Goal: Task Accomplishment & Management: Complete application form

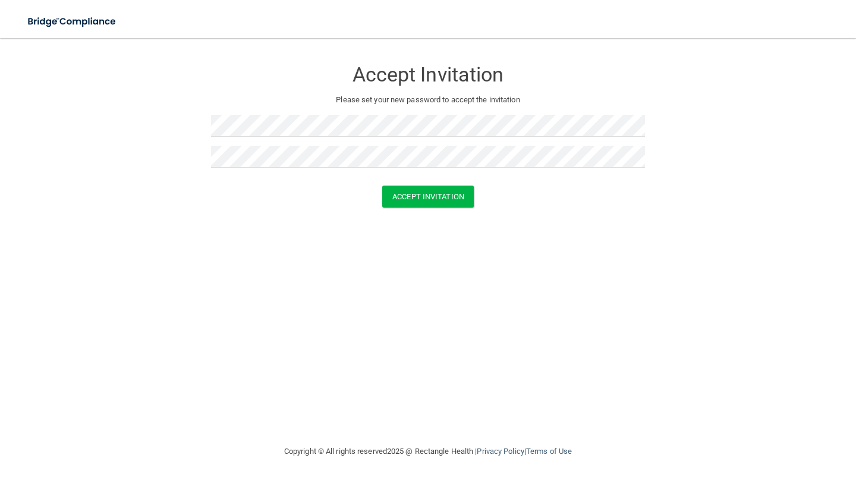
click at [449, 212] on form "Accept Invitation Please set your new password to accept the invitation Accept …" at bounding box center [428, 136] width 809 height 172
click at [449, 193] on button "Accept Invitation" at bounding box center [428, 197] width 92 height 22
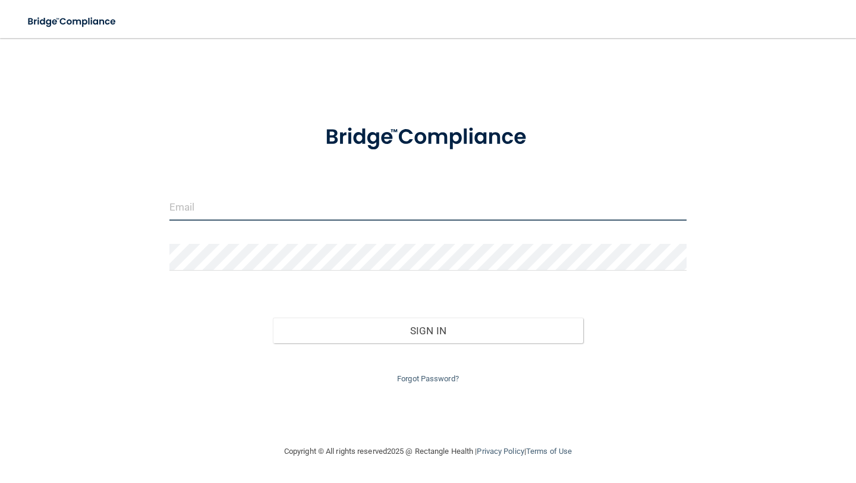
click at [250, 205] on input "email" at bounding box center [427, 207] width 517 height 27
type input "areynolds@fullcirclepediatric.com"
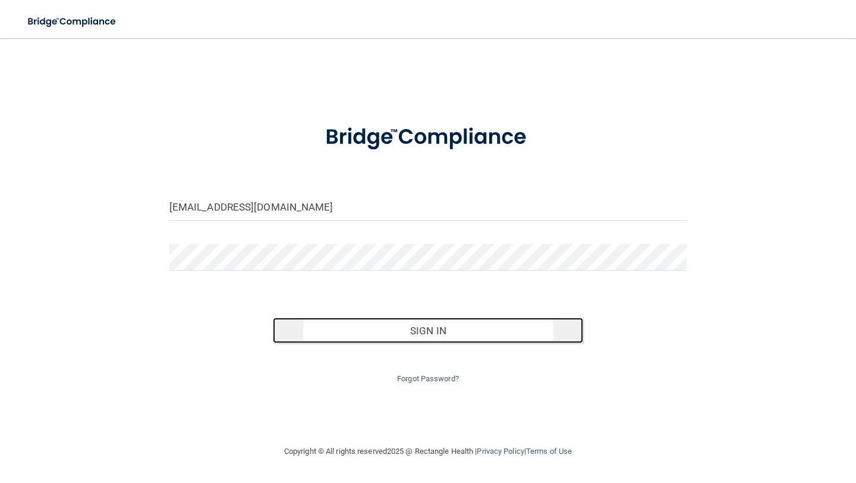
click at [340, 335] on button "Sign In" at bounding box center [428, 331] width 310 height 26
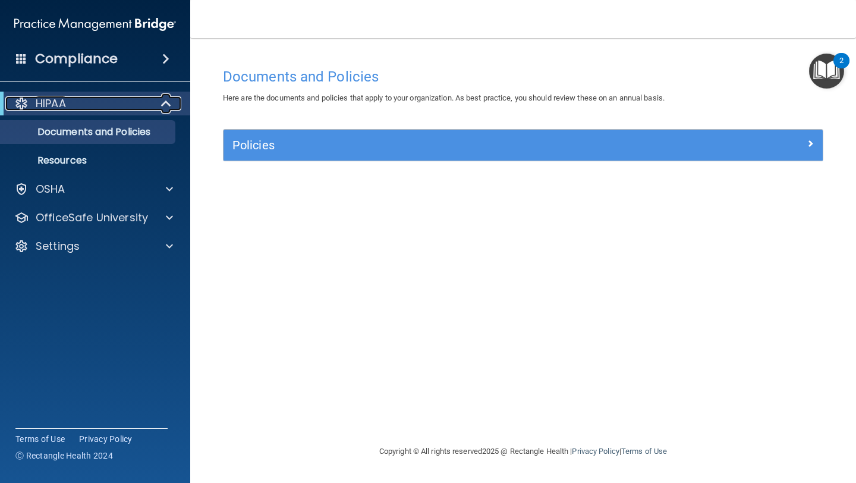
click at [167, 108] on span at bounding box center [167, 103] width 10 height 14
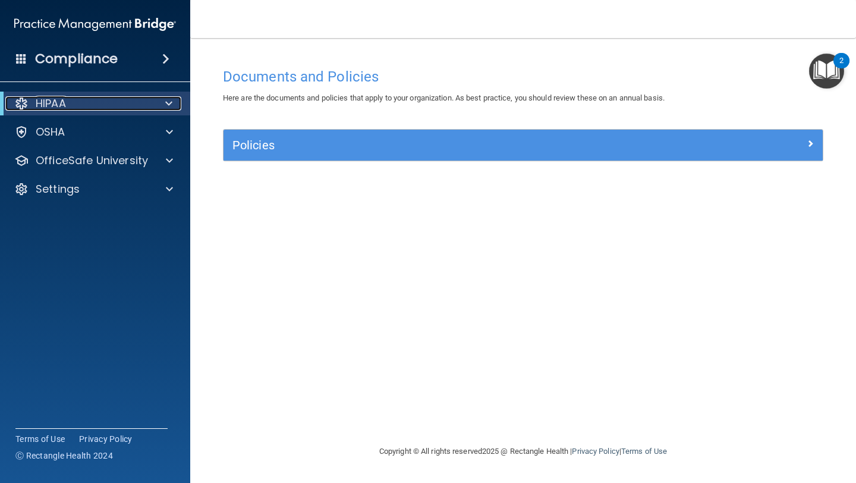
click at [167, 108] on span at bounding box center [168, 103] width 7 height 14
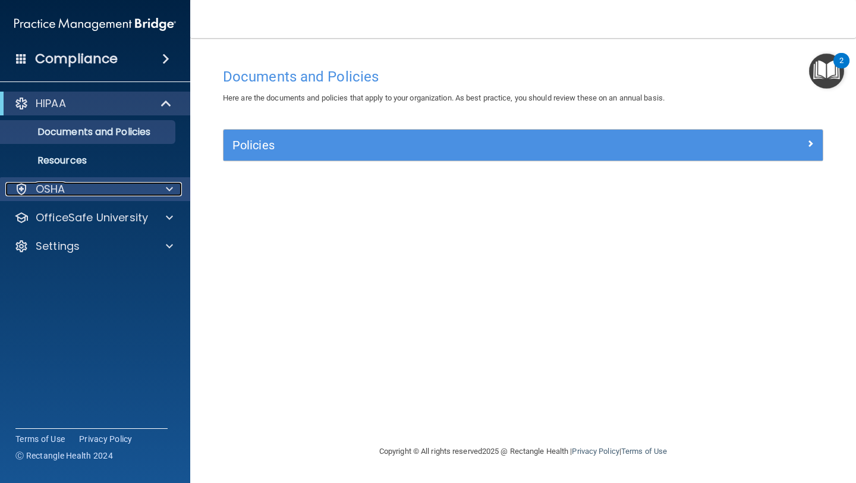
click at [172, 190] on span at bounding box center [169, 189] width 7 height 14
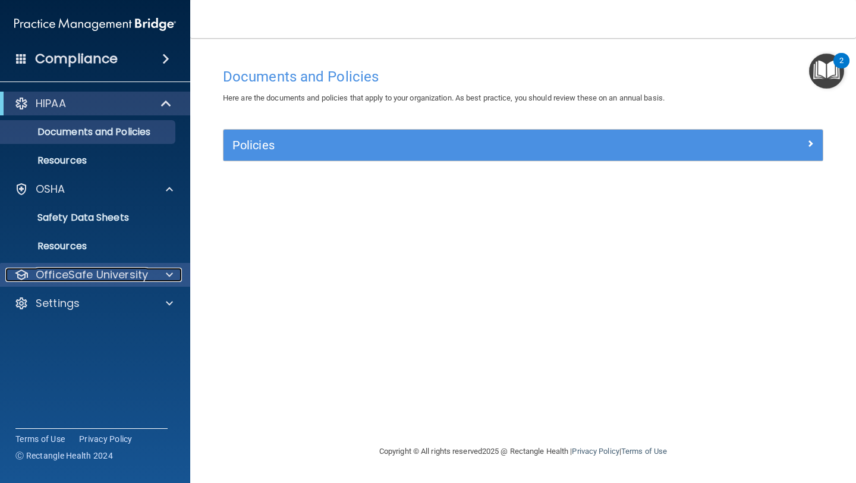
click at [162, 274] on div at bounding box center [168, 275] width 30 height 14
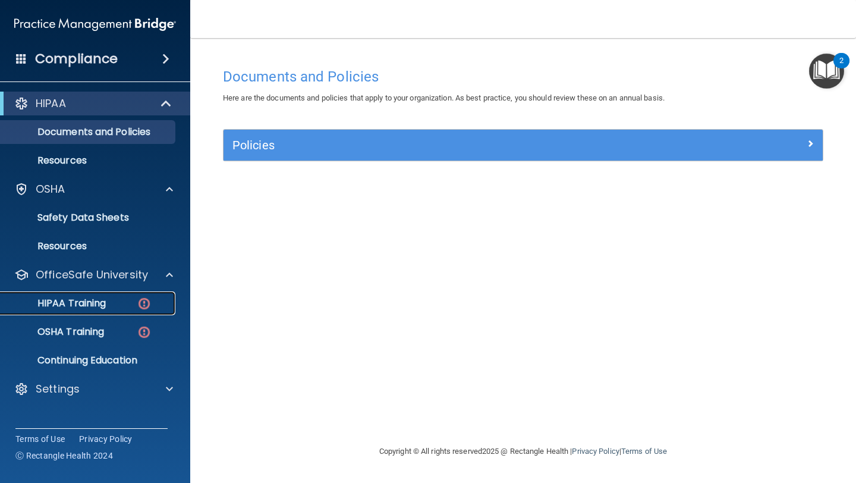
click at [68, 304] on p "HIPAA Training" at bounding box center [57, 303] width 98 height 12
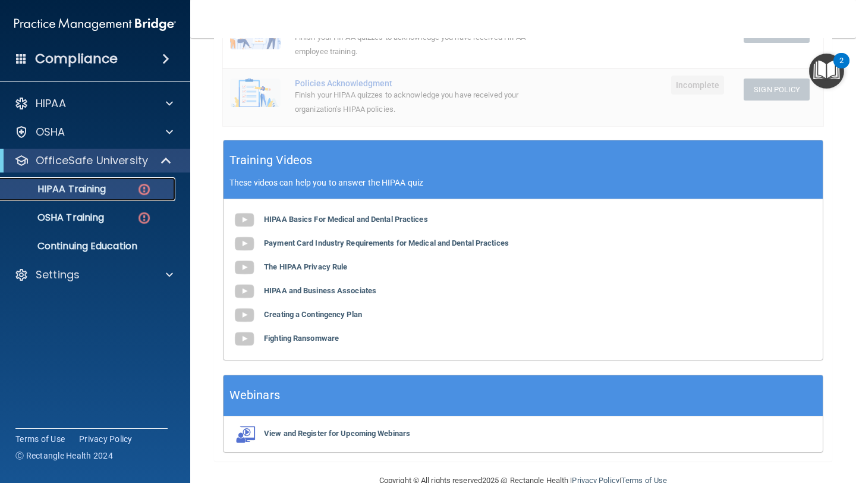
scroll to position [369, 0]
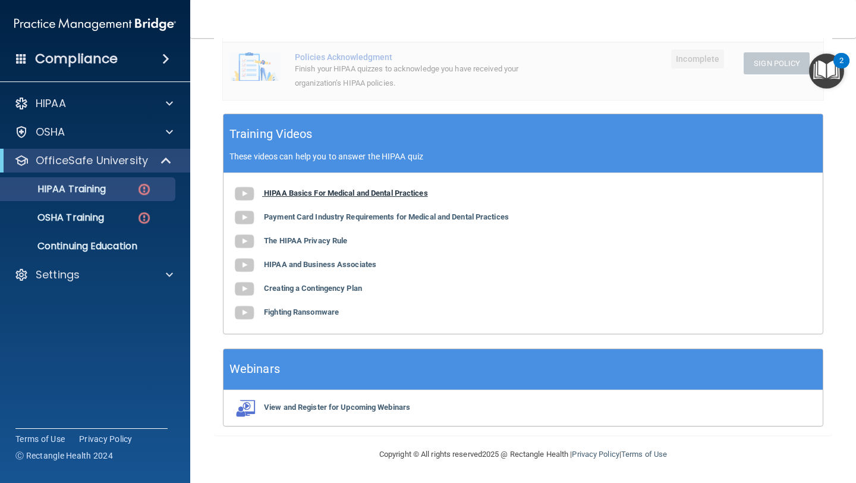
click at [389, 196] on b "HIPAA Basics For Medical and Dental Practices" at bounding box center [346, 192] width 164 height 9
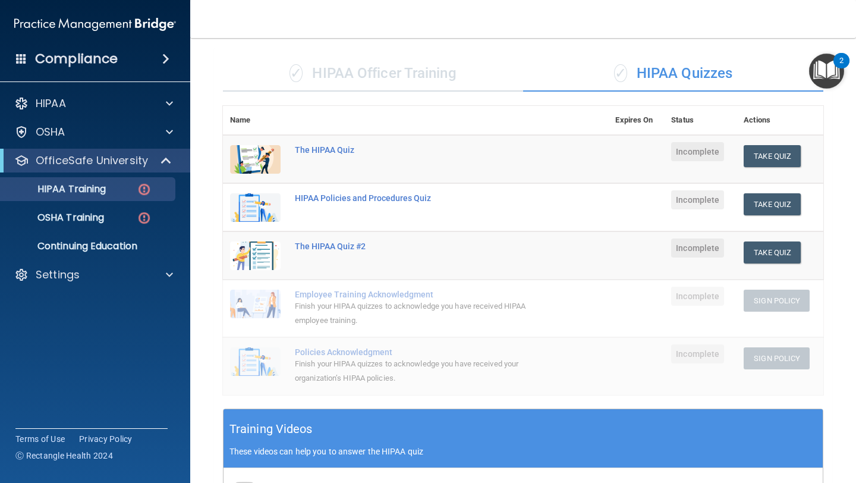
scroll to position [73, 0]
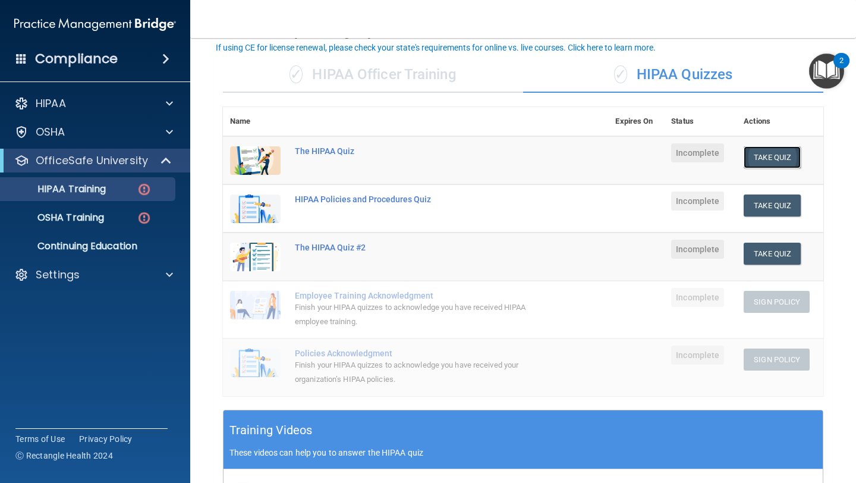
click at [766, 161] on button "Take Quiz" at bounding box center [772, 157] width 57 height 22
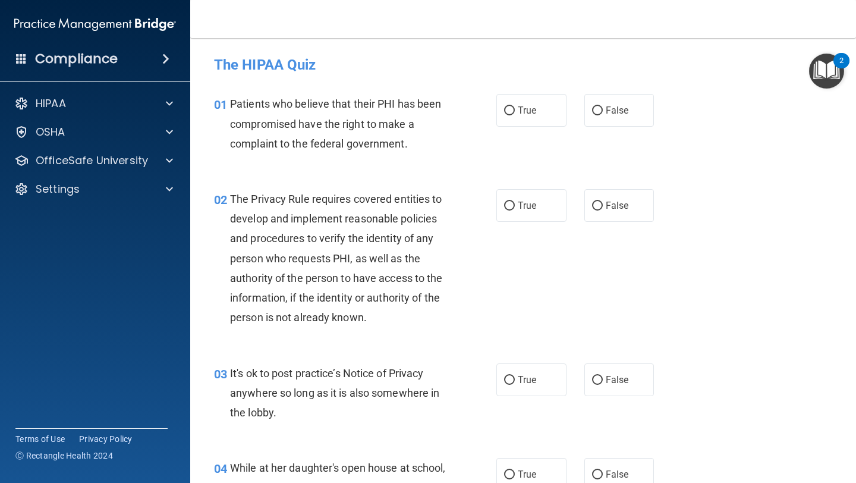
click at [571, 186] on div "02 The Privacy Rule requires covered entities to develop and implement reasonab…" at bounding box center [523, 261] width 636 height 174
click at [524, 112] on span "True" at bounding box center [527, 110] width 18 height 11
click at [515, 112] on input "True" at bounding box center [509, 110] width 11 height 9
radio input "true"
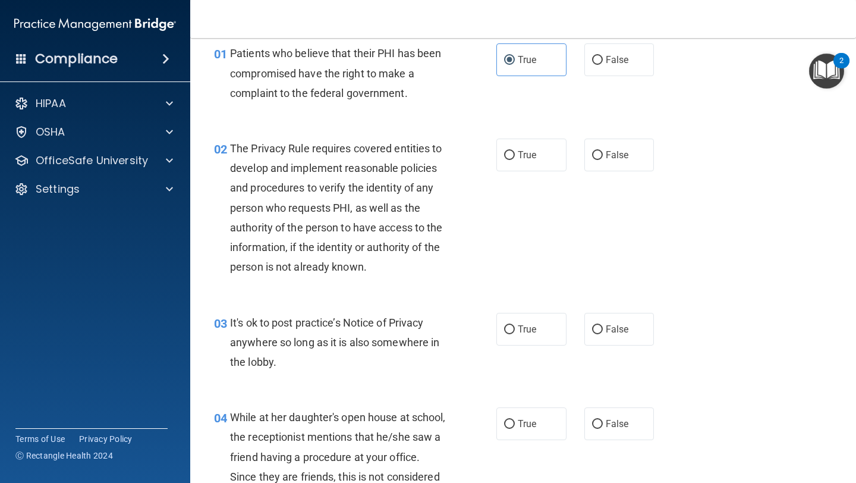
scroll to position [52, 0]
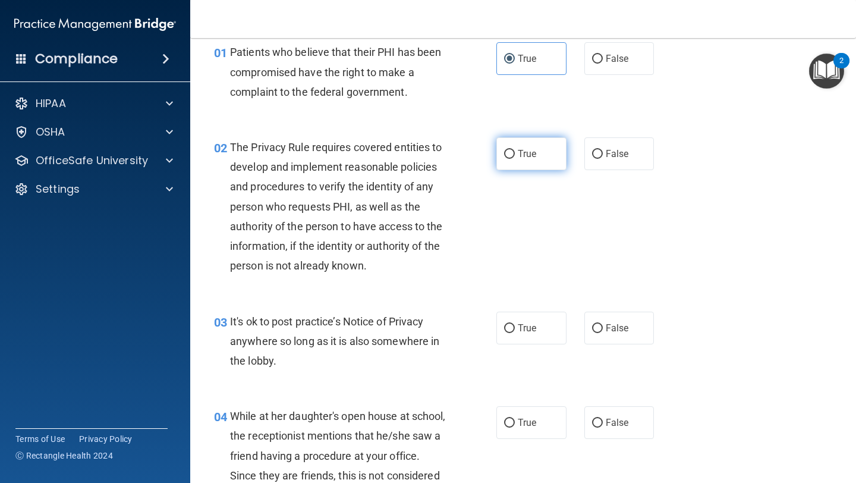
click at [526, 150] on span "True" at bounding box center [527, 153] width 18 height 11
click at [515, 150] on input "True" at bounding box center [509, 154] width 11 height 9
radio input "true"
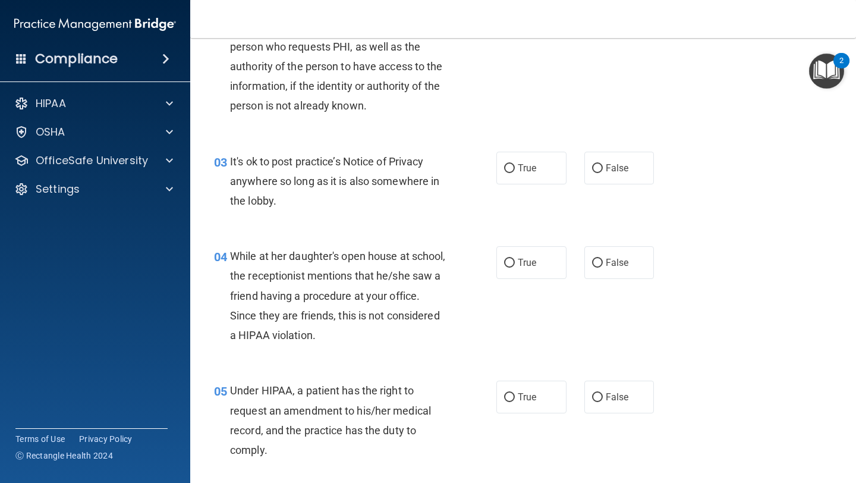
scroll to position [212, 0]
click at [626, 168] on span "False" at bounding box center [617, 167] width 23 height 11
click at [603, 168] on input "False" at bounding box center [597, 168] width 11 height 9
radio input "true"
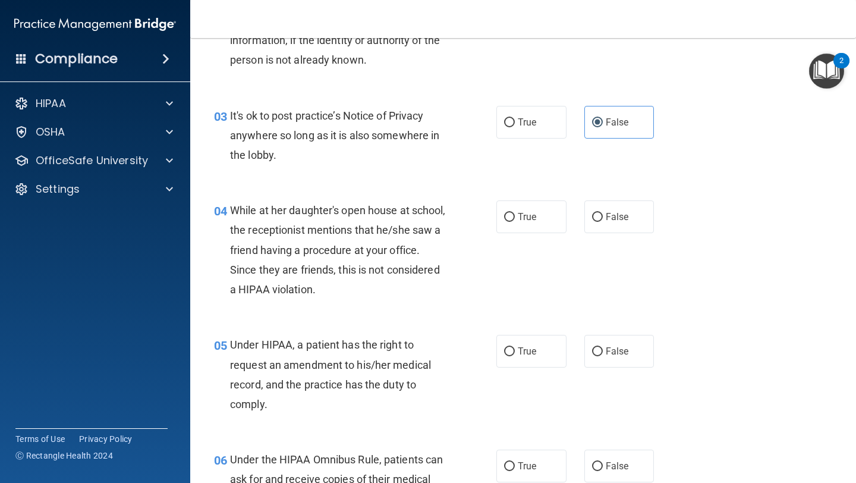
scroll to position [268, 0]
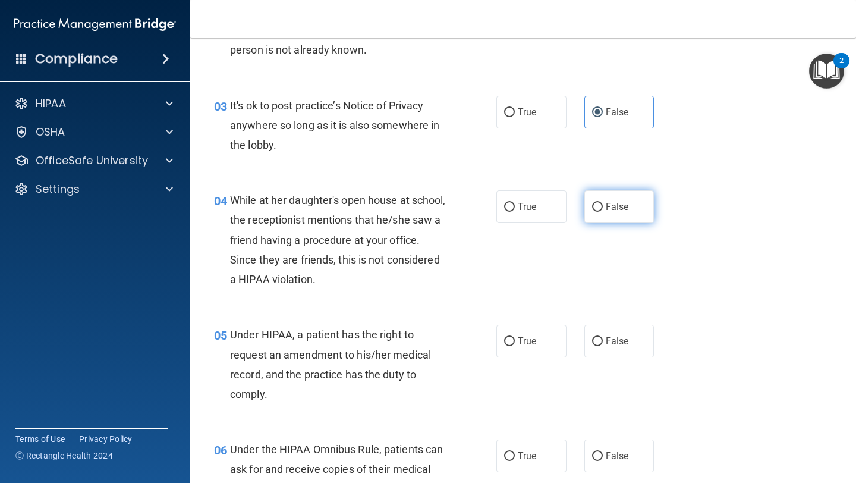
click at [614, 215] on label "False" at bounding box center [620, 206] width 70 height 33
click at [603, 212] on input "False" at bounding box center [597, 207] width 11 height 9
radio input "true"
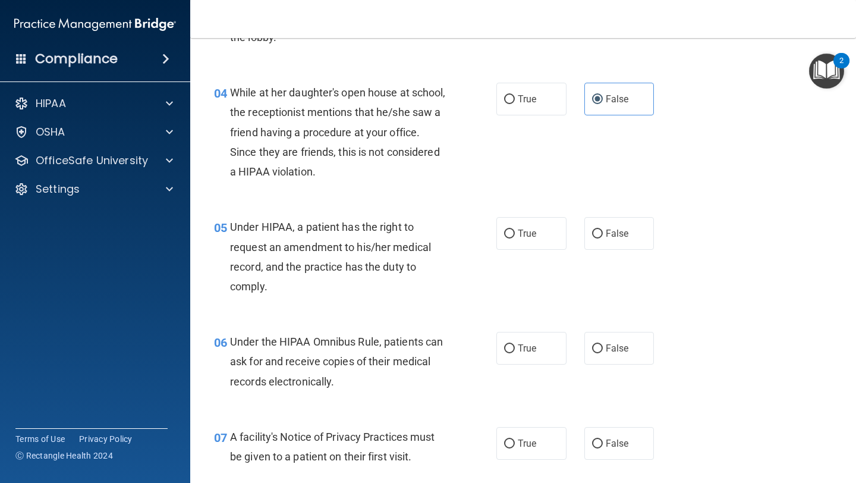
scroll to position [373, 0]
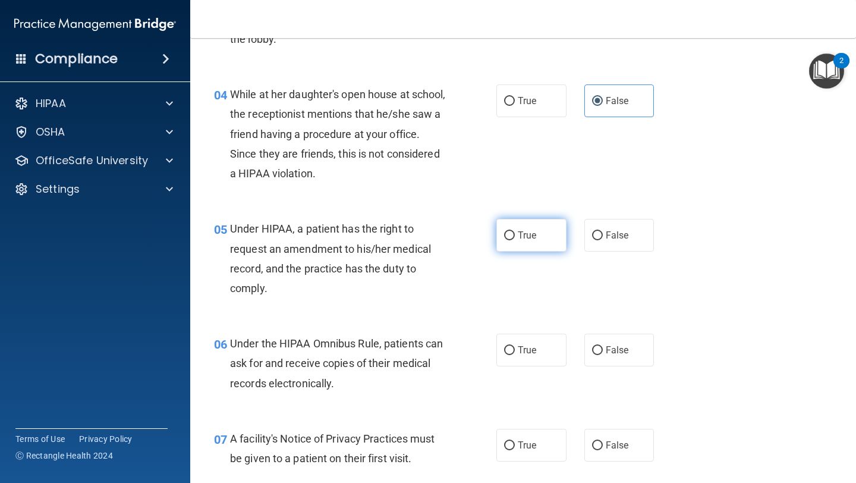
click at [515, 239] on label "True" at bounding box center [532, 235] width 70 height 33
click at [515, 239] on input "True" at bounding box center [509, 235] width 11 height 9
radio input "true"
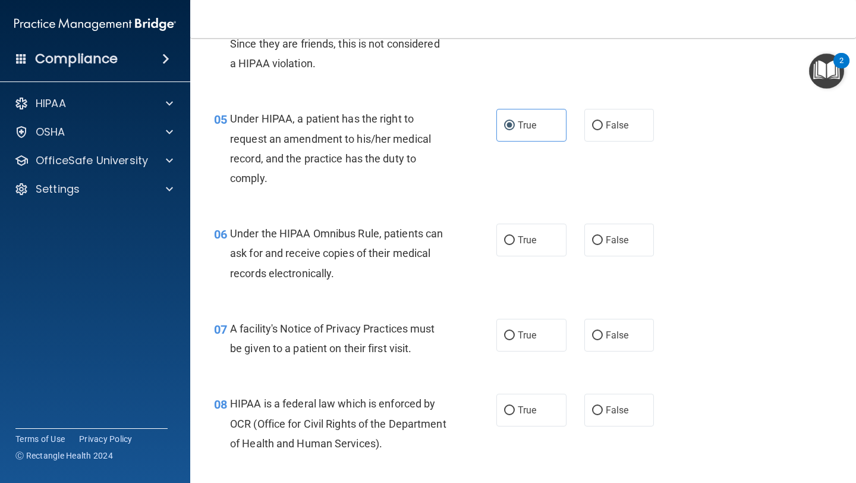
scroll to position [505, 0]
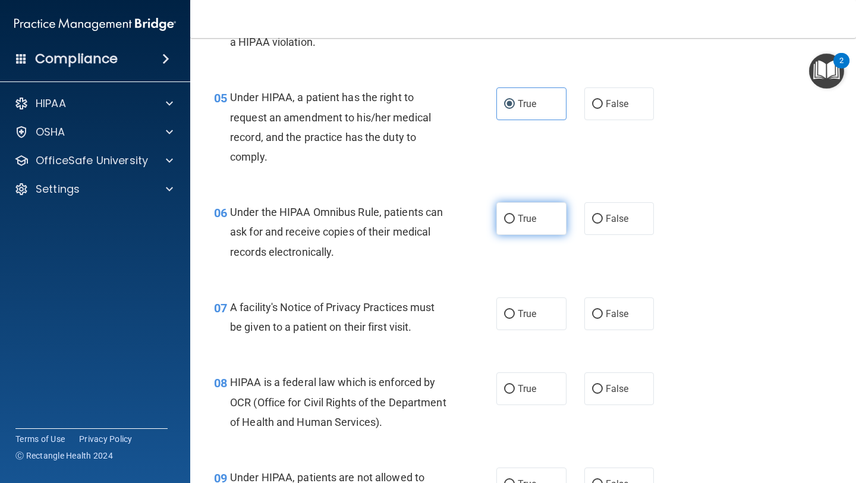
click at [540, 216] on label "True" at bounding box center [532, 218] width 70 height 33
click at [515, 216] on input "True" at bounding box center [509, 219] width 11 height 9
radio input "true"
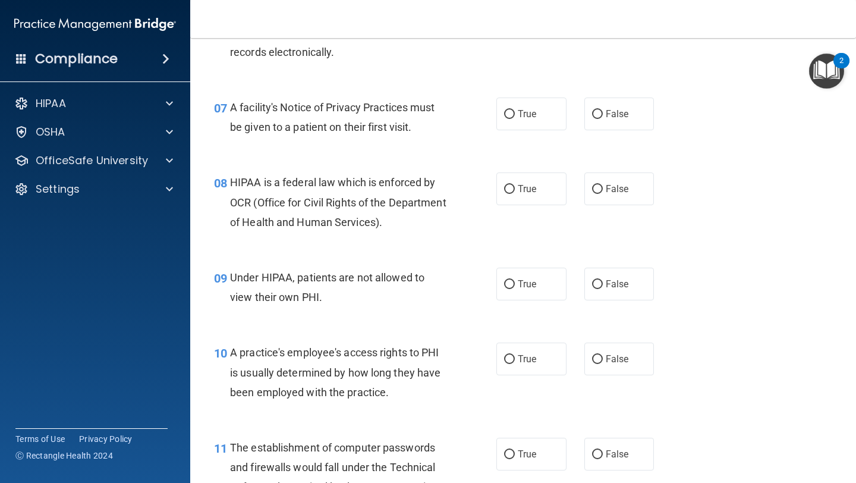
scroll to position [705, 0]
click at [530, 105] on label "True" at bounding box center [532, 113] width 70 height 33
click at [515, 109] on input "True" at bounding box center [509, 113] width 11 height 9
radio input "true"
click at [533, 188] on span "True" at bounding box center [527, 188] width 18 height 11
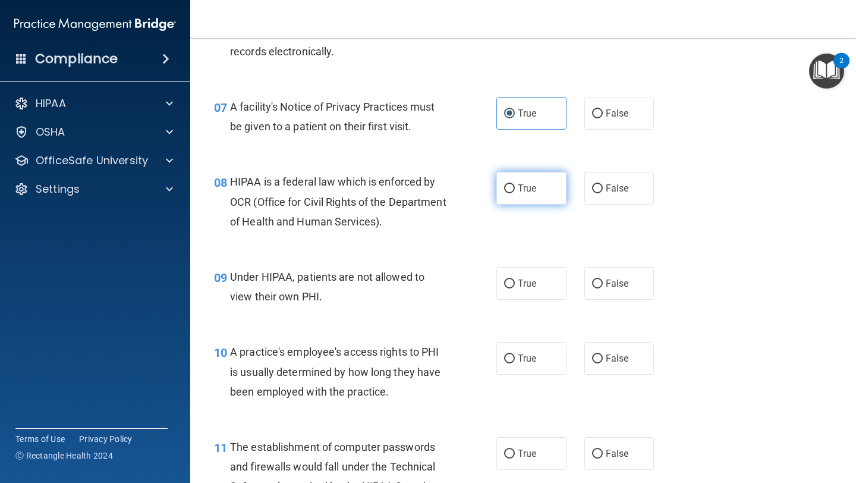
click at [515, 188] on input "True" at bounding box center [509, 188] width 11 height 9
radio input "true"
click at [610, 294] on label "False" at bounding box center [620, 283] width 70 height 33
click at [603, 288] on input "False" at bounding box center [597, 283] width 11 height 9
radio input "true"
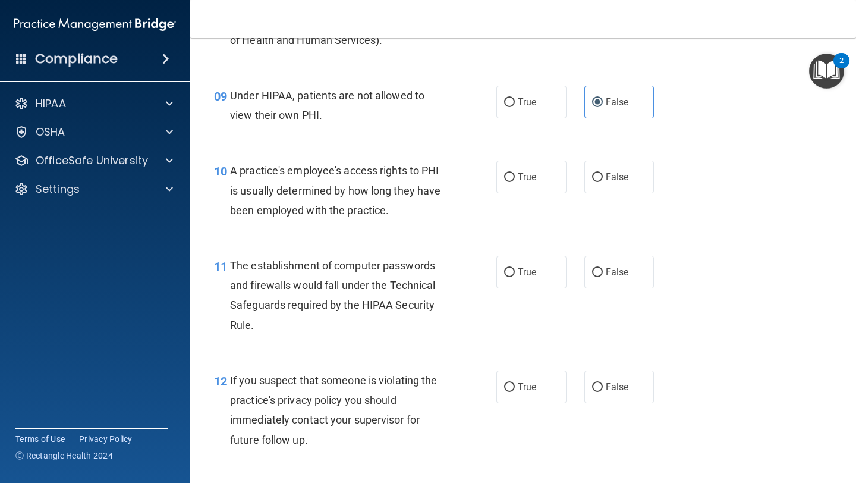
scroll to position [902, 0]
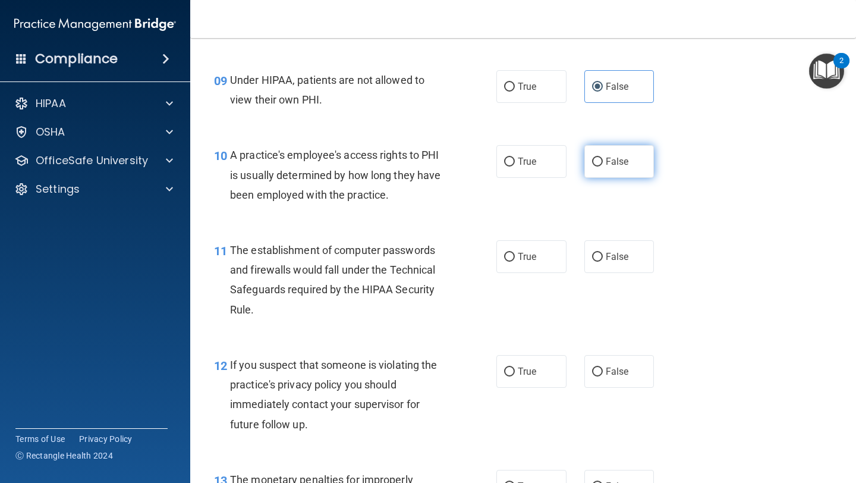
click at [594, 168] on label "False" at bounding box center [620, 161] width 70 height 33
click at [594, 166] on input "False" at bounding box center [597, 162] width 11 height 9
radio input "true"
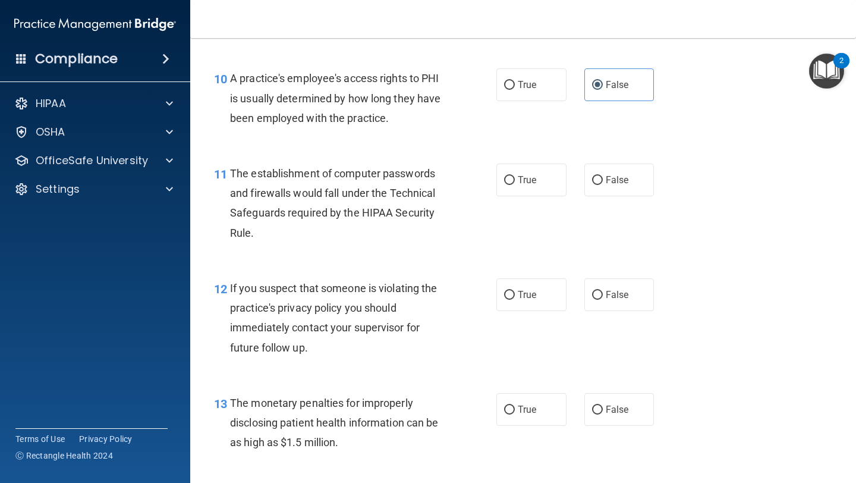
scroll to position [984, 0]
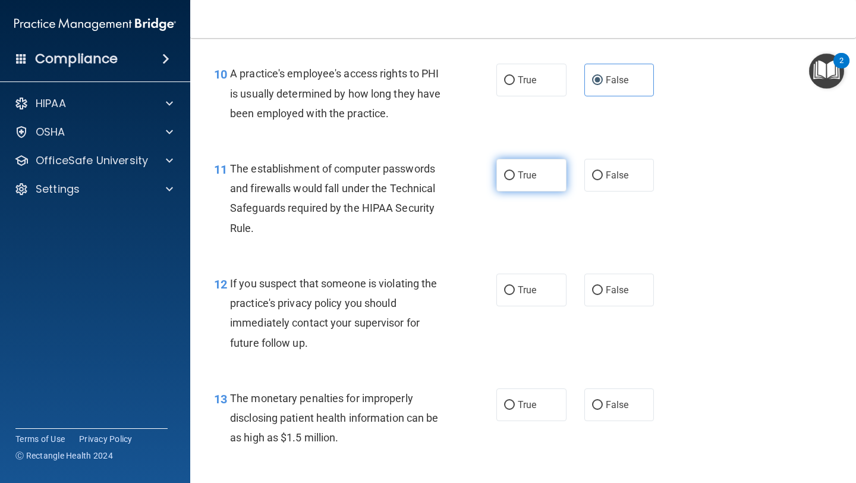
click at [527, 173] on span "True" at bounding box center [527, 174] width 18 height 11
click at [515, 173] on input "True" at bounding box center [509, 175] width 11 height 9
radio input "true"
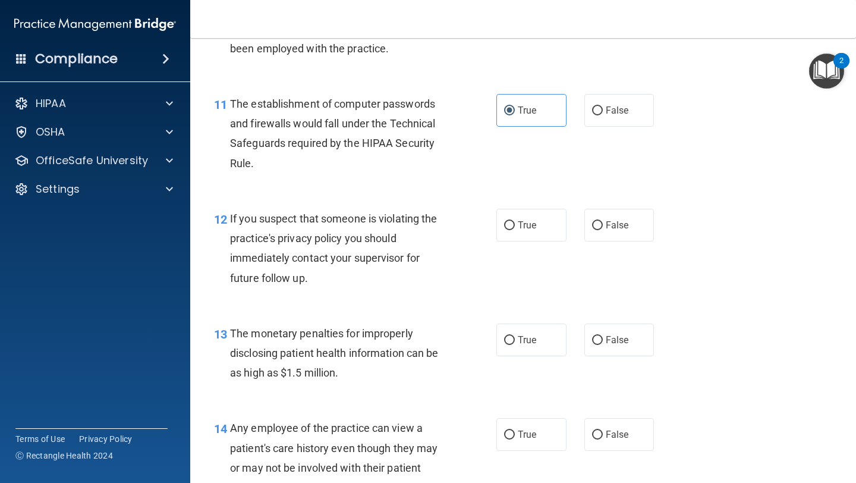
scroll to position [1059, 0]
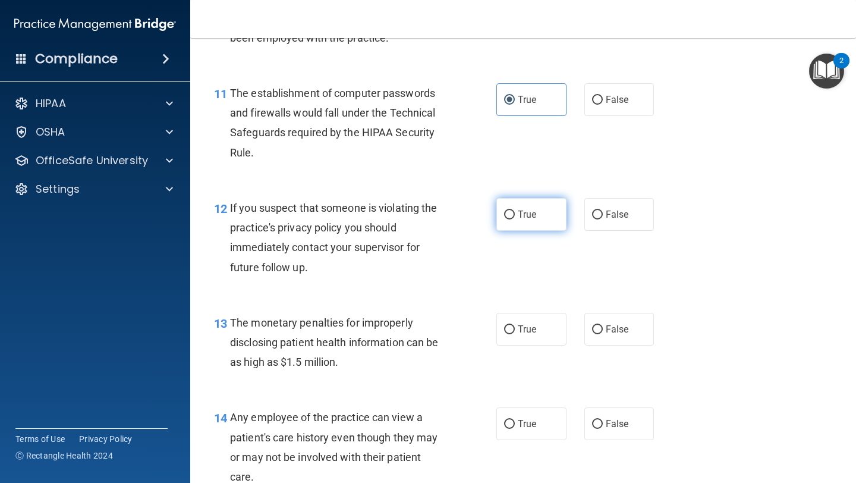
click at [505, 209] on label "True" at bounding box center [532, 214] width 70 height 33
click at [505, 210] on input "True" at bounding box center [509, 214] width 11 height 9
radio input "true"
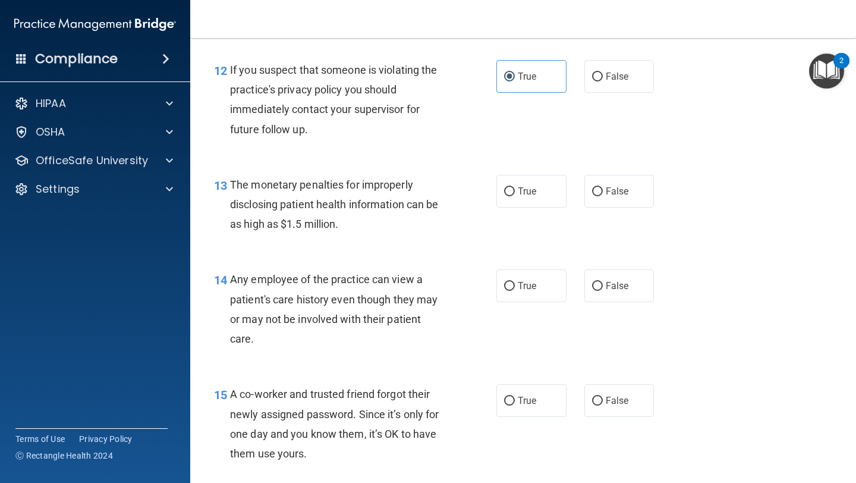
scroll to position [1211, 0]
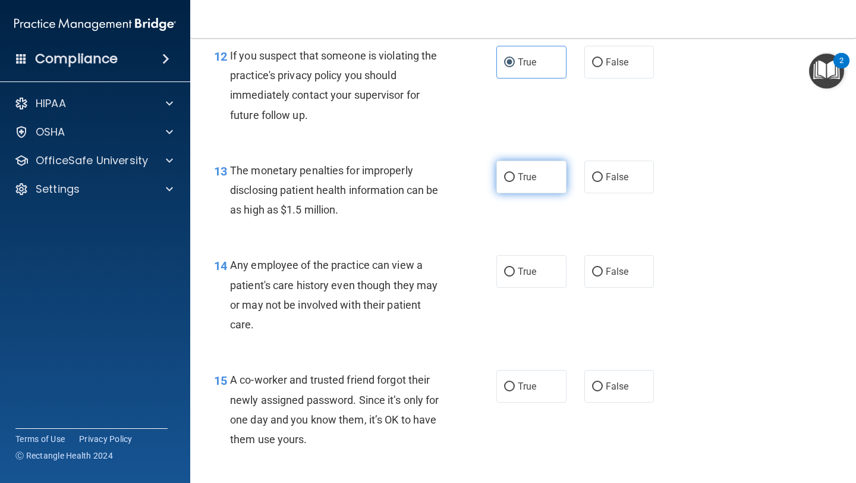
click at [535, 180] on span "True" at bounding box center [527, 176] width 18 height 11
click at [515, 180] on input "True" at bounding box center [509, 177] width 11 height 9
radio input "true"
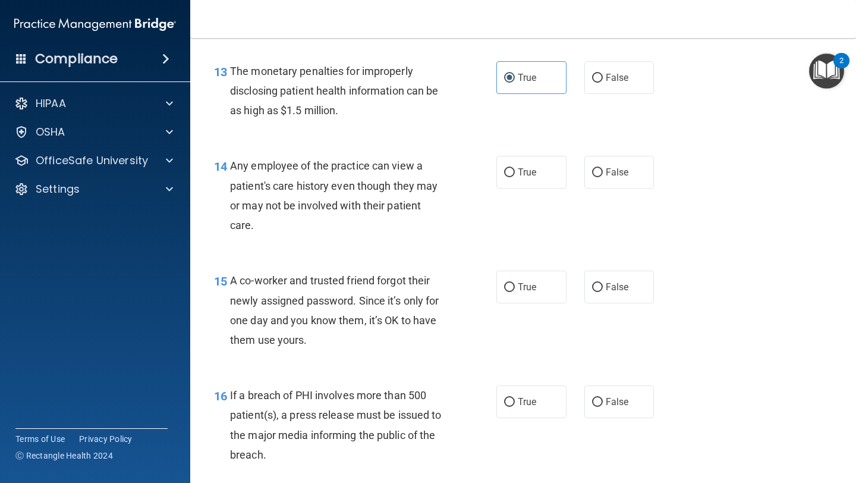
scroll to position [1314, 0]
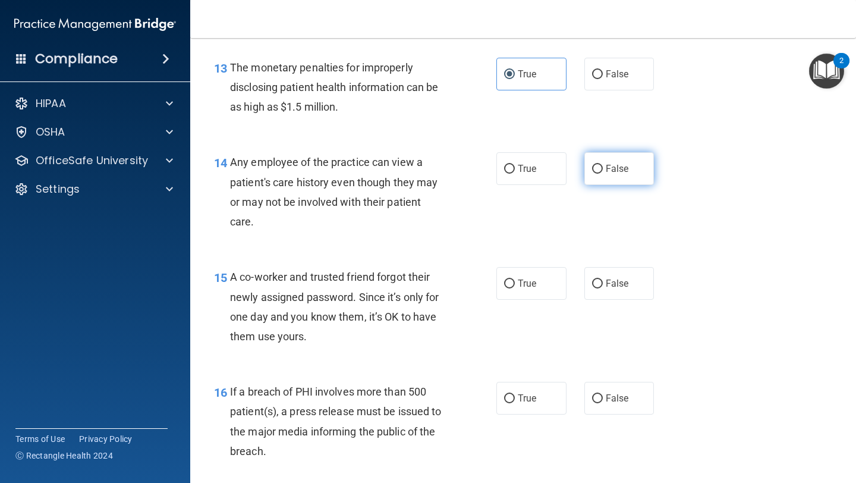
click at [624, 169] on span "False" at bounding box center [617, 168] width 23 height 11
click at [603, 169] on input "False" at bounding box center [597, 169] width 11 height 9
radio input "true"
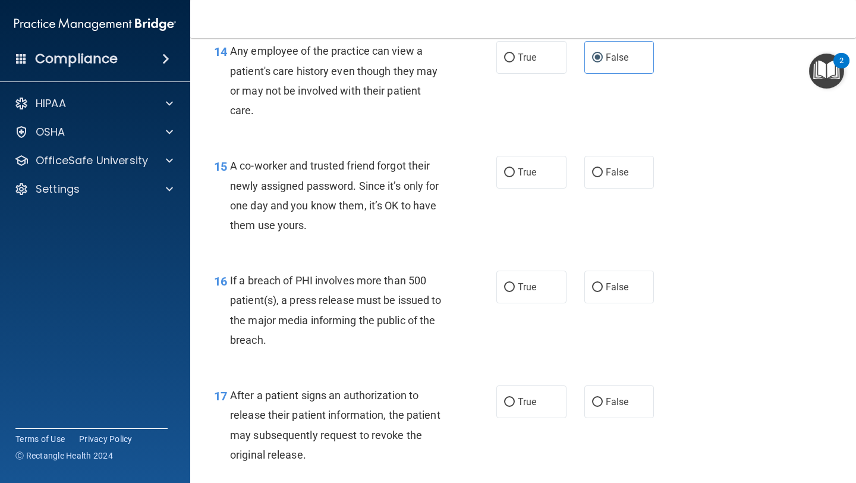
scroll to position [1446, 0]
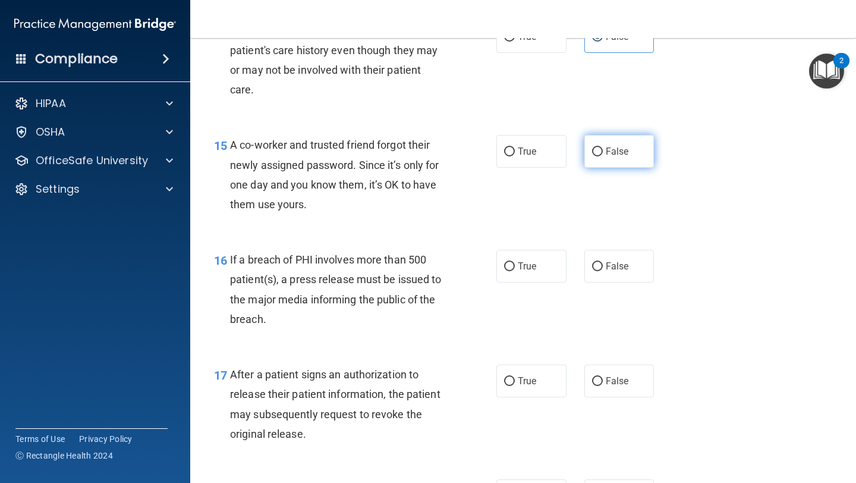
click at [594, 161] on label "False" at bounding box center [620, 151] width 70 height 33
click at [594, 156] on input "False" at bounding box center [597, 151] width 11 height 9
radio input "true"
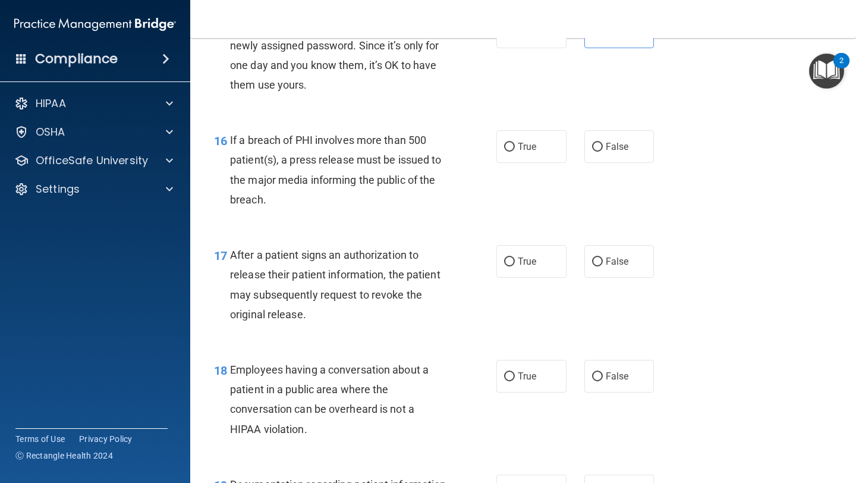
scroll to position [1574, 0]
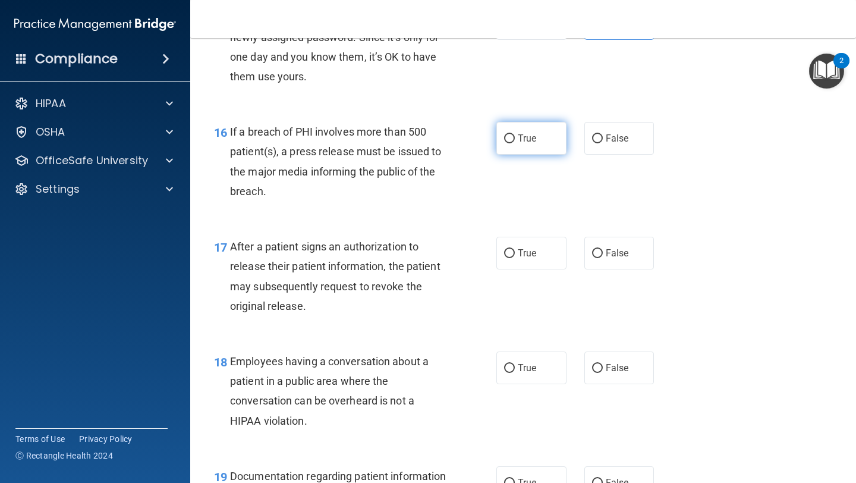
click at [514, 153] on label "True" at bounding box center [532, 138] width 70 height 33
click at [514, 143] on input "True" at bounding box center [509, 138] width 11 height 9
radio input "true"
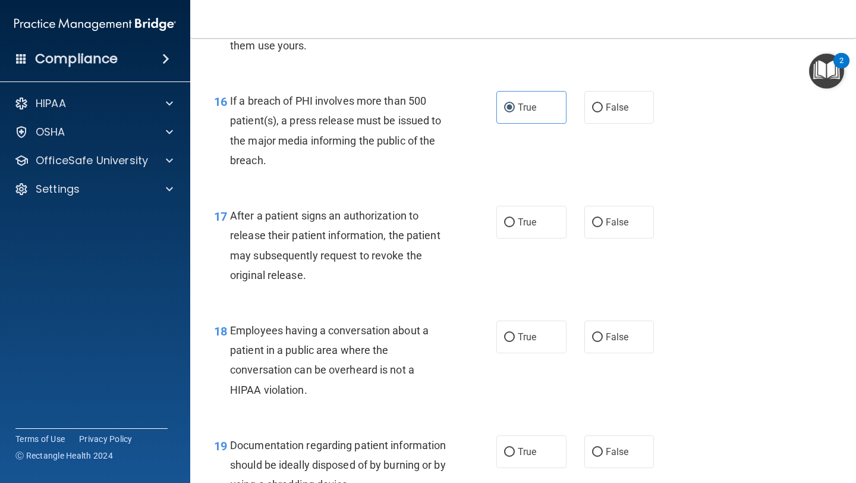
scroll to position [1608, 0]
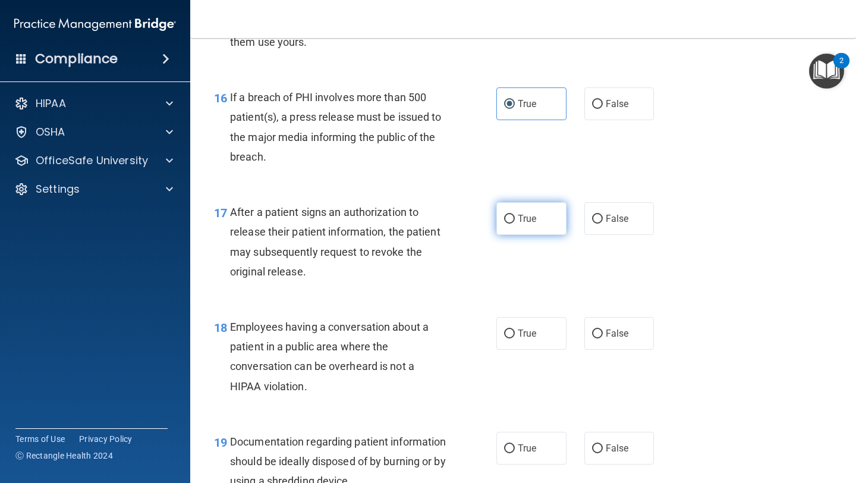
click at [543, 219] on label "True" at bounding box center [532, 218] width 70 height 33
click at [515, 219] on input "True" at bounding box center [509, 219] width 11 height 9
radio input "true"
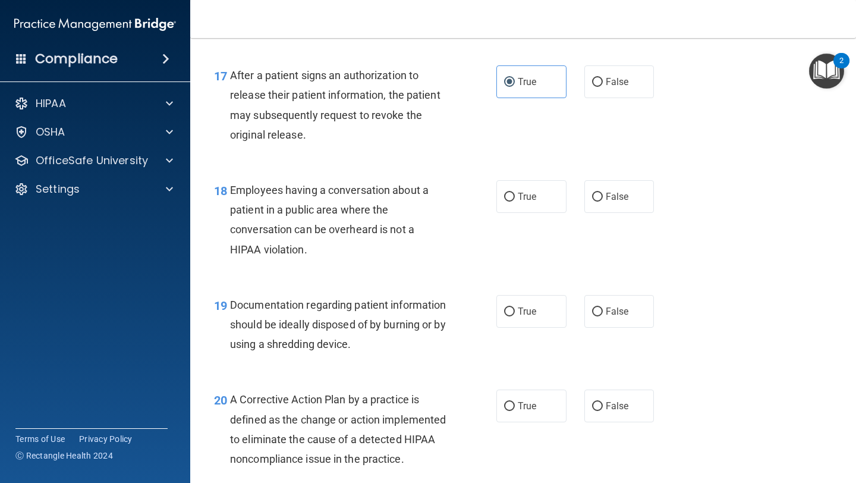
scroll to position [1768, 0]
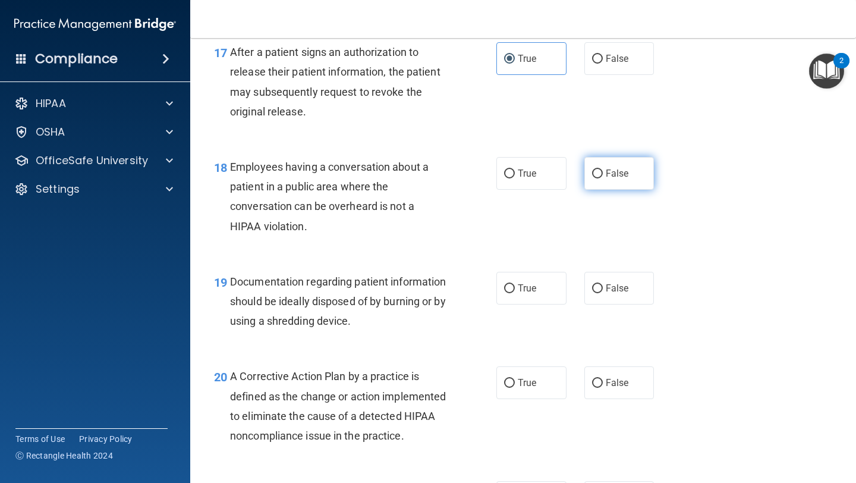
click at [643, 172] on label "False" at bounding box center [620, 173] width 70 height 33
click at [603, 172] on input "False" at bounding box center [597, 173] width 11 height 9
radio input "true"
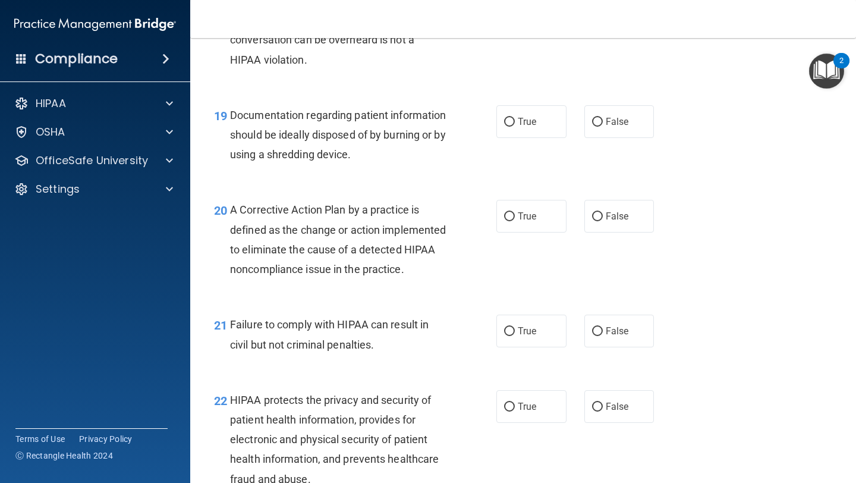
scroll to position [1937, 0]
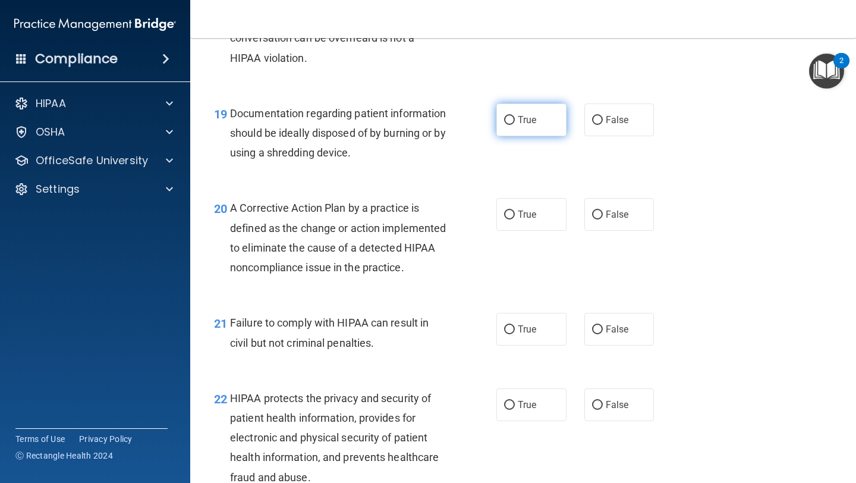
click at [535, 125] on label "True" at bounding box center [532, 119] width 70 height 33
click at [515, 125] on input "True" at bounding box center [509, 120] width 11 height 9
radio input "true"
click at [535, 217] on span "True" at bounding box center [527, 214] width 18 height 11
click at [515, 217] on input "True" at bounding box center [509, 214] width 11 height 9
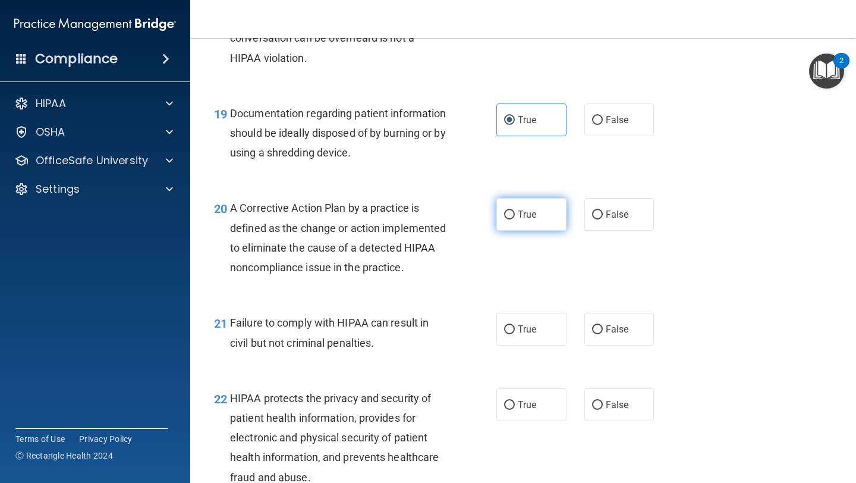
radio input "true"
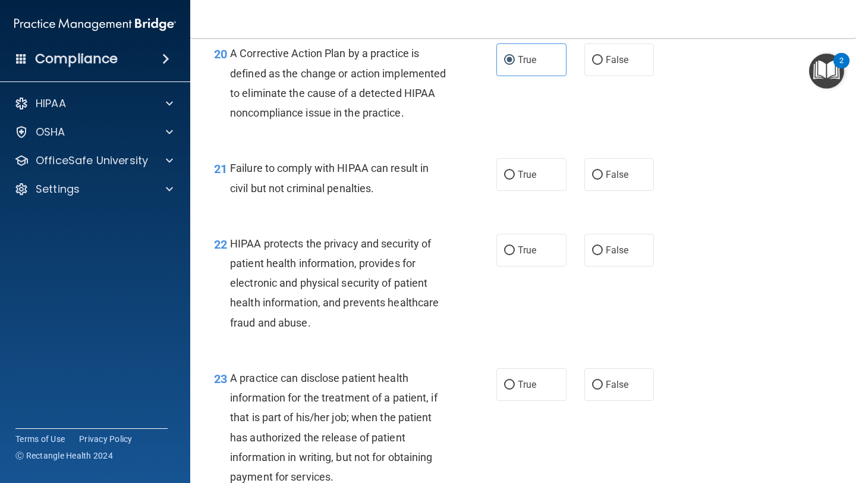
scroll to position [2093, 0]
click at [612, 190] on label "False" at bounding box center [620, 173] width 70 height 33
click at [603, 178] on input "False" at bounding box center [597, 173] width 11 height 9
radio input "true"
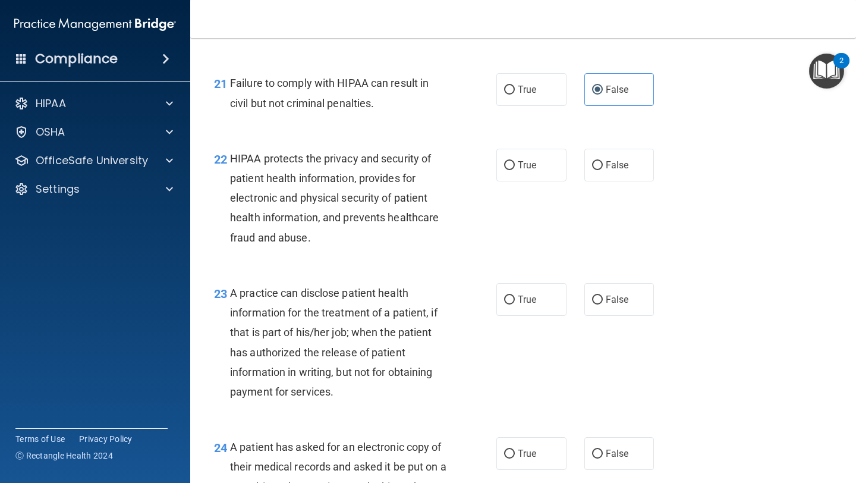
scroll to position [2190, 0]
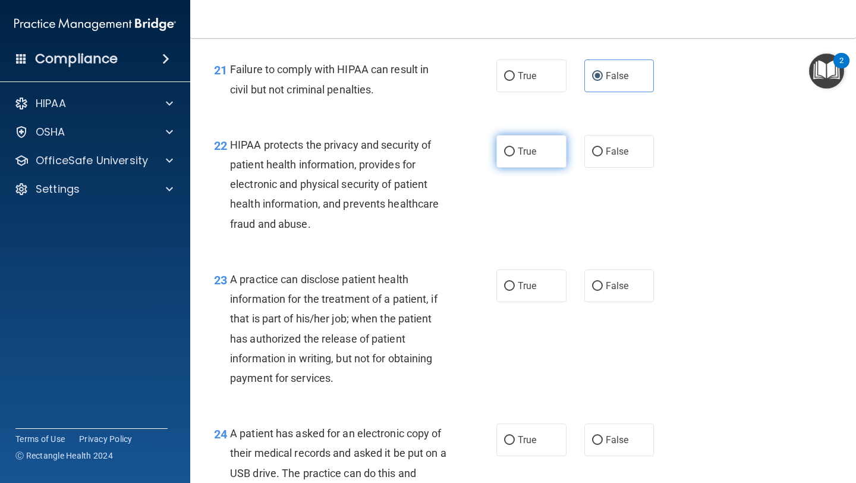
click at [534, 156] on label "True" at bounding box center [532, 151] width 70 height 33
click at [515, 156] on input "True" at bounding box center [509, 151] width 11 height 9
radio input "true"
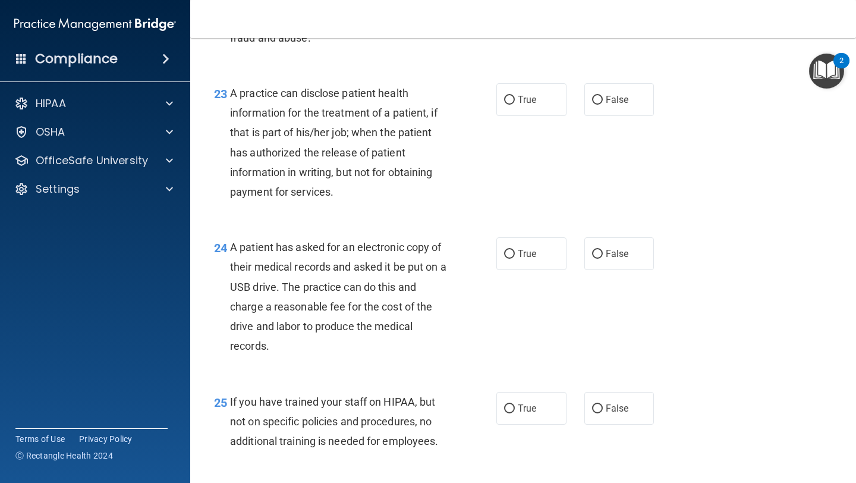
scroll to position [2382, 0]
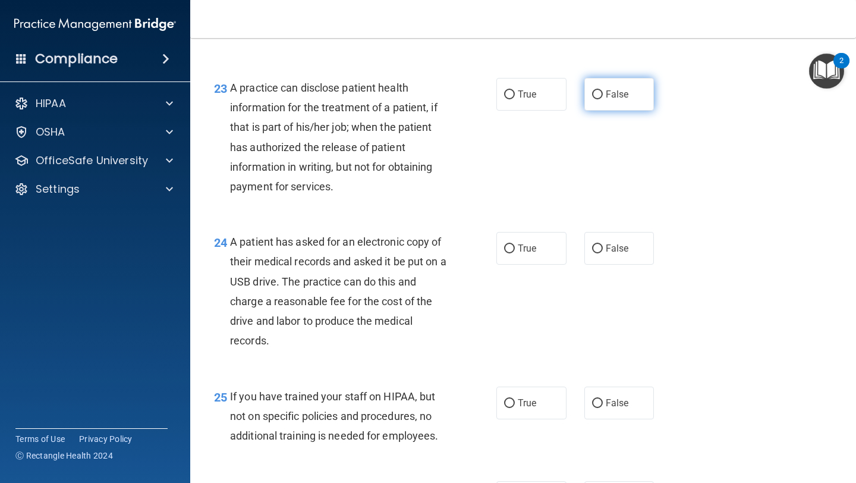
click at [621, 100] on span "False" at bounding box center [617, 94] width 23 height 11
click at [603, 99] on input "False" at bounding box center [597, 94] width 11 height 9
radio input "true"
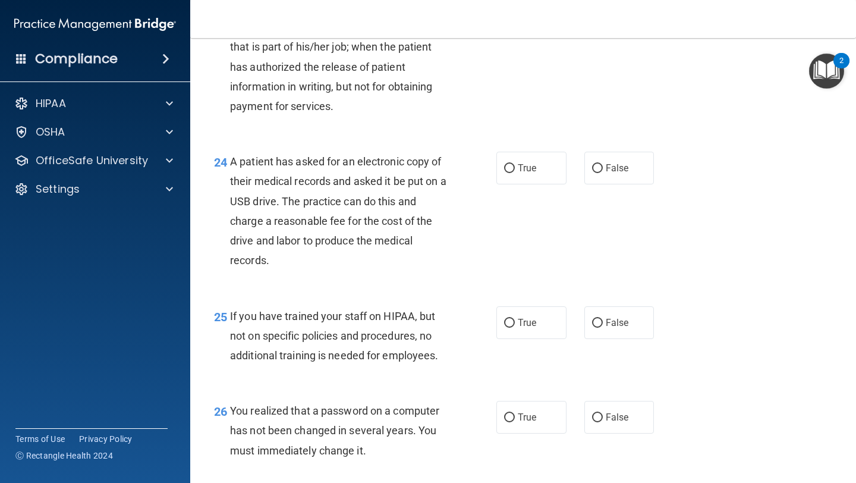
scroll to position [2463, 0]
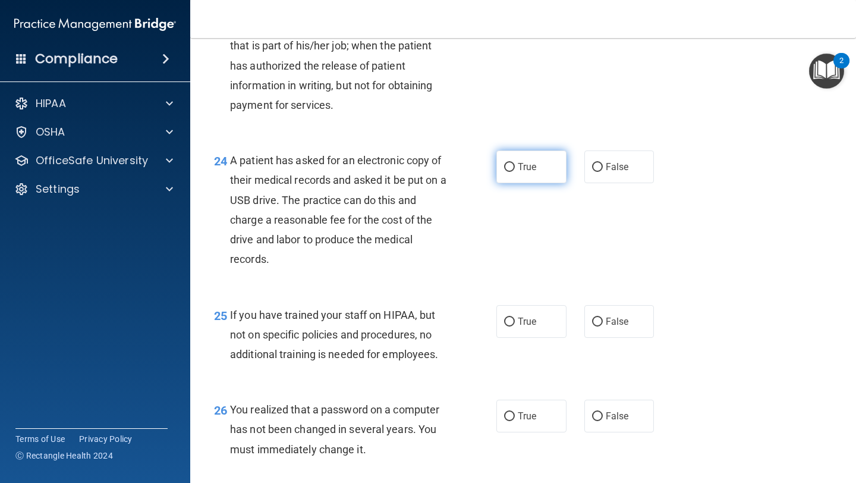
click at [546, 183] on label "True" at bounding box center [532, 166] width 70 height 33
click at [515, 172] on input "True" at bounding box center [509, 167] width 11 height 9
radio input "true"
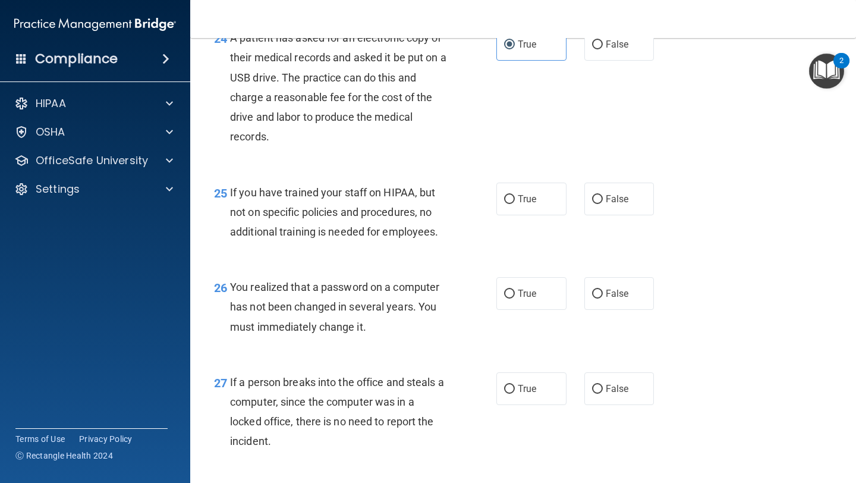
scroll to position [2586, 0]
click at [646, 215] on label "False" at bounding box center [620, 198] width 70 height 33
click at [603, 203] on input "False" at bounding box center [597, 198] width 11 height 9
radio input "true"
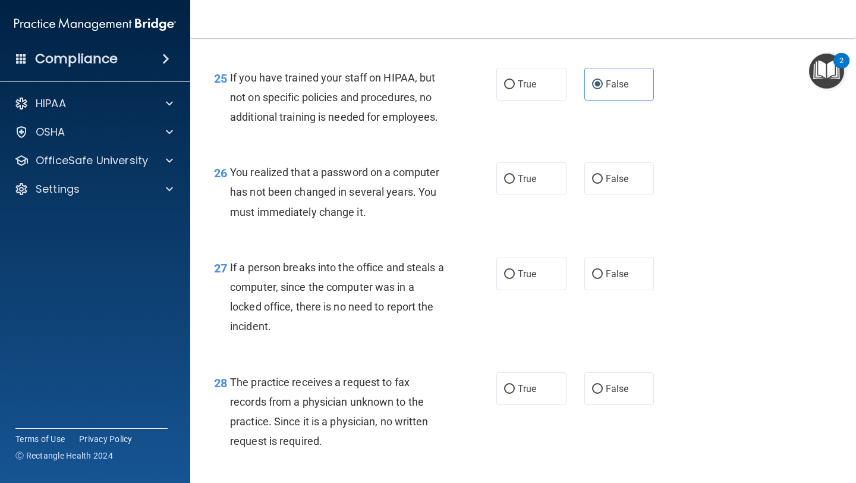
scroll to position [2700, 0]
click at [513, 184] on input "True" at bounding box center [509, 179] width 11 height 9
radio input "true"
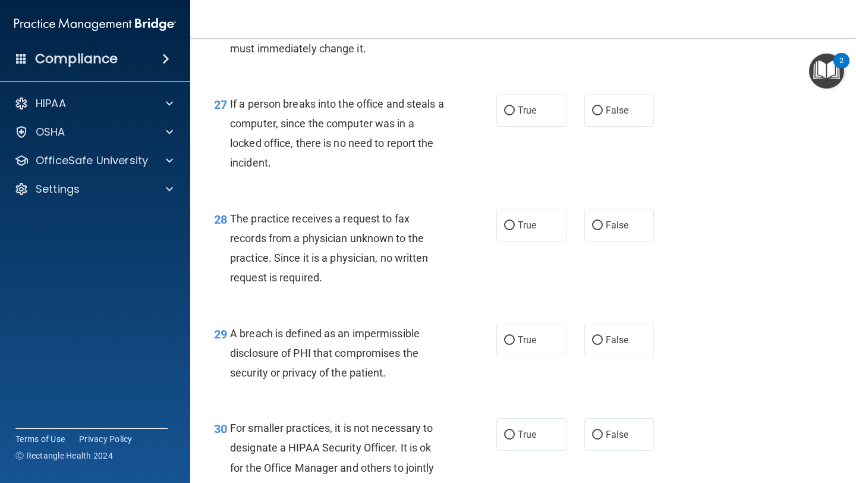
scroll to position [2866, 0]
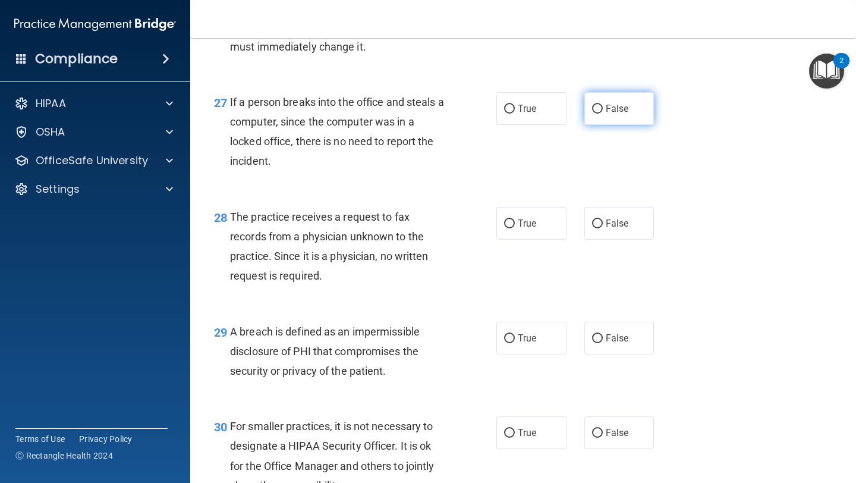
click at [633, 125] on label "False" at bounding box center [620, 108] width 70 height 33
click at [603, 114] on input "False" at bounding box center [597, 109] width 11 height 9
radio input "true"
click at [601, 240] on label "False" at bounding box center [620, 223] width 70 height 33
click at [601, 228] on input "False" at bounding box center [597, 223] width 11 height 9
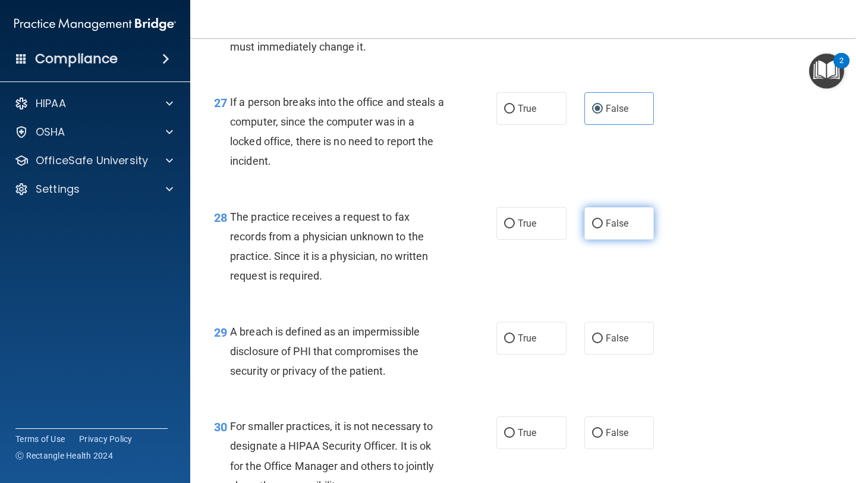
radio input "true"
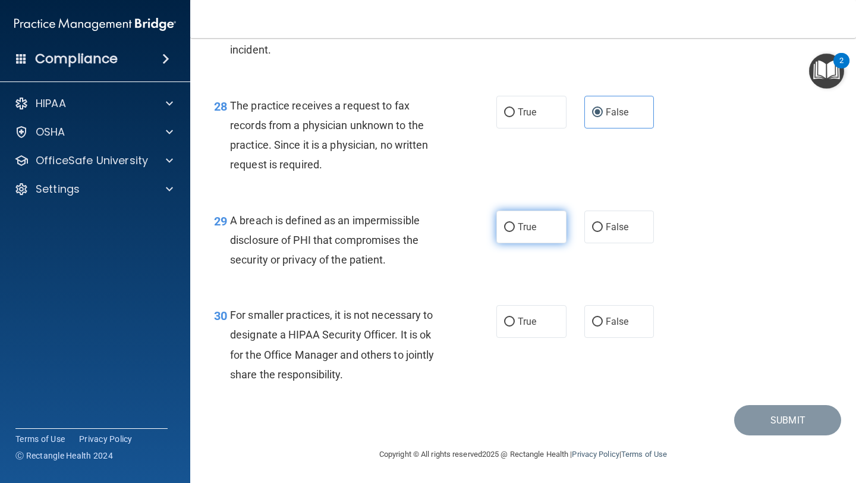
click at [511, 231] on label "True" at bounding box center [532, 226] width 70 height 33
click at [511, 231] on input "True" at bounding box center [509, 227] width 11 height 9
radio input "true"
click at [615, 335] on label "False" at bounding box center [620, 321] width 70 height 33
click at [603, 326] on input "False" at bounding box center [597, 322] width 11 height 9
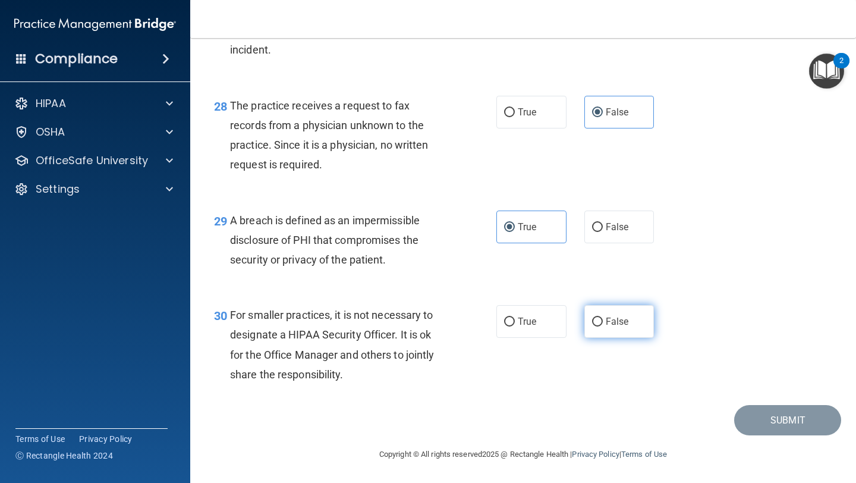
radio input "true"
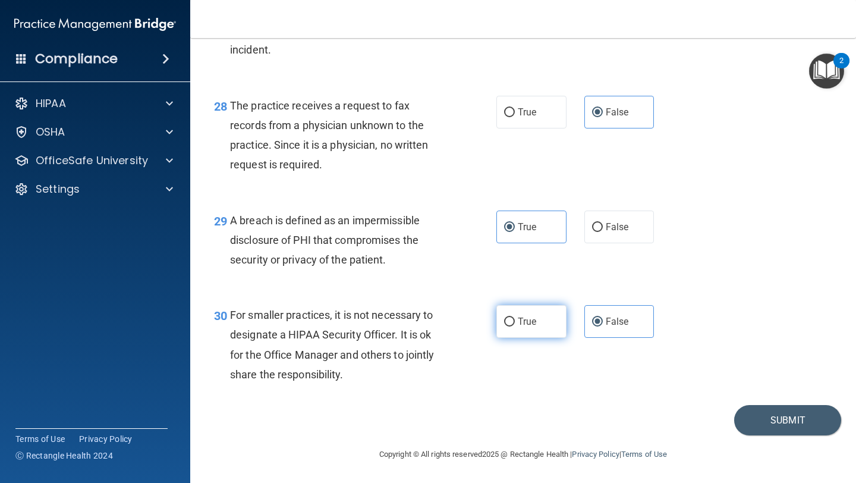
click at [535, 334] on label "True" at bounding box center [532, 321] width 70 height 33
click at [515, 326] on input "True" at bounding box center [509, 322] width 11 height 9
radio input "true"
radio input "false"
click at [778, 428] on button "Submit" at bounding box center [787, 420] width 107 height 30
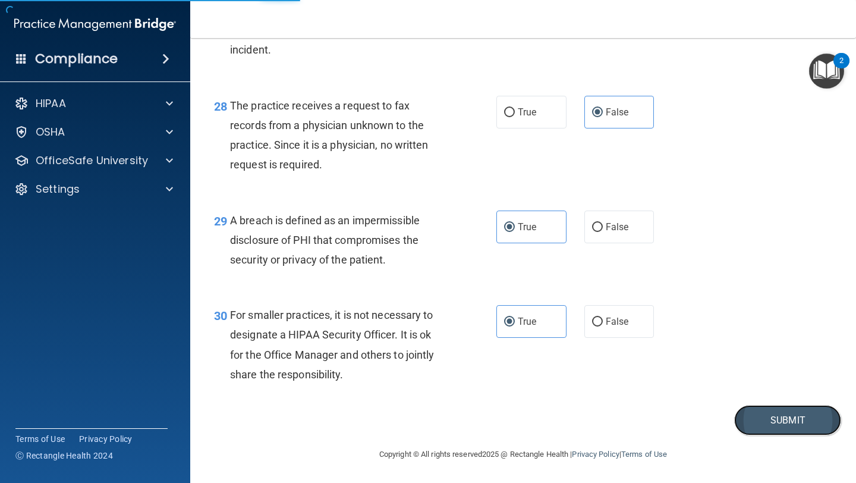
click at [743, 430] on button "Submit" at bounding box center [787, 420] width 107 height 30
click at [739, 423] on button "Submit" at bounding box center [787, 420] width 107 height 30
click at [735, 423] on button "Submit" at bounding box center [787, 420] width 107 height 30
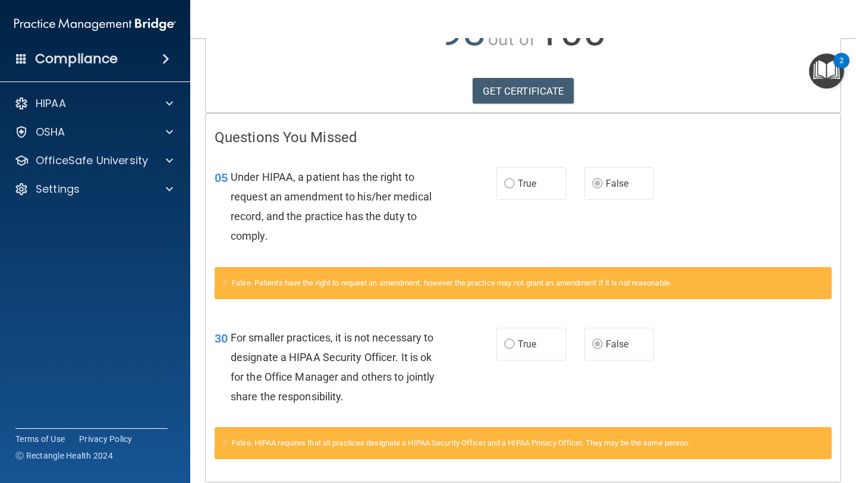
scroll to position [214, 0]
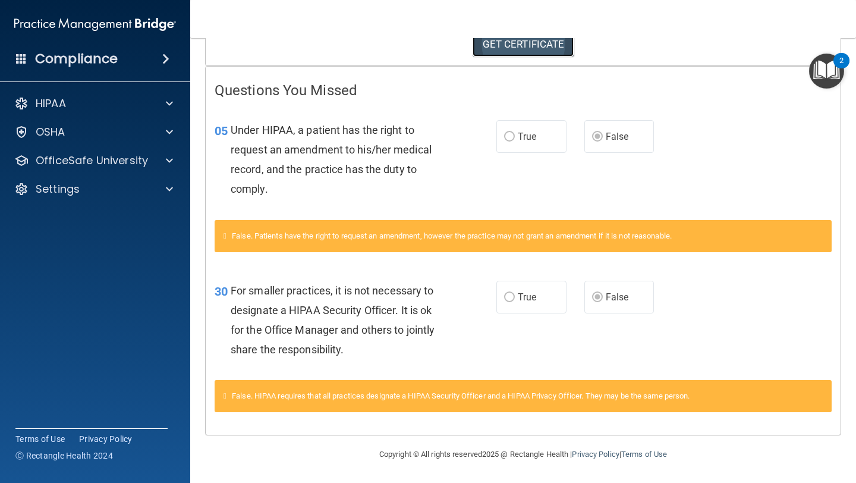
click at [558, 52] on link "GET CERTIFICATE" at bounding box center [524, 44] width 102 height 26
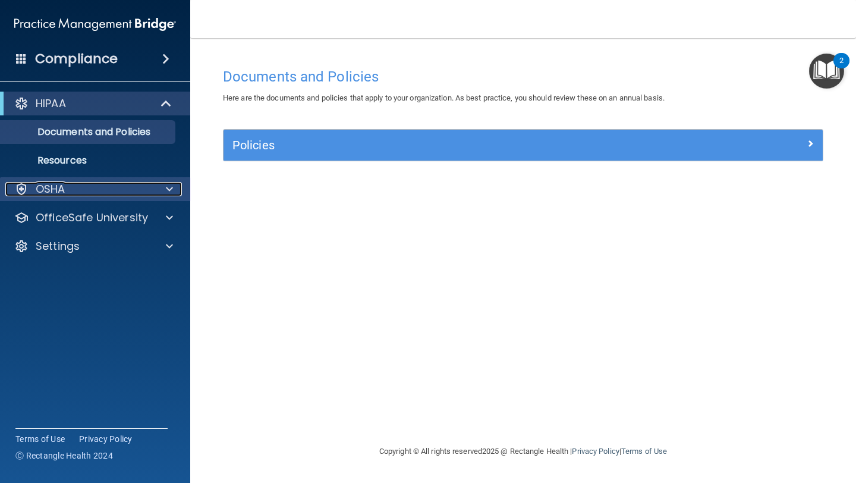
click at [127, 194] on div "OSHA" at bounding box center [78, 189] width 147 height 14
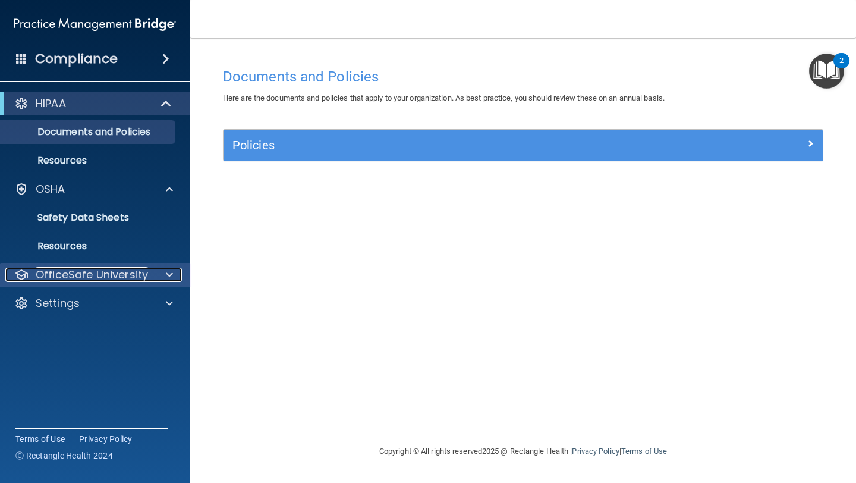
click at [122, 268] on p "OfficeSafe University" at bounding box center [92, 275] width 112 height 14
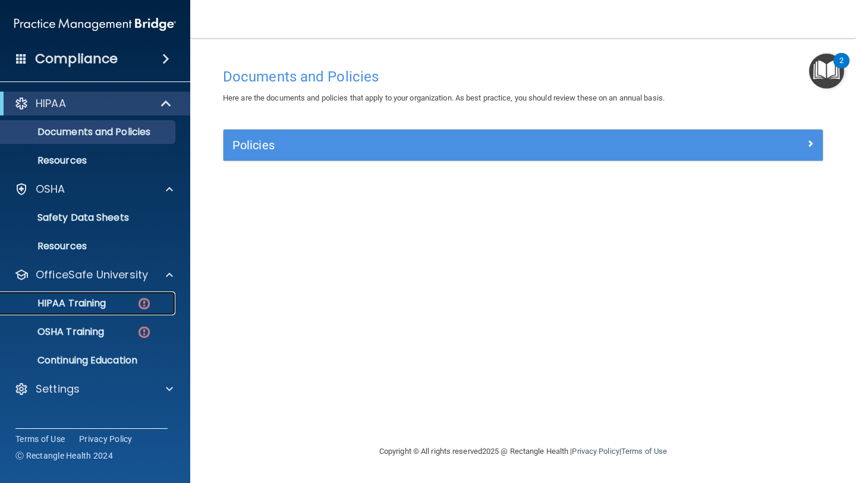
click at [120, 299] on div "HIPAA Training" at bounding box center [89, 303] width 162 height 12
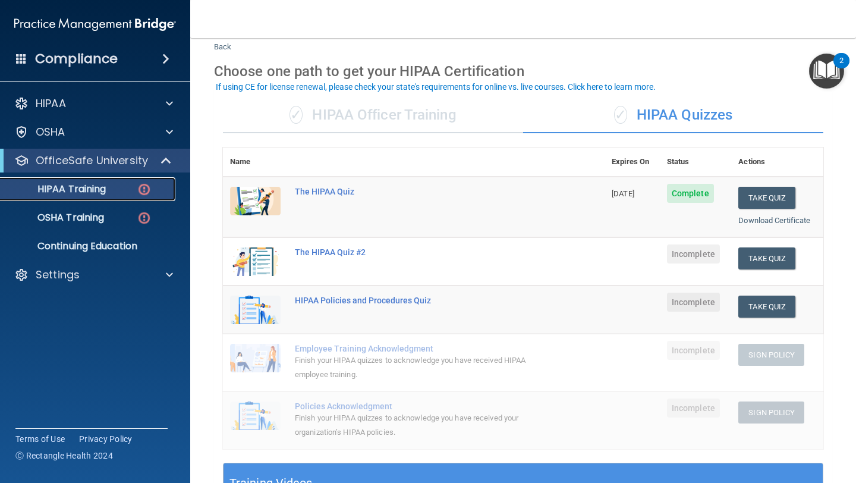
scroll to position [34, 0]
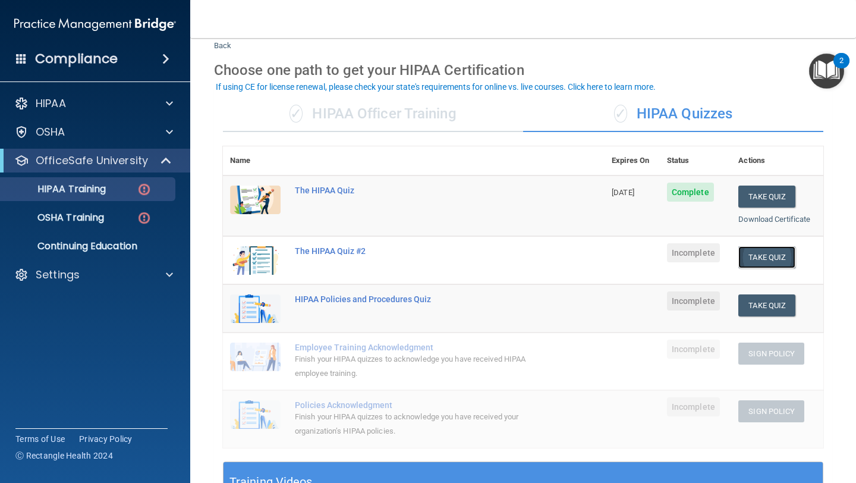
click at [771, 251] on button "Take Quiz" at bounding box center [767, 257] width 57 height 22
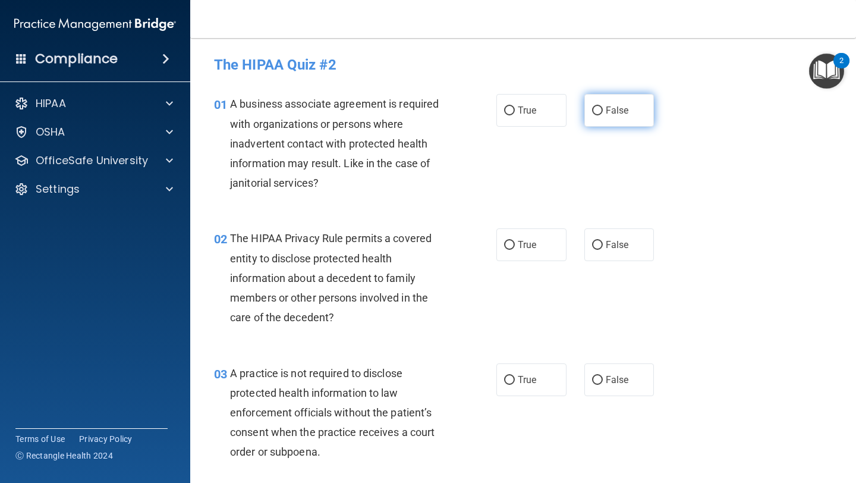
click at [644, 112] on label "False" at bounding box center [620, 110] width 70 height 33
click at [603, 112] on input "False" at bounding box center [597, 110] width 11 height 9
radio input "true"
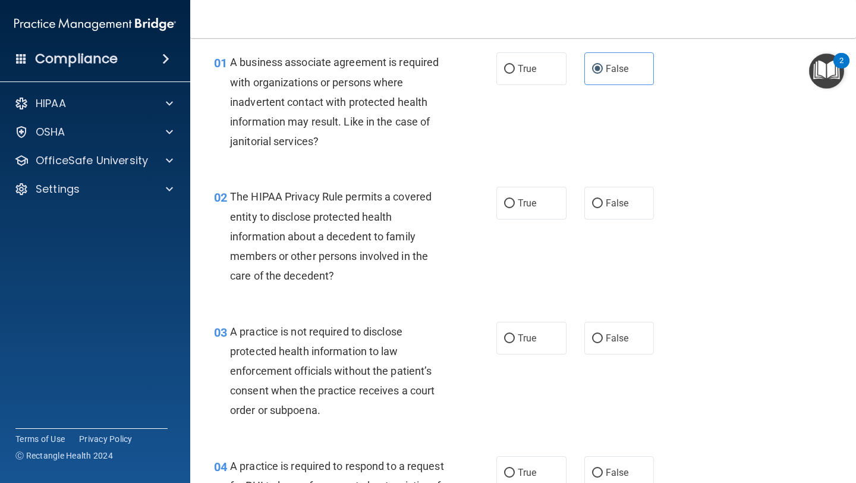
scroll to position [45, 0]
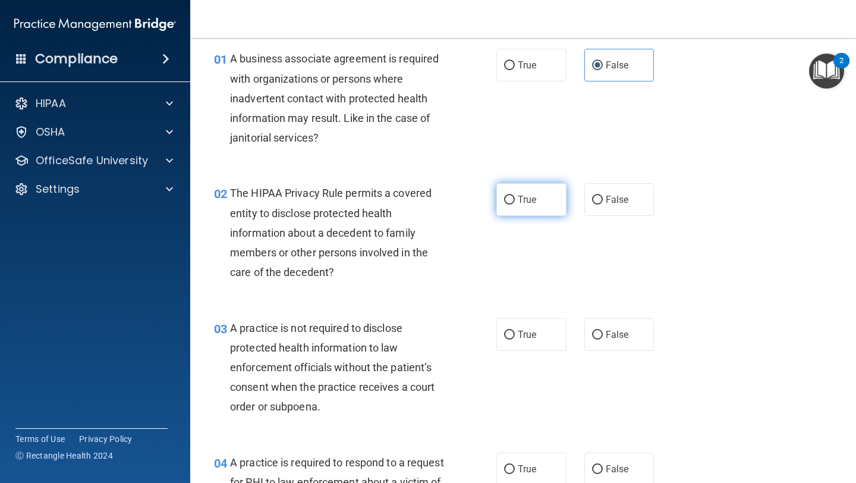
click at [516, 204] on label "True" at bounding box center [532, 199] width 70 height 33
click at [515, 204] on input "True" at bounding box center [509, 200] width 11 height 9
radio input "true"
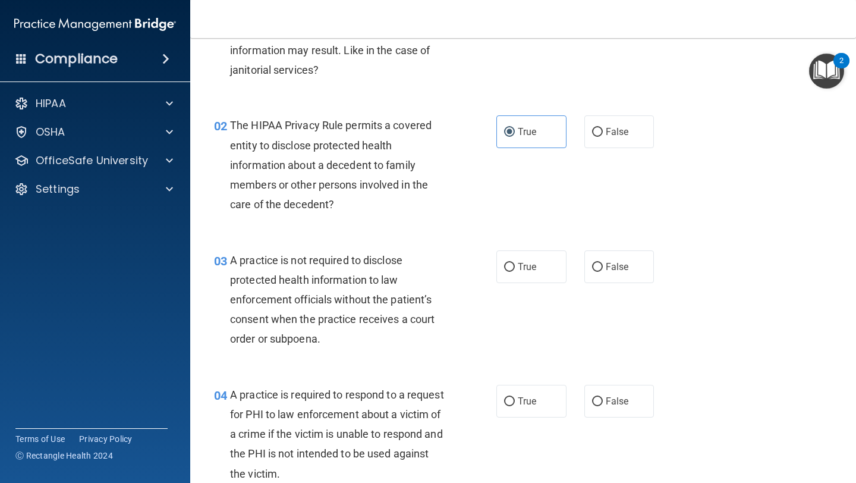
scroll to position [121, 0]
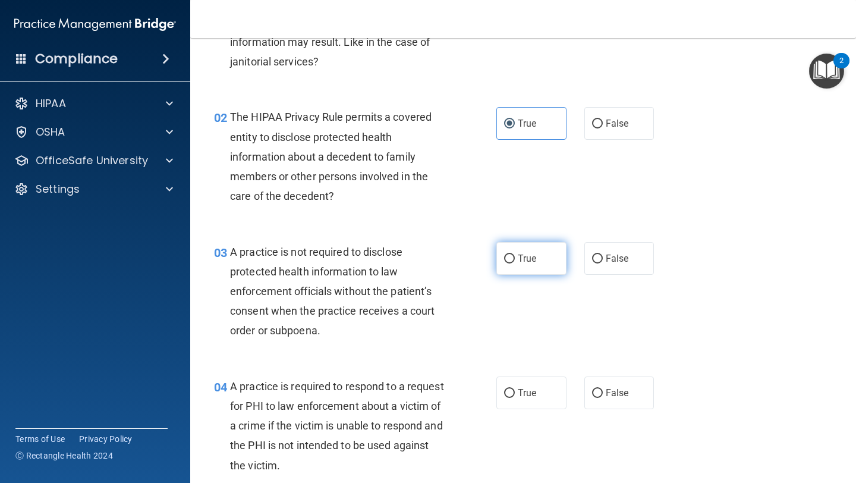
click at [518, 259] on span "True" at bounding box center [527, 258] width 18 height 11
click at [515, 259] on input "True" at bounding box center [509, 259] width 11 height 9
radio input "true"
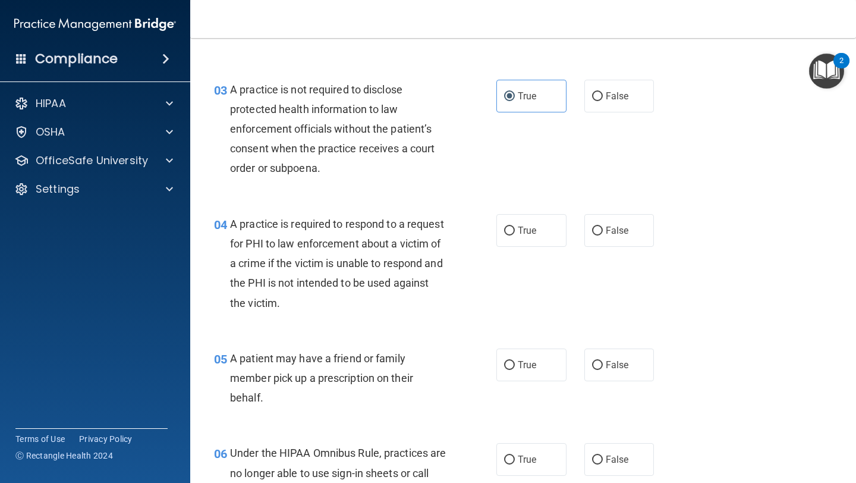
scroll to position [285, 0]
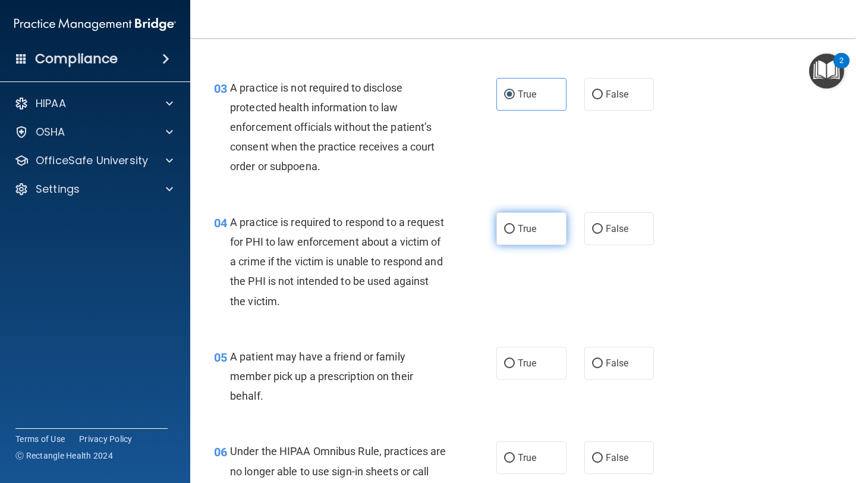
click at [531, 243] on label "True" at bounding box center [532, 228] width 70 height 33
click at [515, 234] on input "True" at bounding box center [509, 229] width 11 height 9
radio input "true"
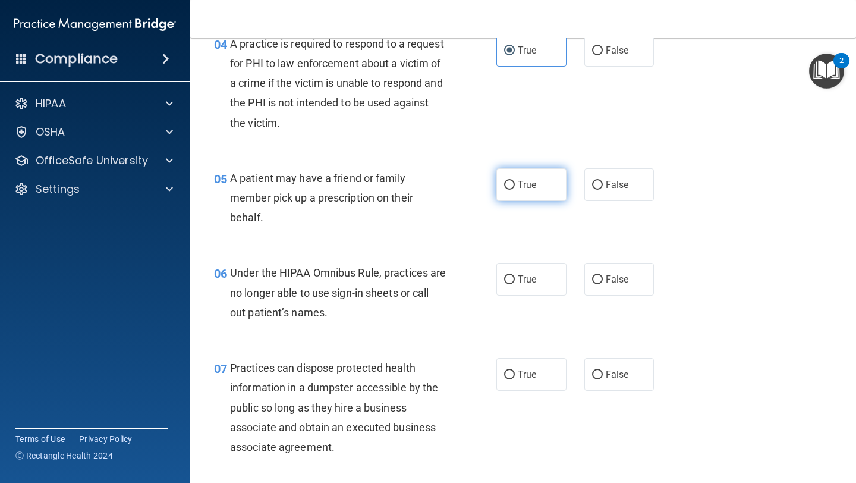
click at [514, 193] on label "True" at bounding box center [532, 184] width 70 height 33
click at [514, 190] on input "True" at bounding box center [509, 185] width 11 height 9
radio input "true"
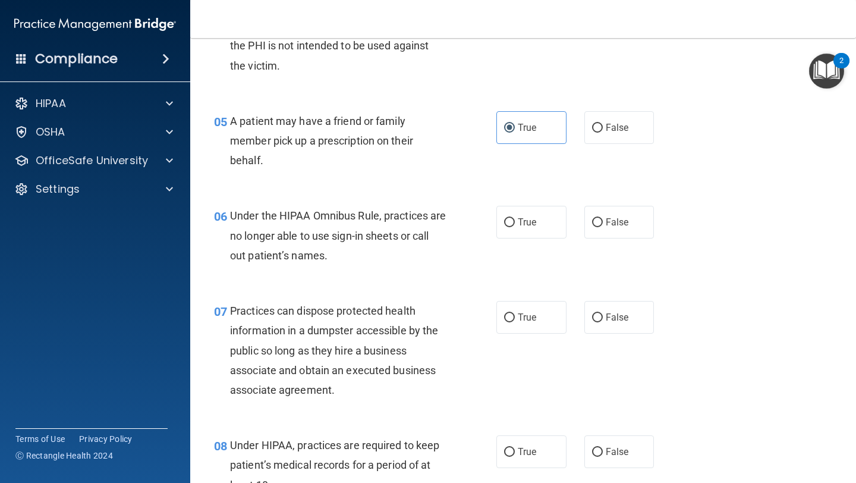
scroll to position [523, 0]
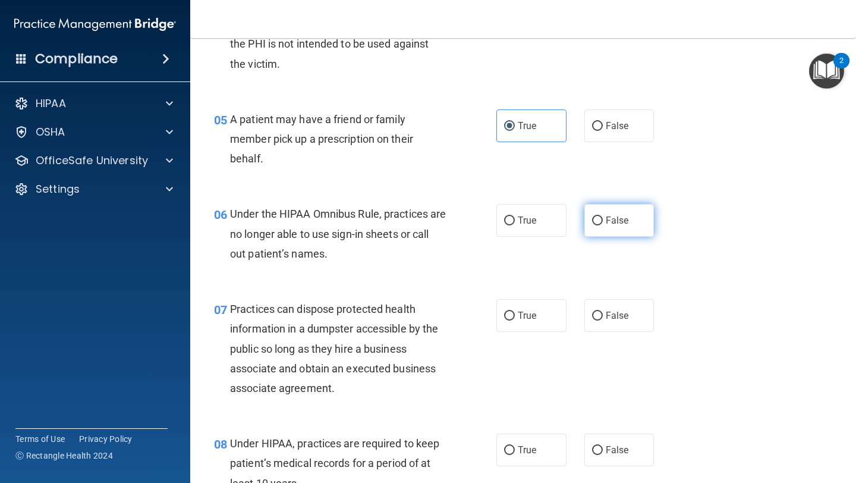
click at [596, 223] on input "False" at bounding box center [597, 220] width 11 height 9
radio input "true"
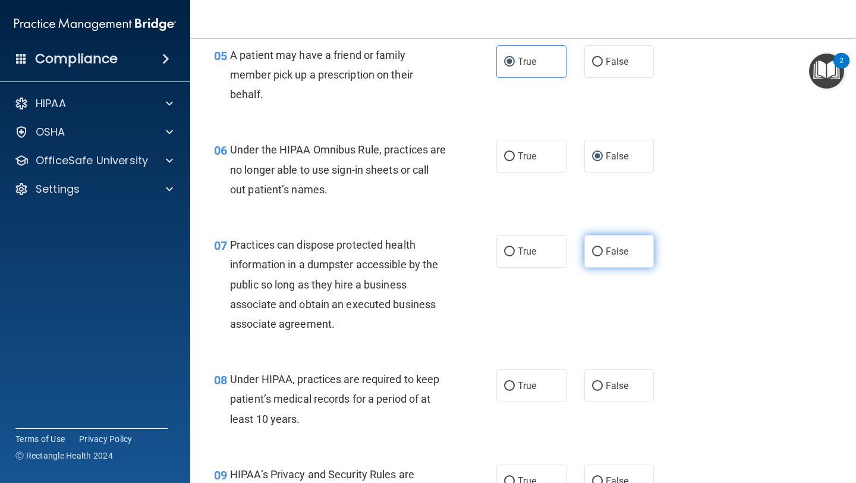
click at [617, 260] on label "False" at bounding box center [620, 251] width 70 height 33
click at [603, 256] on input "False" at bounding box center [597, 251] width 11 height 9
radio input "true"
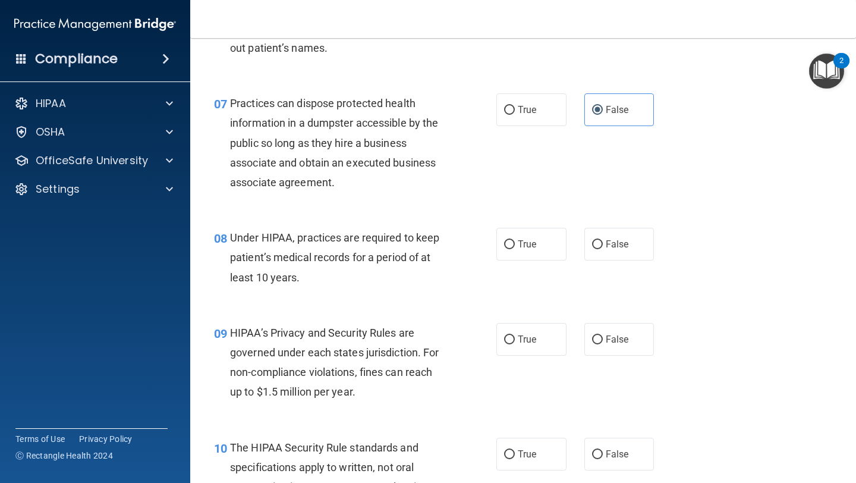
scroll to position [727, 0]
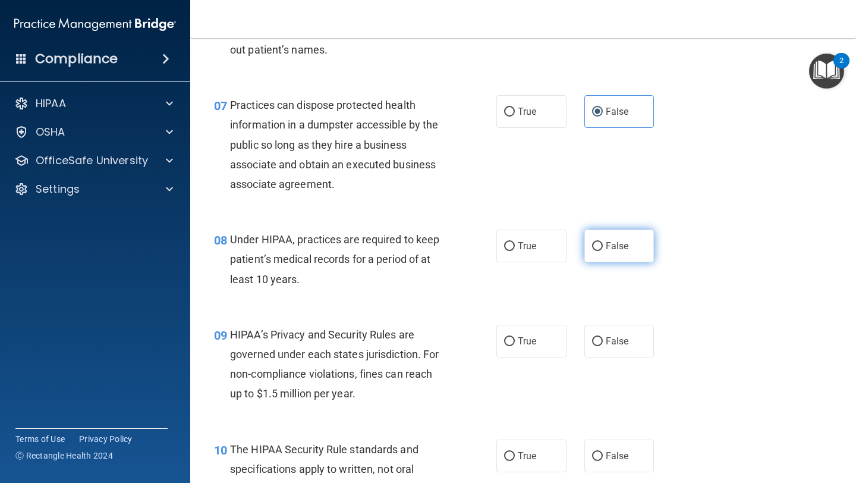
click at [637, 243] on label "False" at bounding box center [620, 246] width 70 height 33
click at [603, 243] on input "False" at bounding box center [597, 246] width 11 height 9
radio input "true"
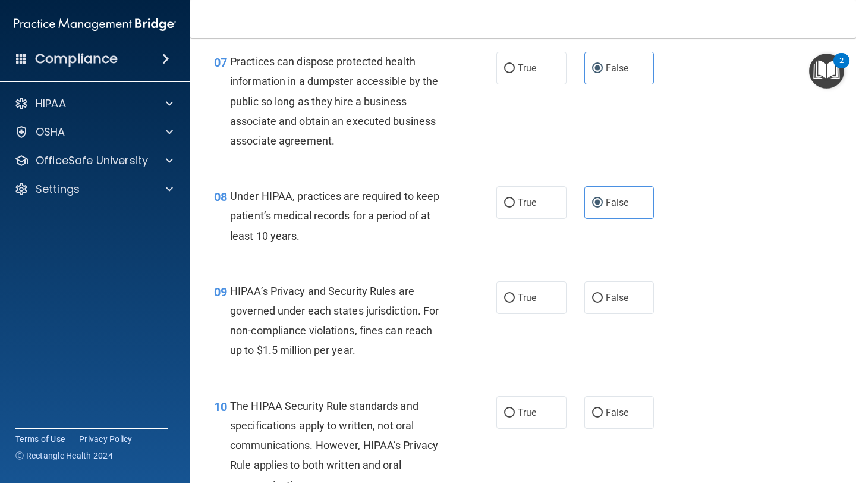
scroll to position [772, 0]
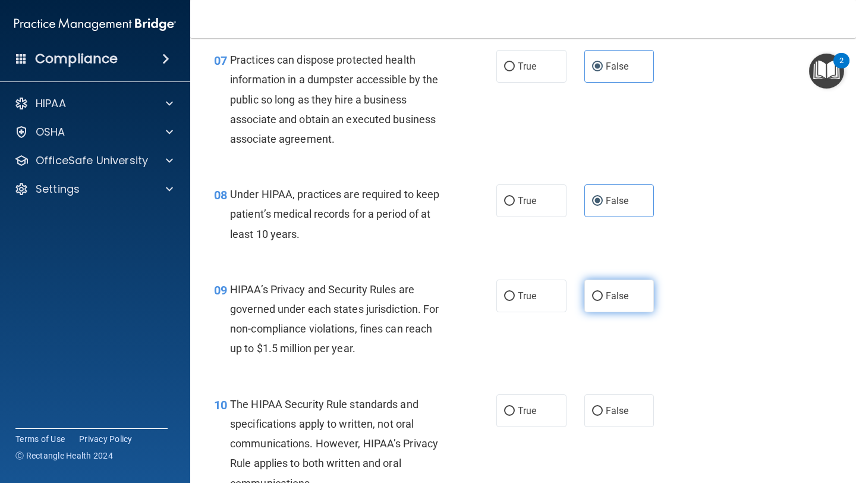
click at [627, 301] on span "False" at bounding box center [617, 295] width 23 height 11
click at [603, 301] on input "False" at bounding box center [597, 296] width 11 height 9
radio input "true"
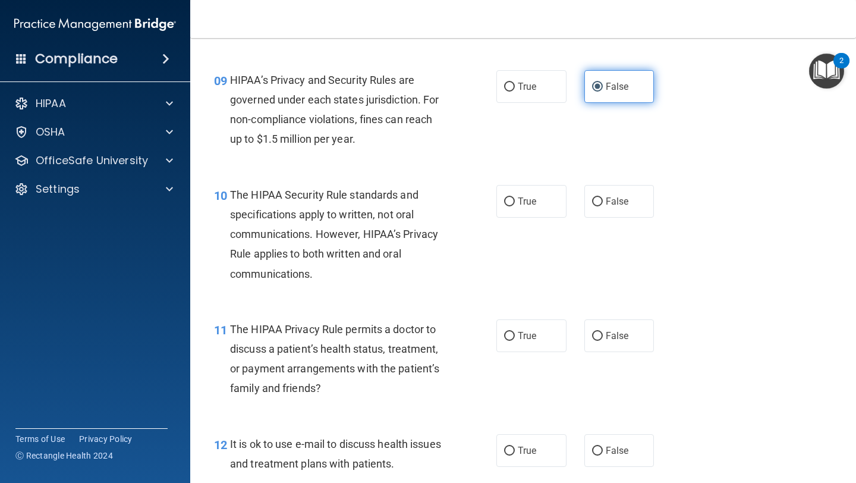
scroll to position [982, 0]
click at [546, 200] on label "True" at bounding box center [532, 200] width 70 height 33
click at [515, 200] on input "True" at bounding box center [509, 201] width 11 height 9
radio input "true"
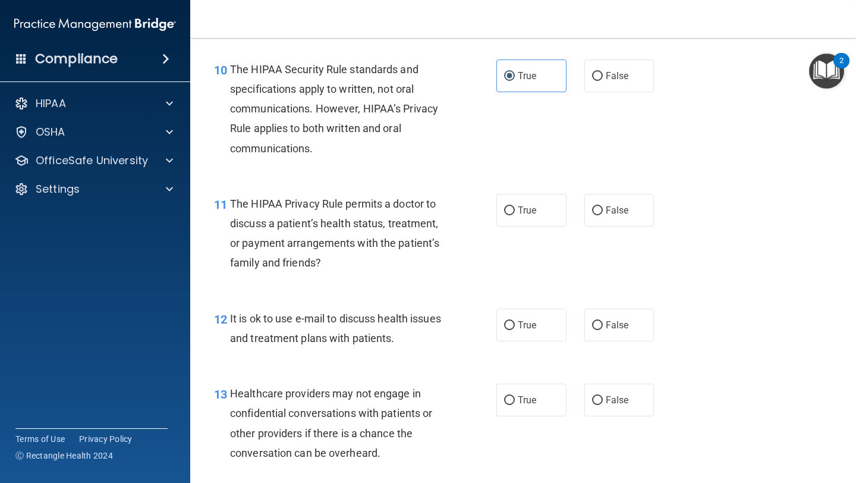
scroll to position [1141, 0]
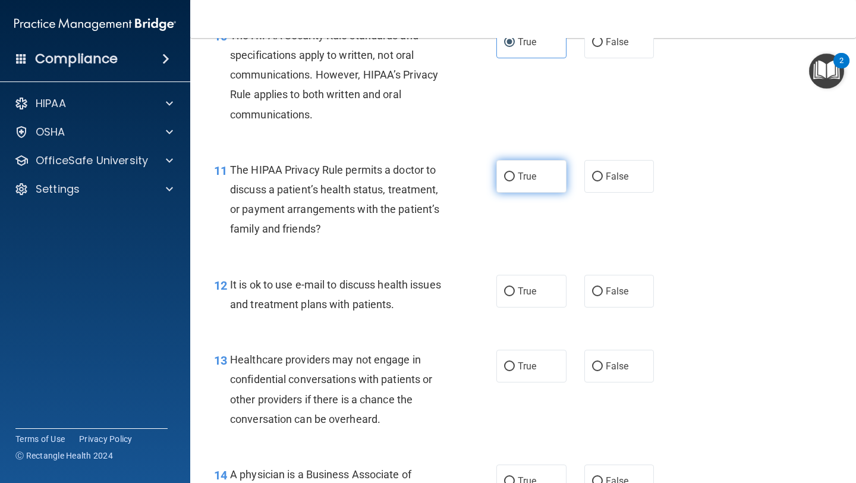
click at [547, 161] on label "True" at bounding box center [532, 176] width 70 height 33
click at [515, 172] on input "True" at bounding box center [509, 176] width 11 height 9
radio input "true"
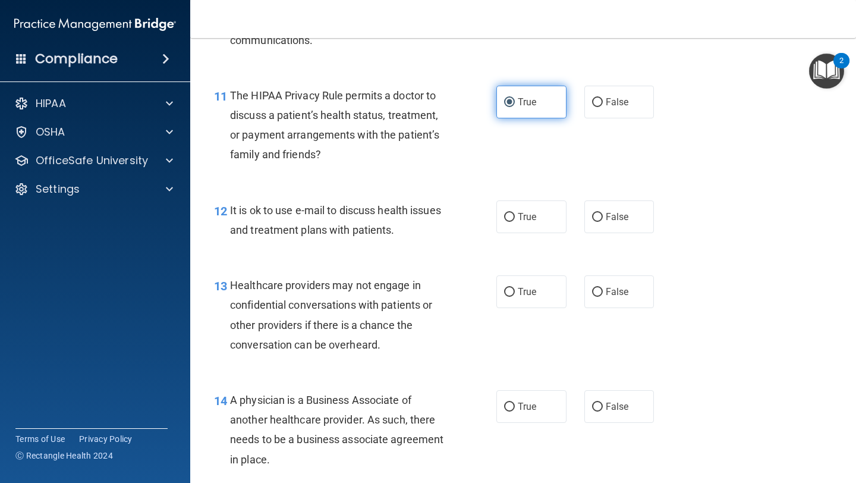
scroll to position [1220, 0]
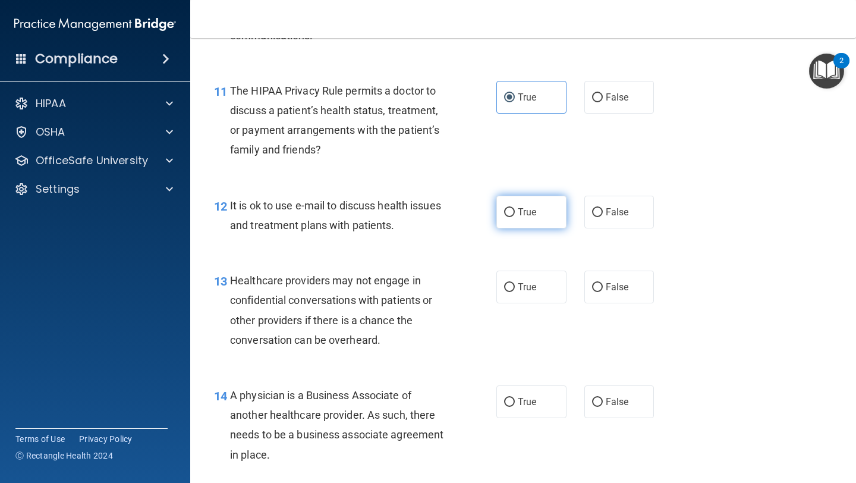
click at [532, 200] on label "True" at bounding box center [532, 212] width 70 height 33
click at [515, 208] on input "True" at bounding box center [509, 212] width 11 height 9
radio input "true"
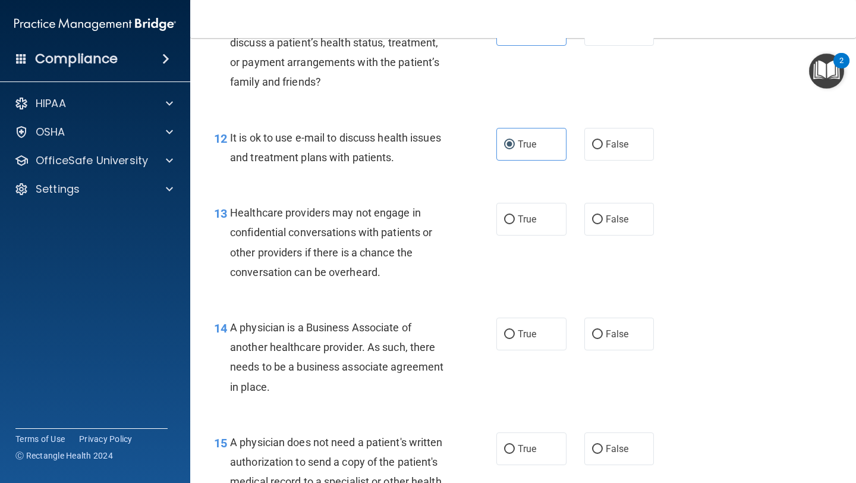
scroll to position [1288, 0]
click at [605, 204] on label "False" at bounding box center [620, 218] width 70 height 33
click at [603, 215] on input "False" at bounding box center [597, 219] width 11 height 9
radio input "true"
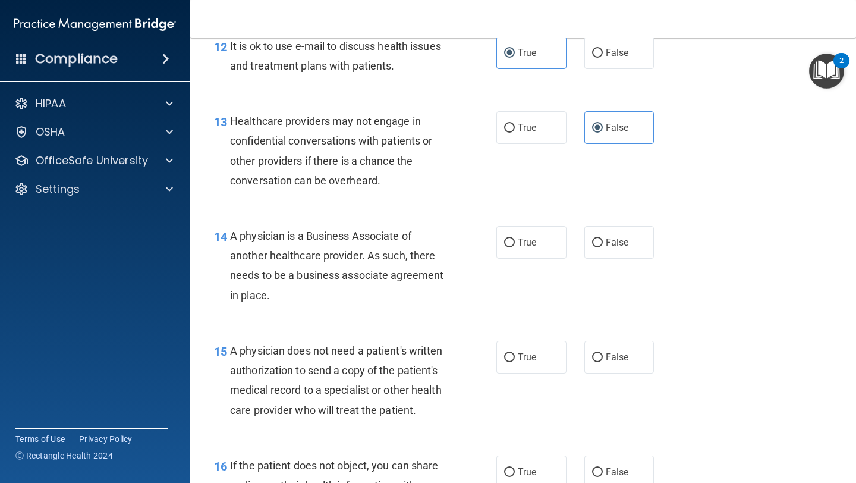
scroll to position [1384, 0]
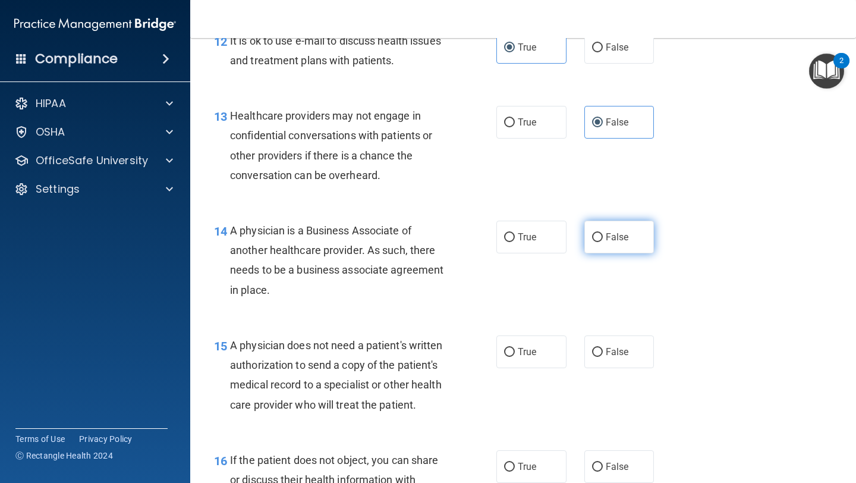
click at [591, 225] on label "False" at bounding box center [620, 237] width 70 height 33
click at [592, 233] on input "False" at bounding box center [597, 237] width 11 height 9
radio input "true"
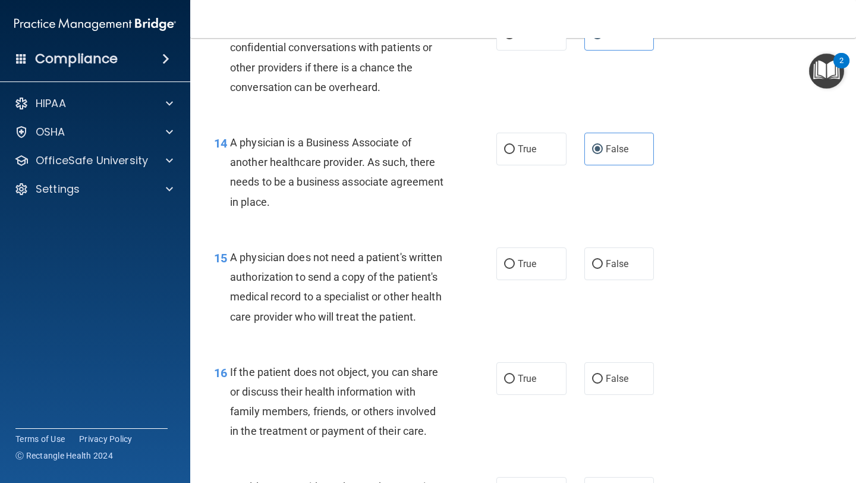
scroll to position [1490, 0]
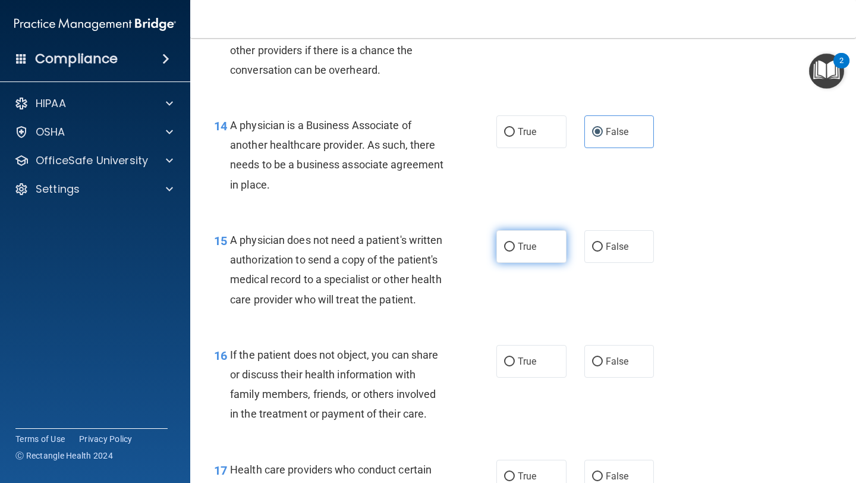
click at [545, 261] on label "True" at bounding box center [532, 246] width 70 height 33
click at [515, 252] on input "True" at bounding box center [509, 247] width 11 height 9
radio input "true"
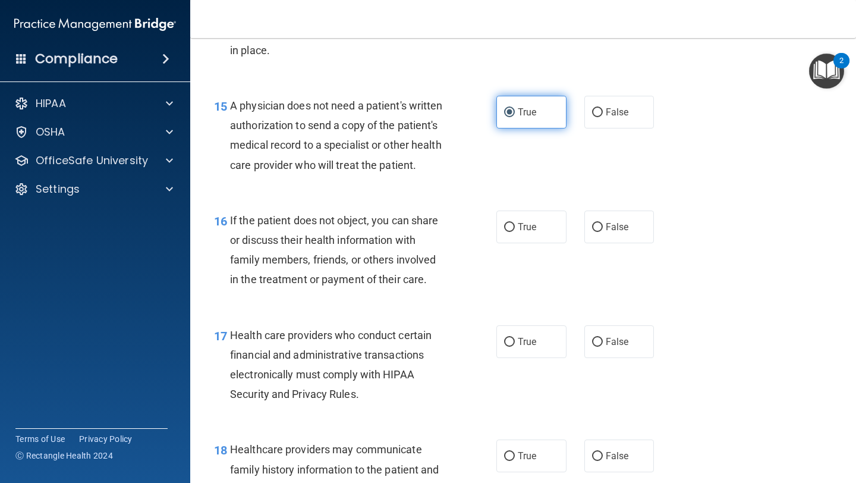
scroll to position [1626, 0]
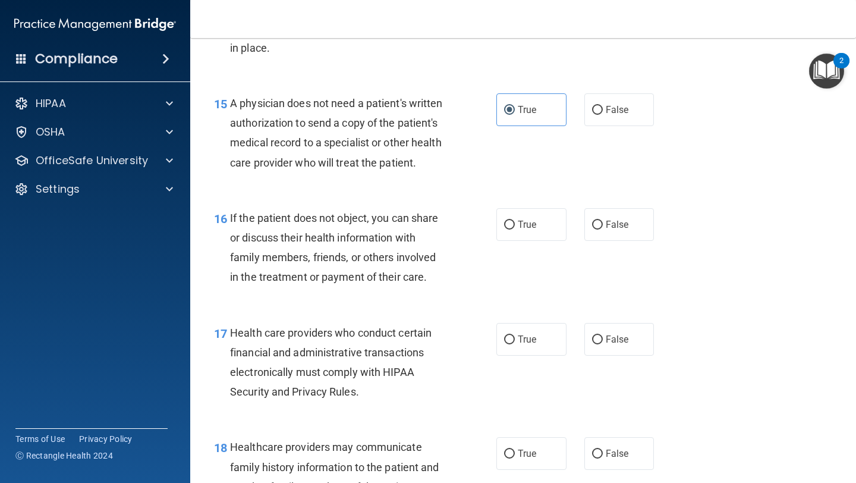
click at [545, 261] on div "16 If the patient does not object, you can share or discuss their health inform…" at bounding box center [523, 250] width 636 height 115
click at [545, 228] on label "True" at bounding box center [532, 224] width 70 height 33
click at [515, 228] on input "True" at bounding box center [509, 225] width 11 height 9
radio input "true"
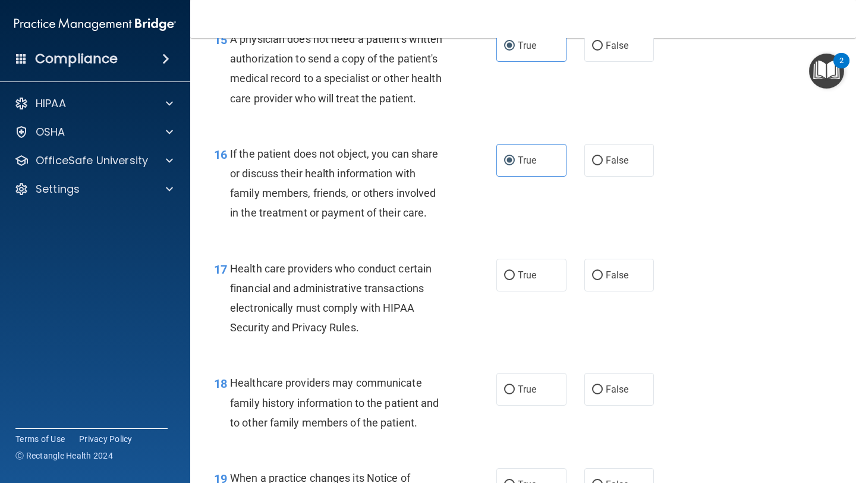
scroll to position [1701, 0]
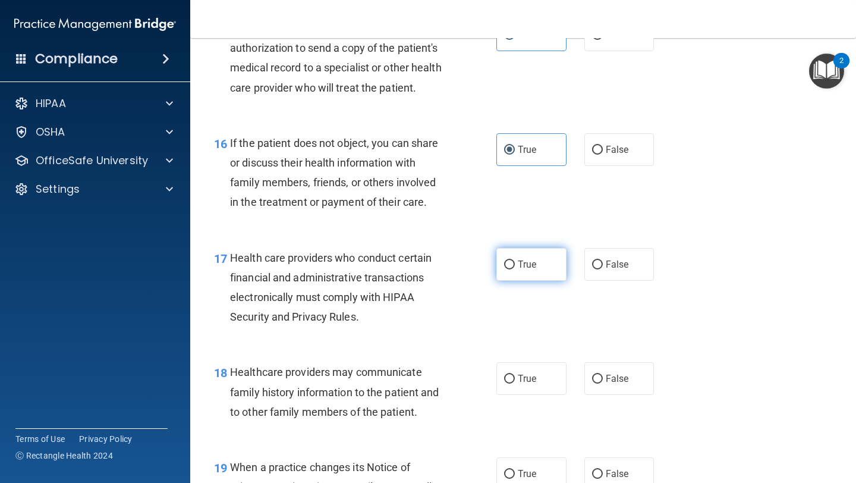
click at [517, 269] on label "True" at bounding box center [532, 264] width 70 height 33
click at [515, 269] on input "True" at bounding box center [509, 264] width 11 height 9
radio input "true"
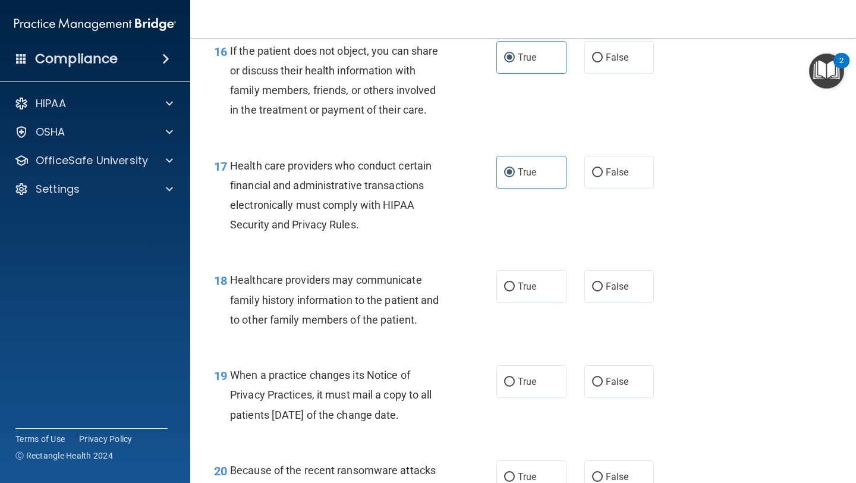
scroll to position [1795, 0]
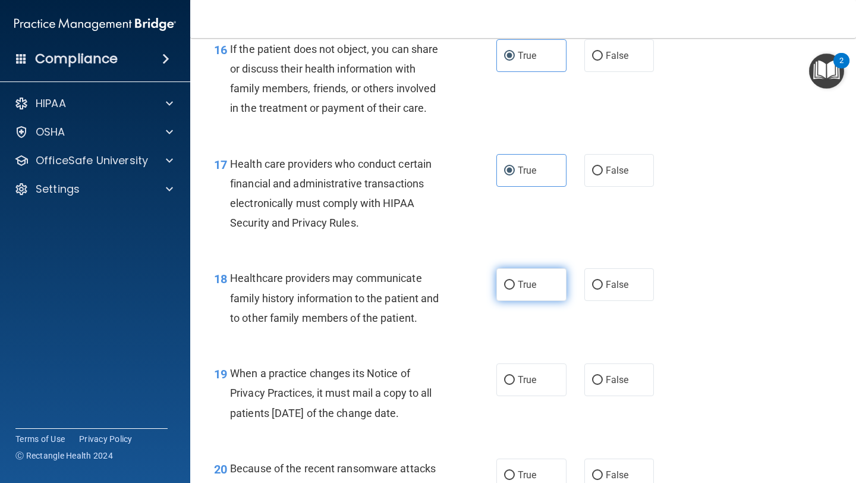
click at [513, 287] on input "True" at bounding box center [509, 285] width 11 height 9
radio input "true"
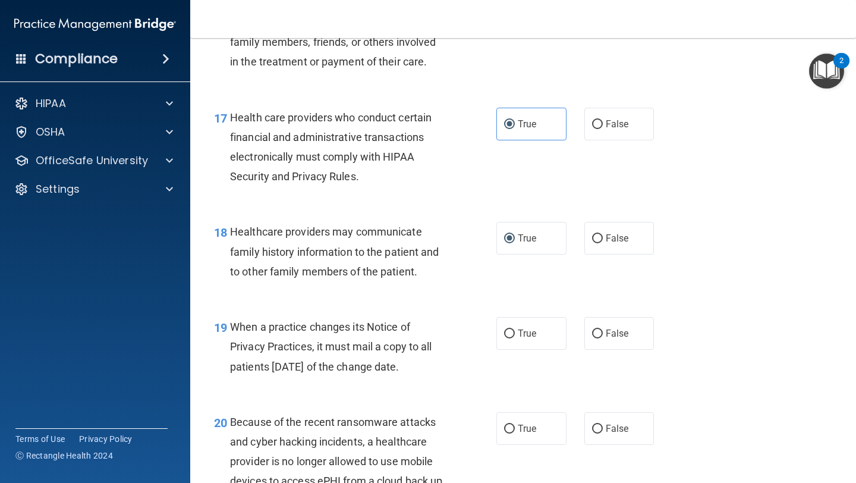
scroll to position [1850, 0]
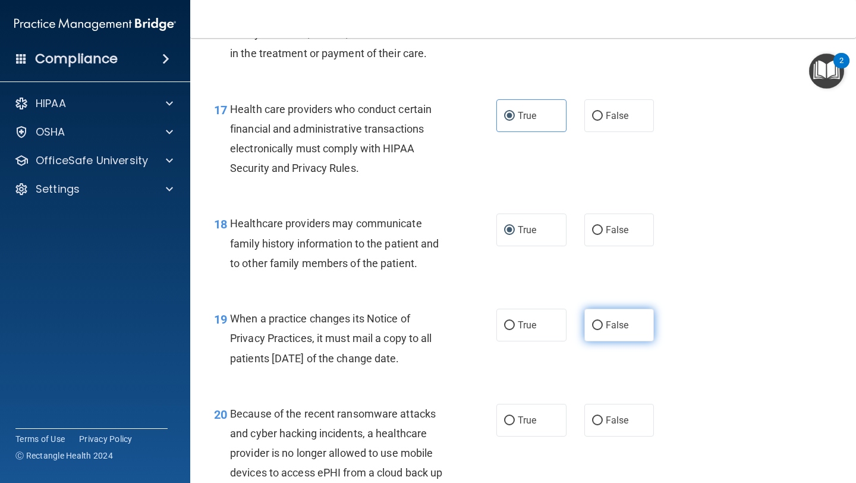
click at [596, 331] on label "False" at bounding box center [620, 325] width 70 height 33
click at [596, 330] on input "False" at bounding box center [597, 325] width 11 height 9
radio input "true"
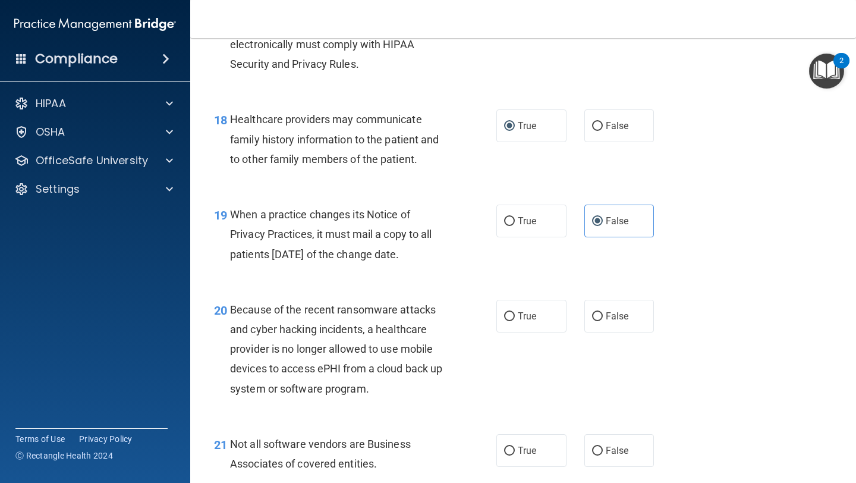
scroll to position [1987, 0]
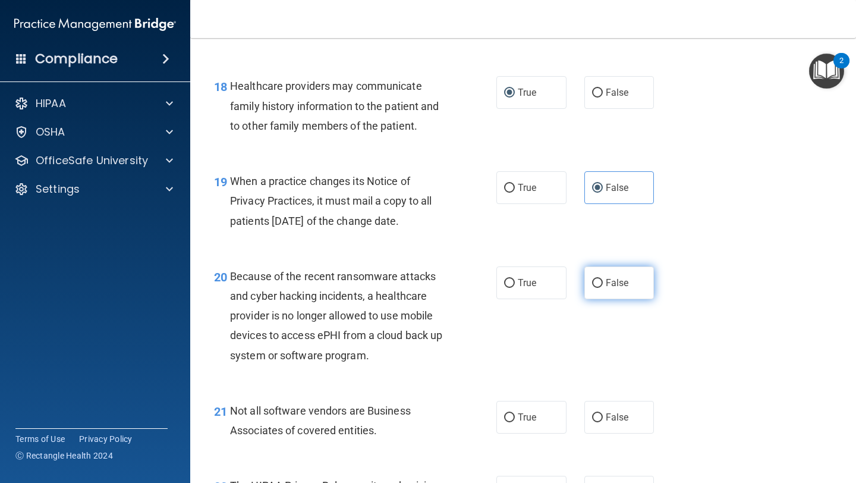
click at [623, 284] on span "False" at bounding box center [617, 282] width 23 height 11
click at [603, 284] on input "False" at bounding box center [597, 283] width 11 height 9
radio input "true"
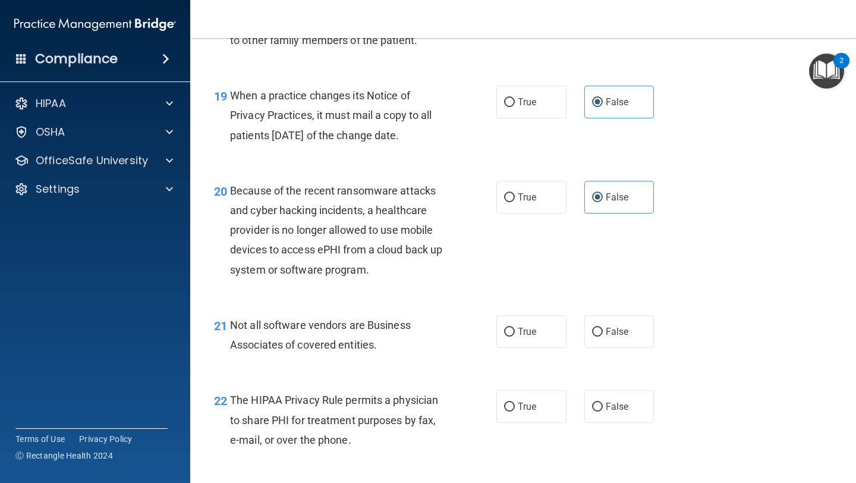
scroll to position [2090, 0]
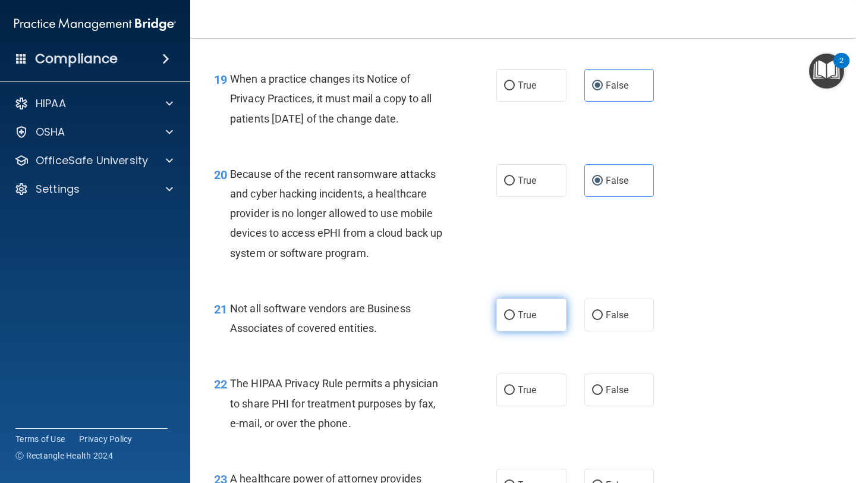
click at [536, 309] on span "True" at bounding box center [527, 314] width 18 height 11
click at [515, 311] on input "True" at bounding box center [509, 315] width 11 height 9
radio input "true"
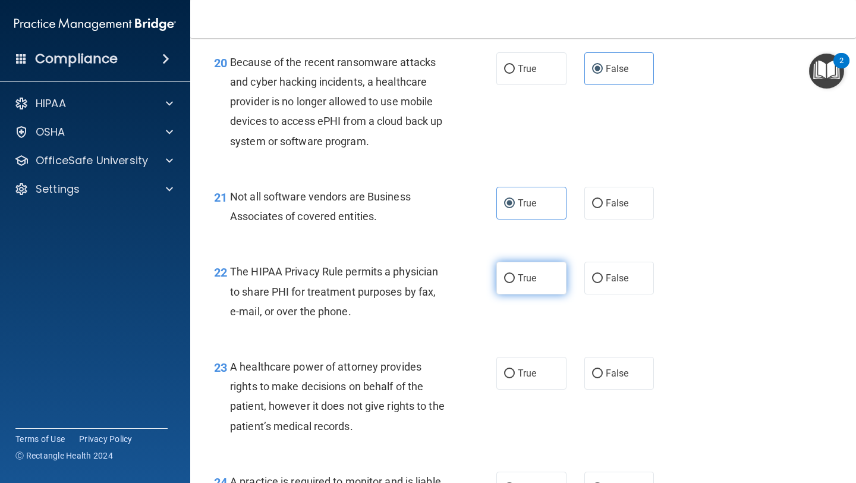
scroll to position [2202, 0]
click at [562, 283] on label "True" at bounding box center [532, 277] width 70 height 33
click at [515, 282] on input "True" at bounding box center [509, 278] width 11 height 9
radio input "true"
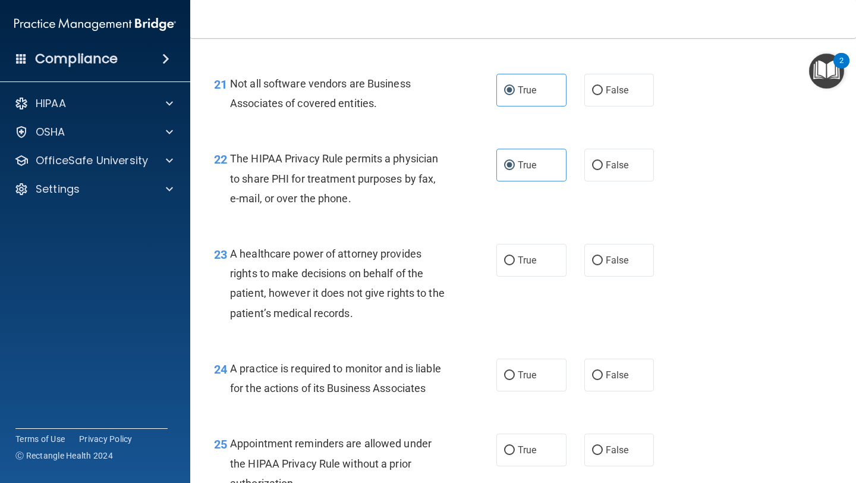
scroll to position [2315, 0]
click at [605, 277] on div "23 A healthcare power of attorney provides rights to make decisions on behalf o…" at bounding box center [523, 285] width 636 height 115
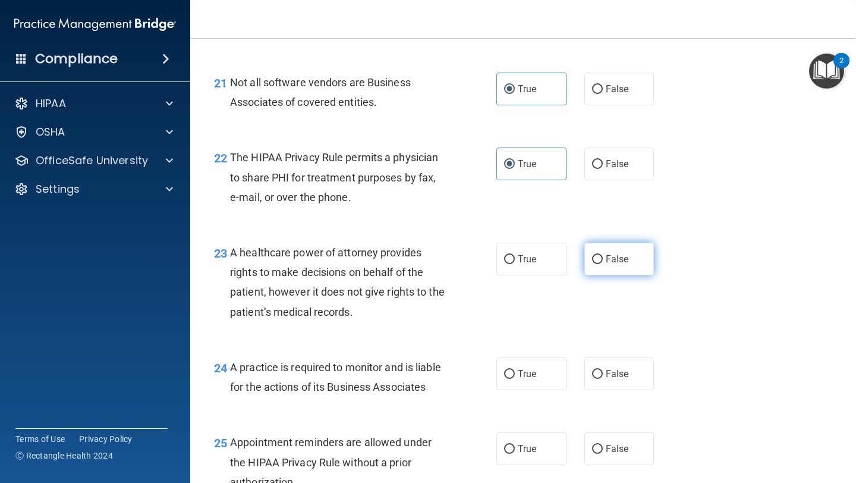
click at [605, 267] on label "False" at bounding box center [620, 259] width 70 height 33
click at [603, 264] on input "False" at bounding box center [597, 259] width 11 height 9
radio input "true"
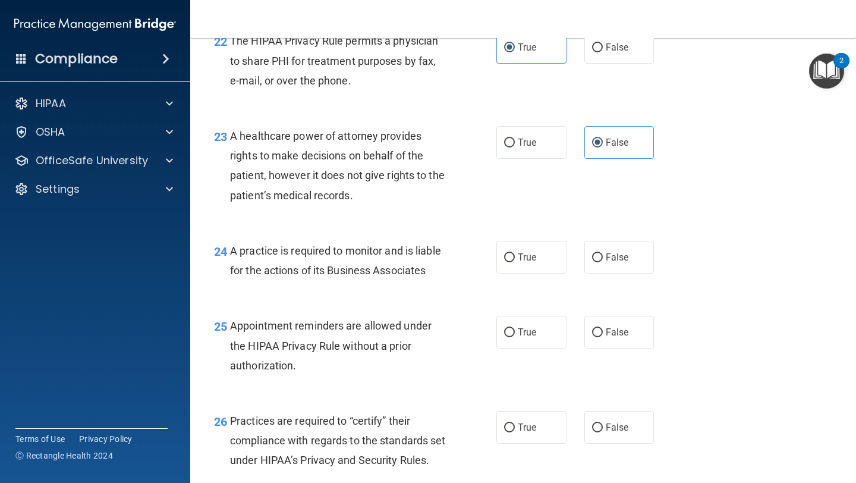
scroll to position [2437, 0]
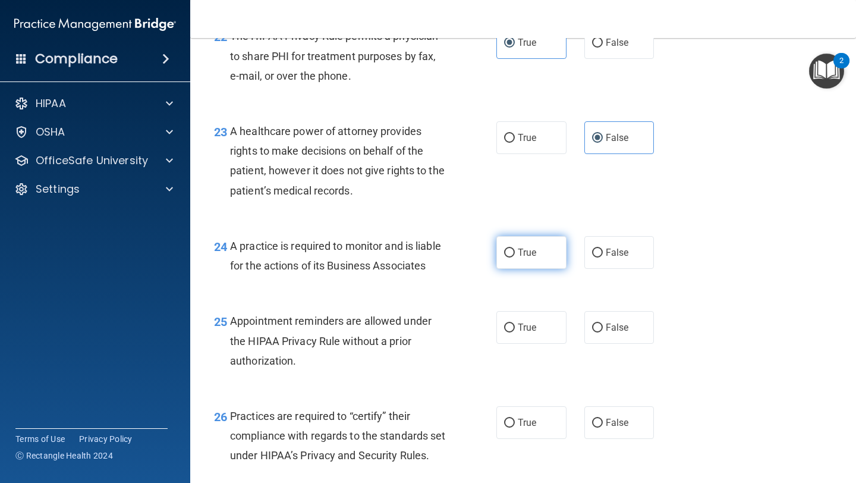
click at [527, 263] on label "True" at bounding box center [532, 252] width 70 height 33
click at [515, 257] on input "True" at bounding box center [509, 253] width 11 height 9
radio input "true"
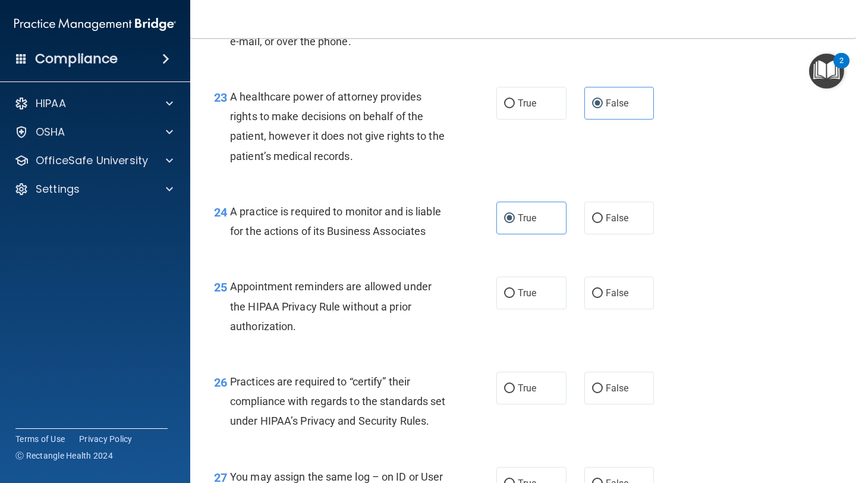
scroll to position [2474, 0]
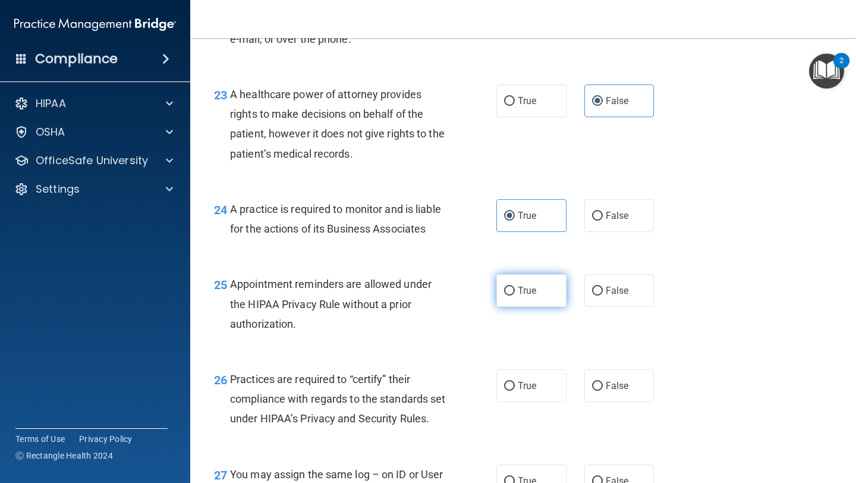
click at [538, 277] on label "True" at bounding box center [532, 290] width 70 height 33
click at [515, 287] on input "True" at bounding box center [509, 291] width 11 height 9
radio input "true"
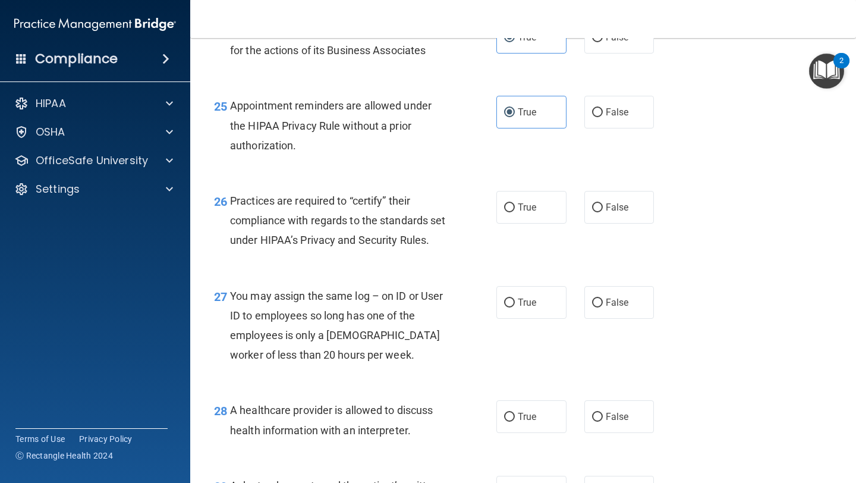
scroll to position [2654, 0]
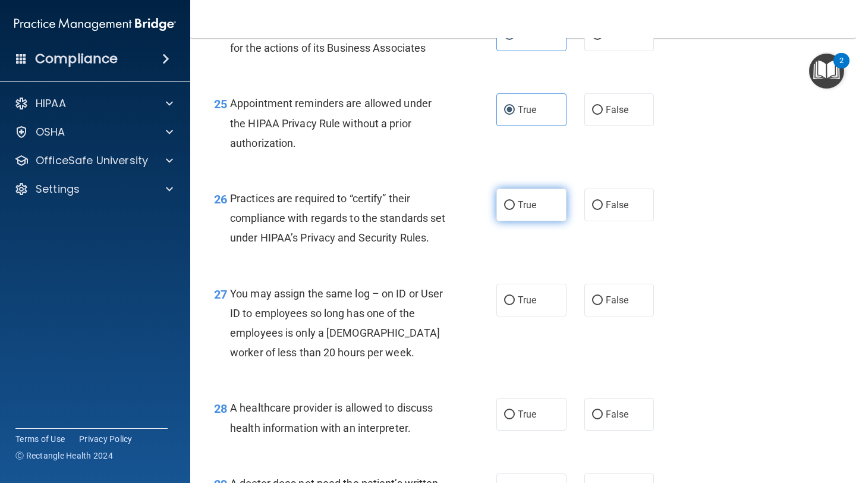
click at [530, 189] on label "True" at bounding box center [532, 204] width 70 height 33
click at [515, 201] on input "True" at bounding box center [509, 205] width 11 height 9
radio input "true"
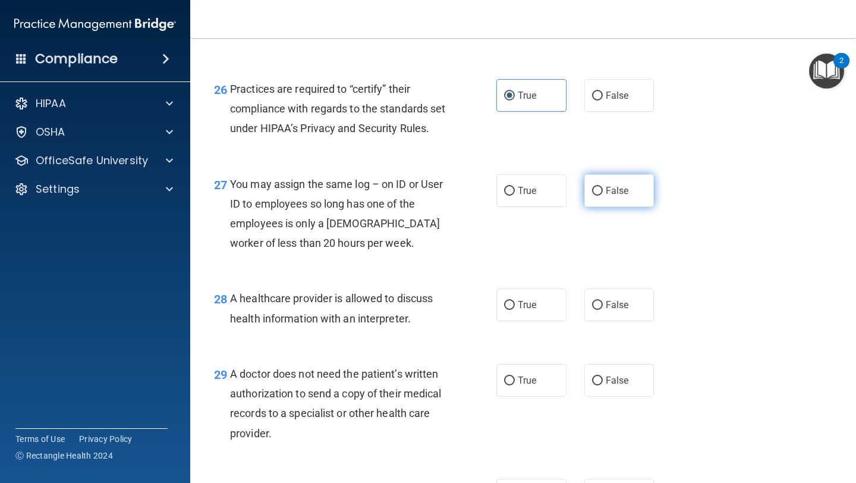
click at [600, 207] on label "False" at bounding box center [620, 190] width 70 height 33
click at [600, 196] on input "False" at bounding box center [597, 191] width 11 height 9
radio input "true"
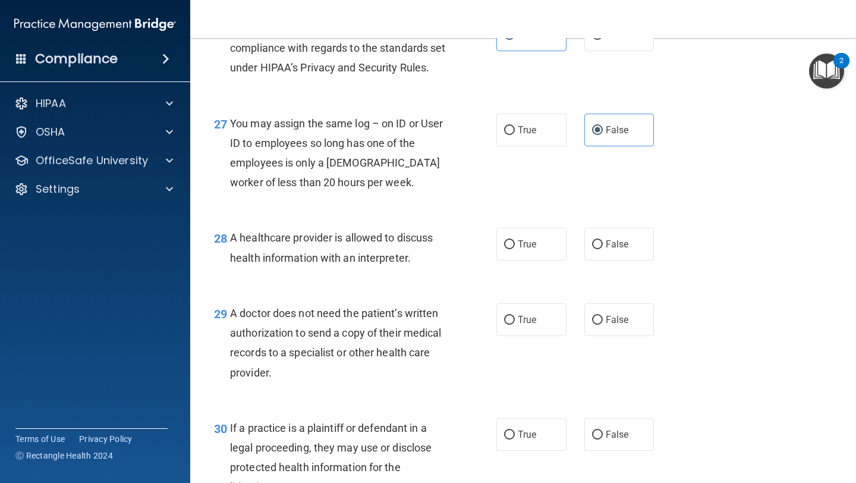
scroll to position [2829, 0]
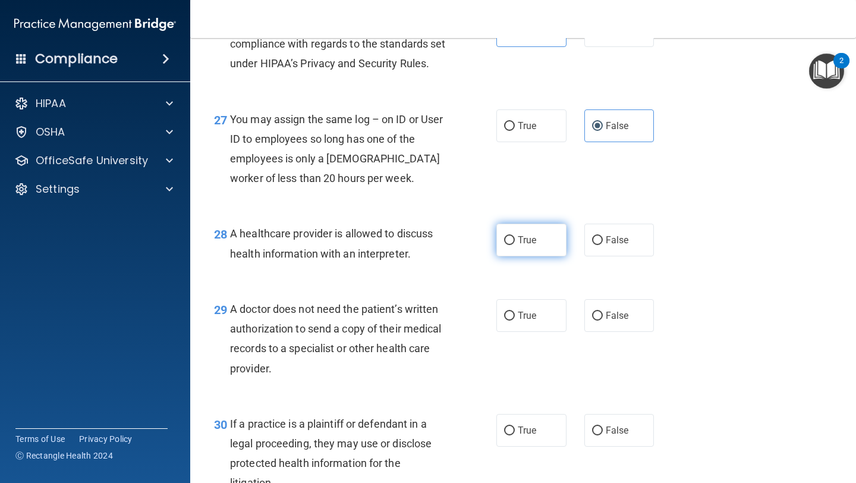
click at [542, 256] on label "True" at bounding box center [532, 240] width 70 height 33
click at [515, 245] on input "True" at bounding box center [509, 240] width 11 height 9
radio input "true"
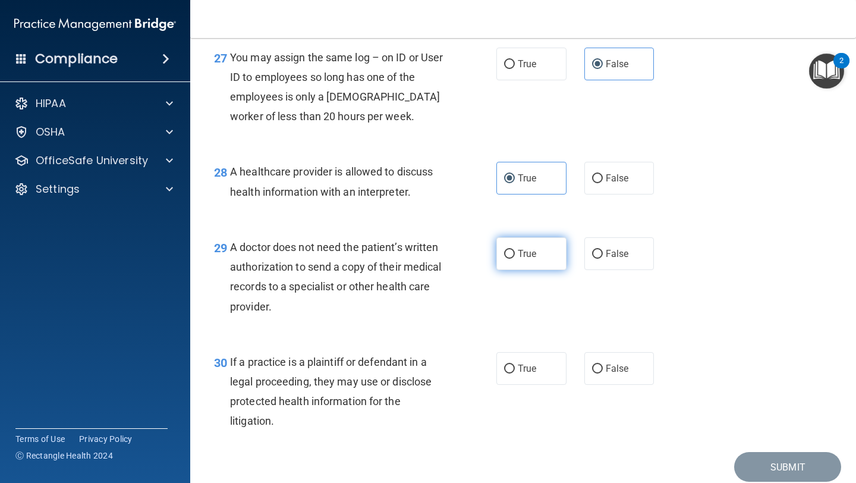
scroll to position [2899, 0]
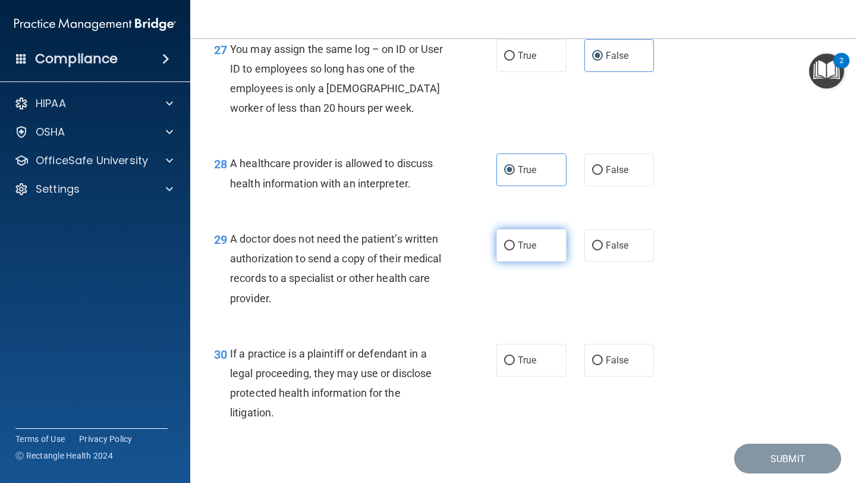
click at [517, 262] on label "True" at bounding box center [532, 245] width 70 height 33
click at [515, 250] on input "True" at bounding box center [509, 245] width 11 height 9
radio input "true"
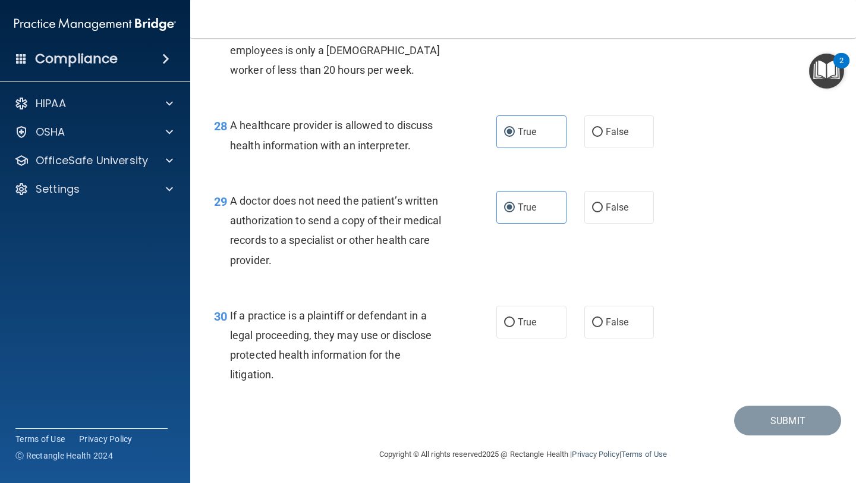
scroll to position [2948, 0]
click at [525, 325] on label "True" at bounding box center [532, 322] width 70 height 33
click at [515, 325] on input "True" at bounding box center [509, 322] width 11 height 9
radio input "true"
click at [790, 425] on button "Submit" at bounding box center [787, 421] width 107 height 30
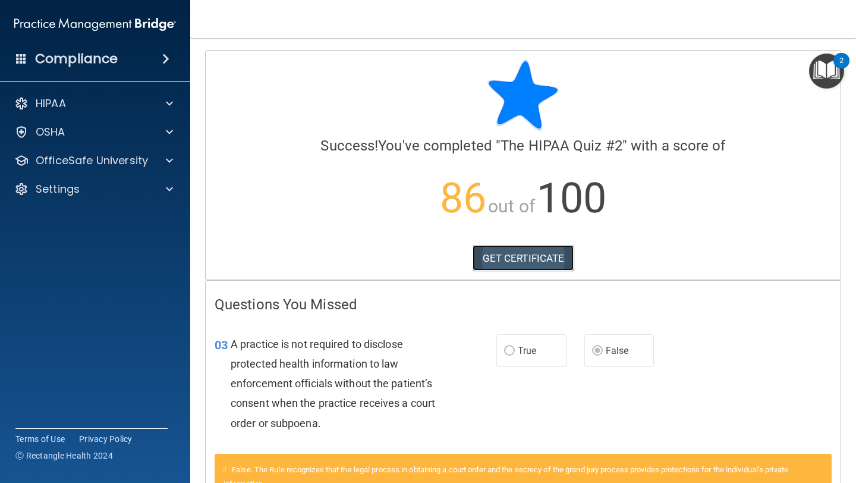
click at [554, 260] on link "GET CERTIFICATE" at bounding box center [524, 258] width 102 height 26
click at [98, 127] on div "OSHA" at bounding box center [78, 132] width 147 height 14
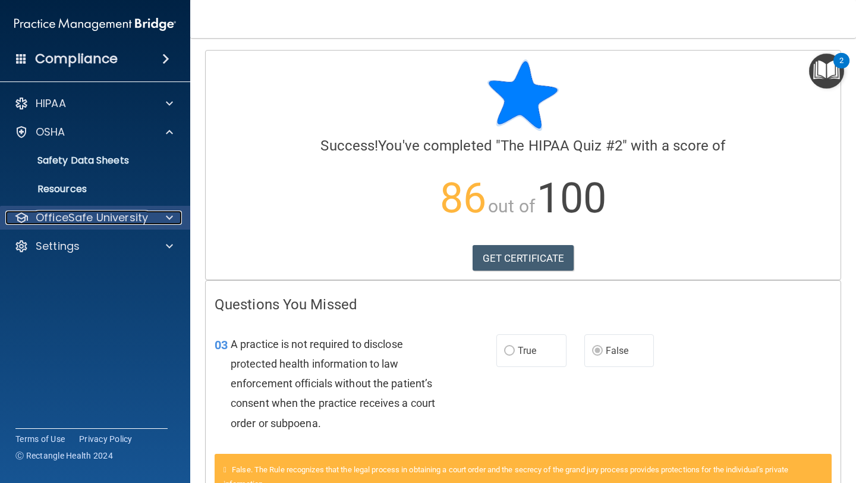
click at [95, 221] on p "OfficeSafe University" at bounding box center [92, 217] width 112 height 14
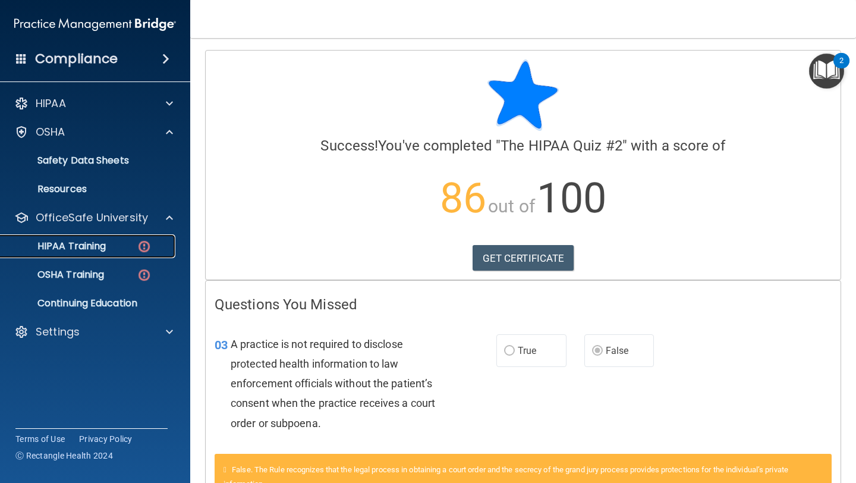
click at [98, 255] on link "HIPAA Training" at bounding box center [81, 246] width 187 height 24
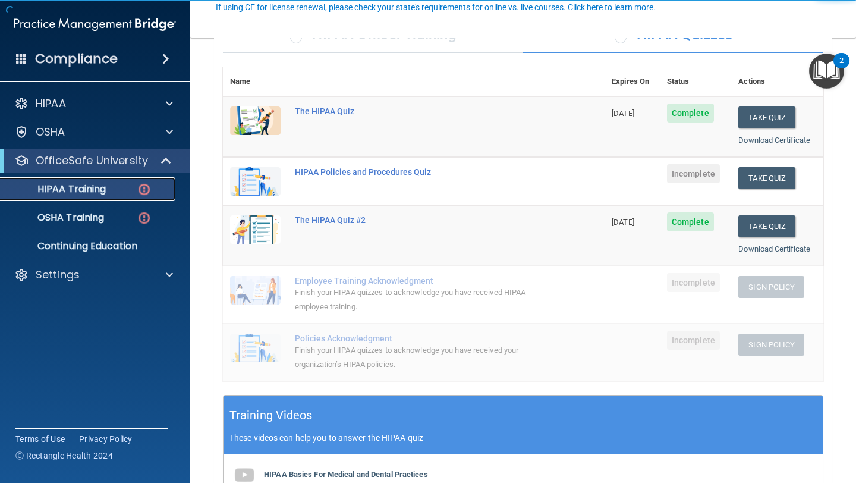
scroll to position [114, 0]
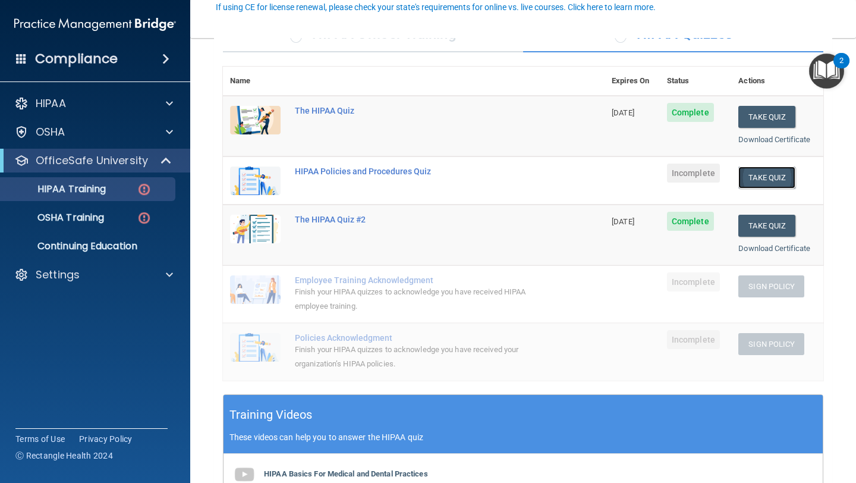
click at [781, 174] on button "Take Quiz" at bounding box center [767, 177] width 57 height 22
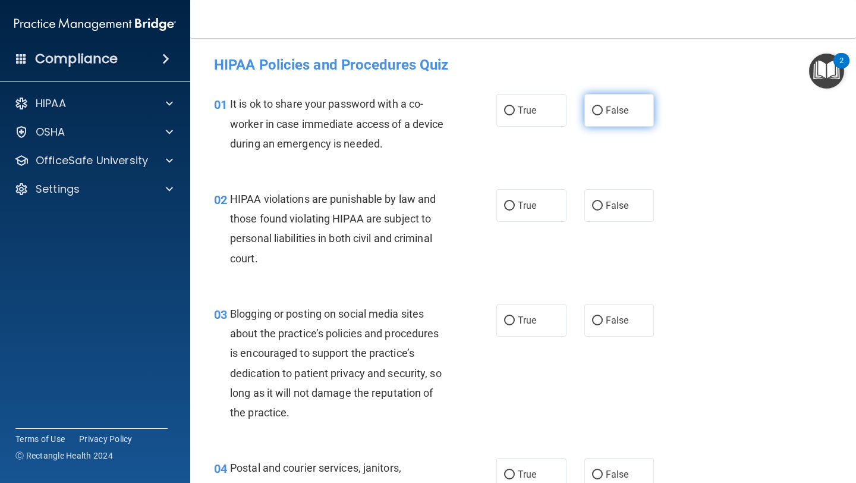
click at [624, 108] on span "False" at bounding box center [617, 110] width 23 height 11
click at [603, 108] on input "False" at bounding box center [597, 110] width 11 height 9
radio input "true"
click at [528, 200] on span "True" at bounding box center [527, 205] width 18 height 11
click at [515, 202] on input "True" at bounding box center [509, 206] width 11 height 9
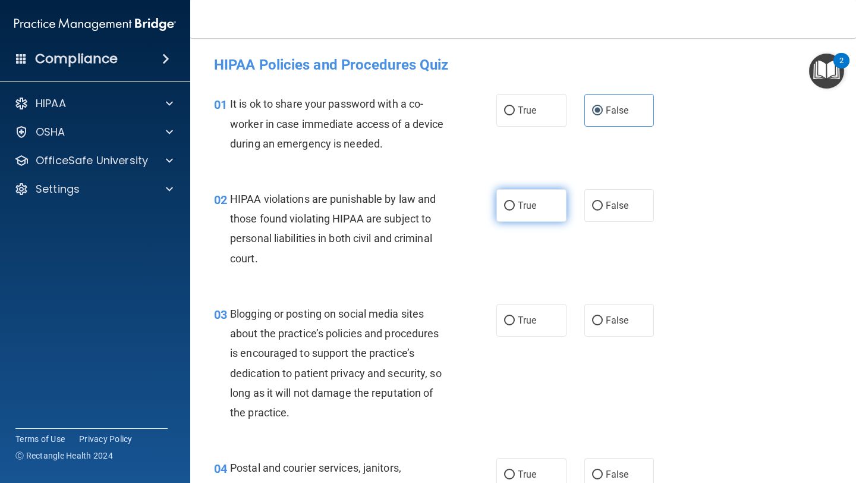
radio input "true"
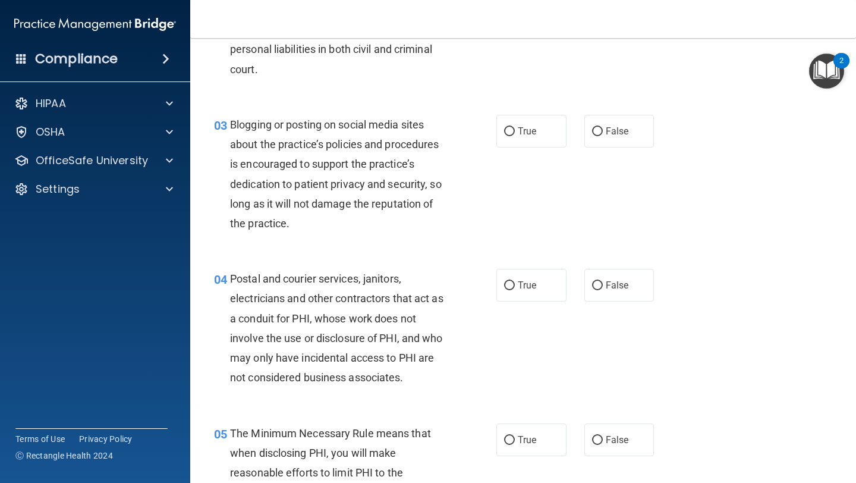
scroll to position [188, 0]
click at [611, 142] on label "False" at bounding box center [620, 132] width 70 height 33
click at [603, 137] on input "False" at bounding box center [597, 132] width 11 height 9
radio input "true"
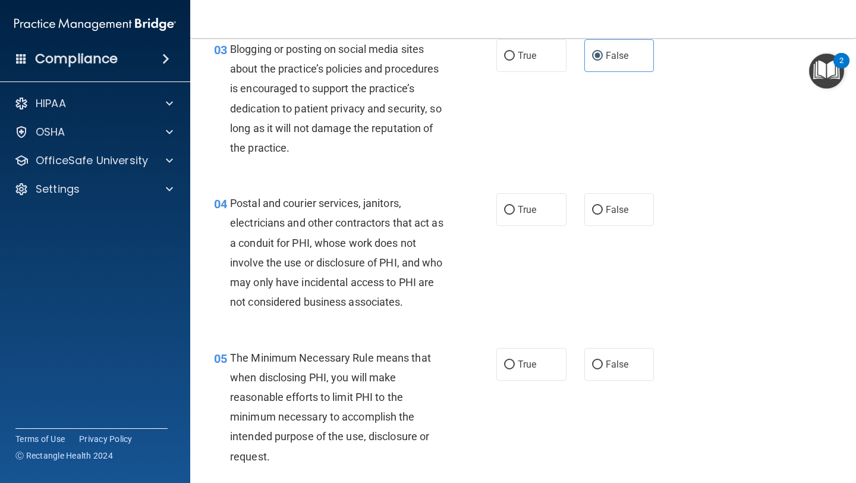
scroll to position [264, 0]
click at [557, 213] on label "True" at bounding box center [532, 210] width 70 height 33
click at [515, 213] on input "True" at bounding box center [509, 210] width 11 height 9
radio input "true"
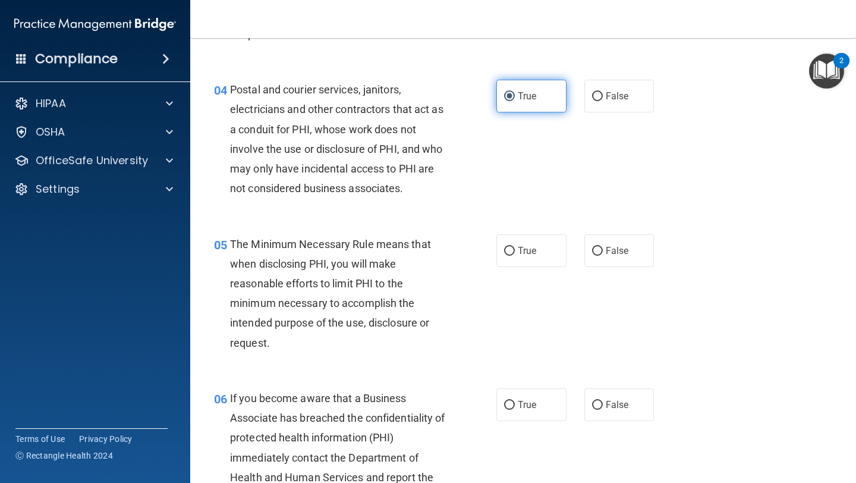
scroll to position [384, 0]
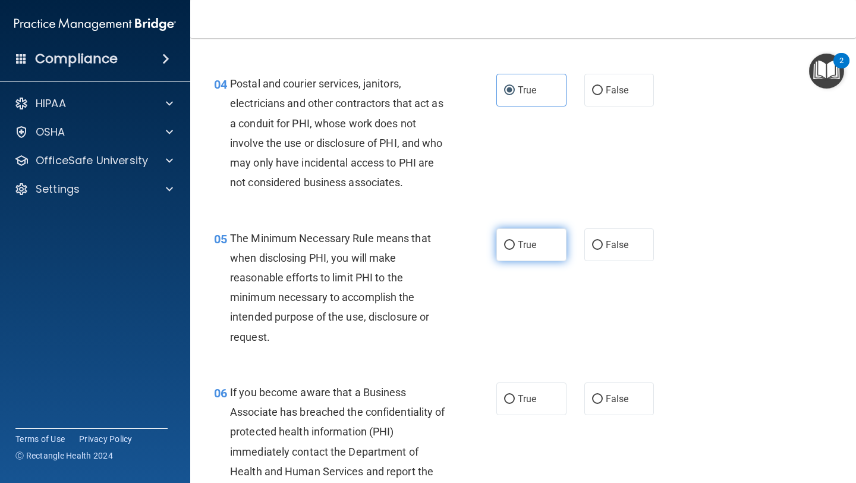
click at [558, 236] on label "True" at bounding box center [532, 244] width 70 height 33
click at [515, 241] on input "True" at bounding box center [509, 245] width 11 height 9
radio input "true"
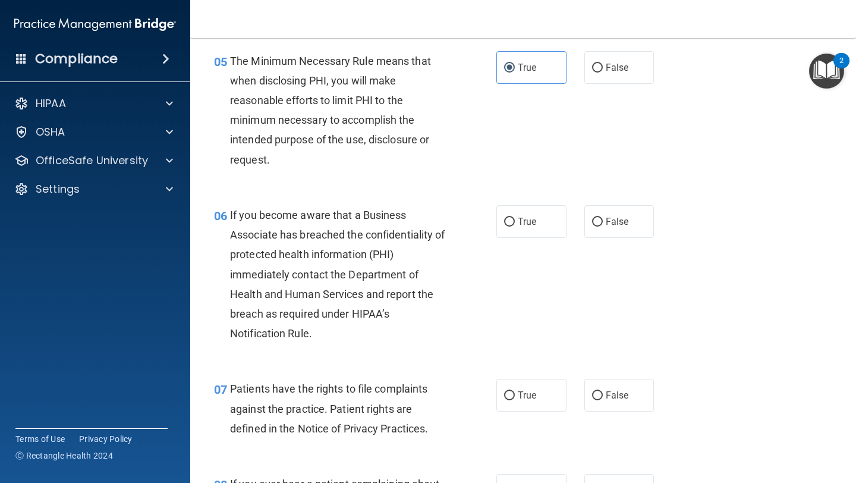
scroll to position [561, 0]
click at [609, 234] on label "False" at bounding box center [620, 222] width 70 height 33
click at [603, 227] on input "False" at bounding box center [597, 222] width 11 height 9
radio input "true"
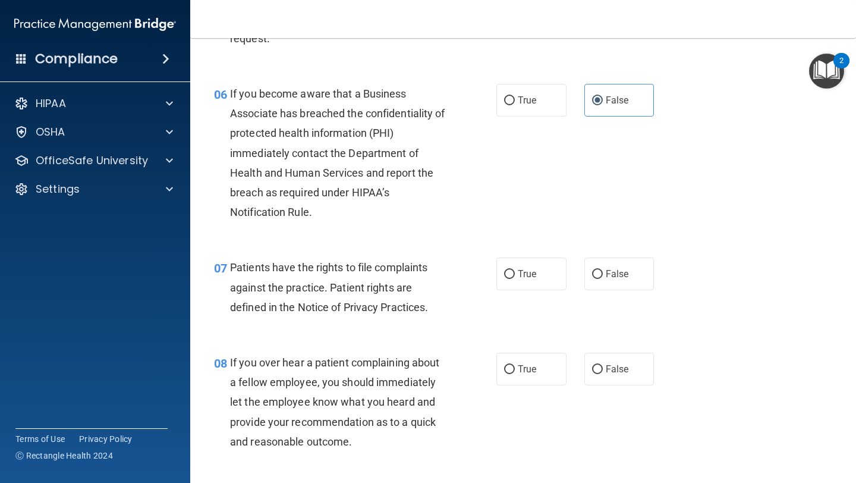
scroll to position [684, 0]
click at [529, 288] on label "True" at bounding box center [532, 272] width 70 height 33
click at [515, 278] on input "True" at bounding box center [509, 273] width 11 height 9
radio input "true"
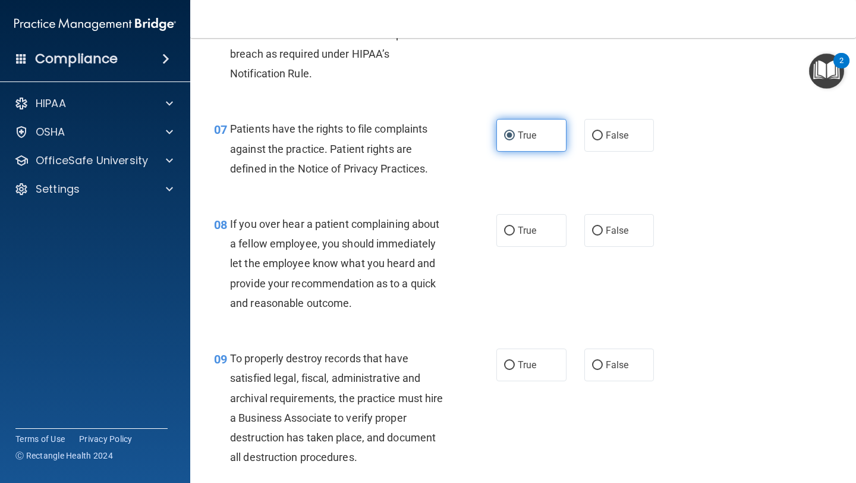
scroll to position [819, 0]
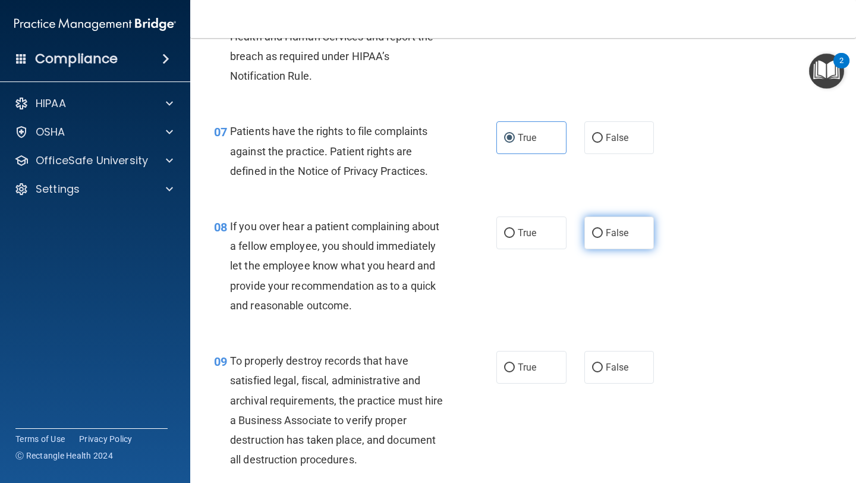
click at [602, 221] on label "False" at bounding box center [620, 232] width 70 height 33
click at [602, 229] on input "False" at bounding box center [597, 233] width 11 height 9
radio input "true"
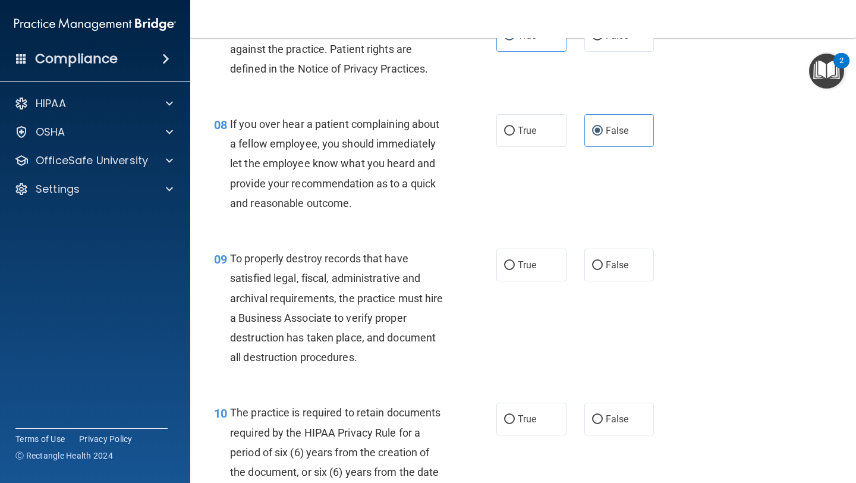
scroll to position [929, 0]
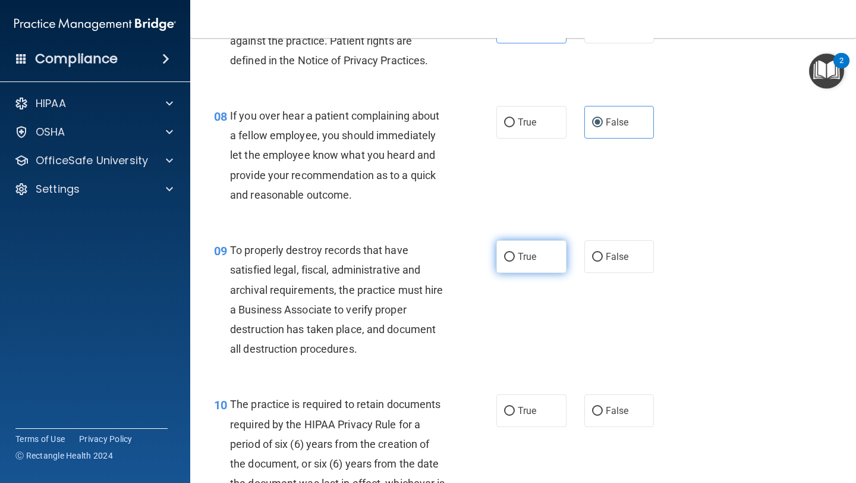
click at [546, 266] on label "True" at bounding box center [532, 256] width 70 height 33
click at [515, 262] on input "True" at bounding box center [509, 257] width 11 height 9
radio input "true"
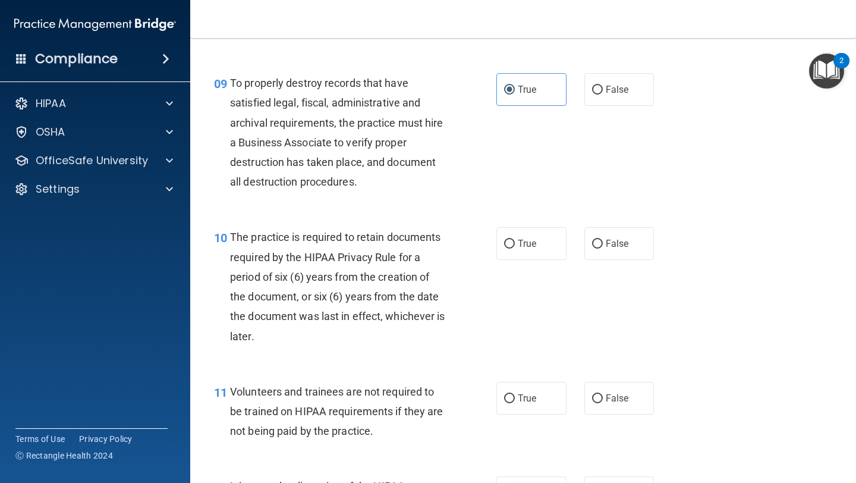
scroll to position [1101, 0]
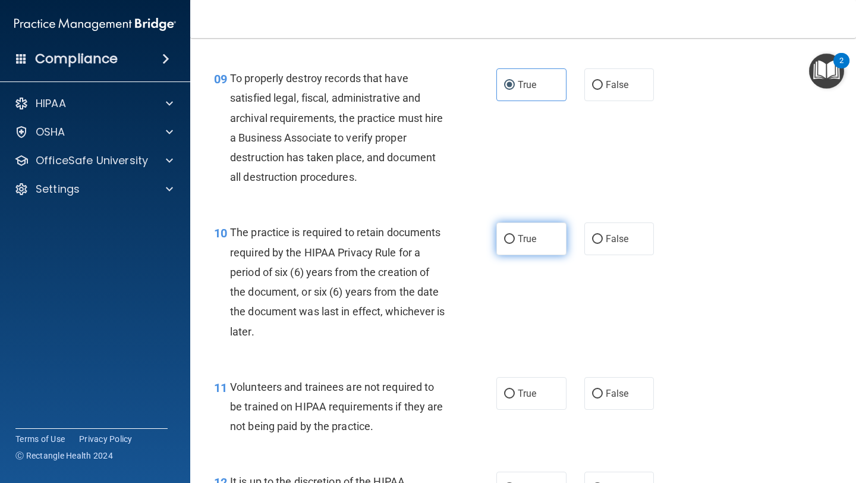
click at [521, 254] on label "True" at bounding box center [532, 238] width 70 height 33
click at [515, 244] on input "True" at bounding box center [509, 239] width 11 height 9
radio input "true"
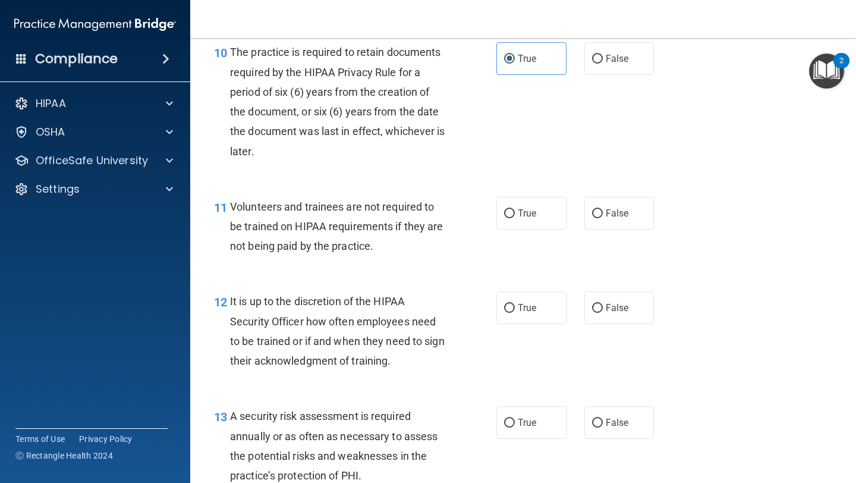
scroll to position [1290, 0]
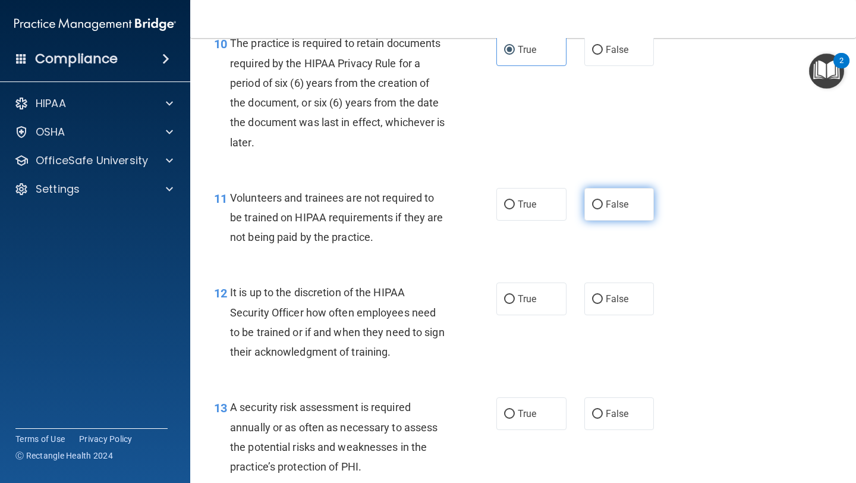
click at [651, 203] on label "False" at bounding box center [620, 204] width 70 height 33
click at [603, 203] on input "False" at bounding box center [597, 204] width 11 height 9
radio input "true"
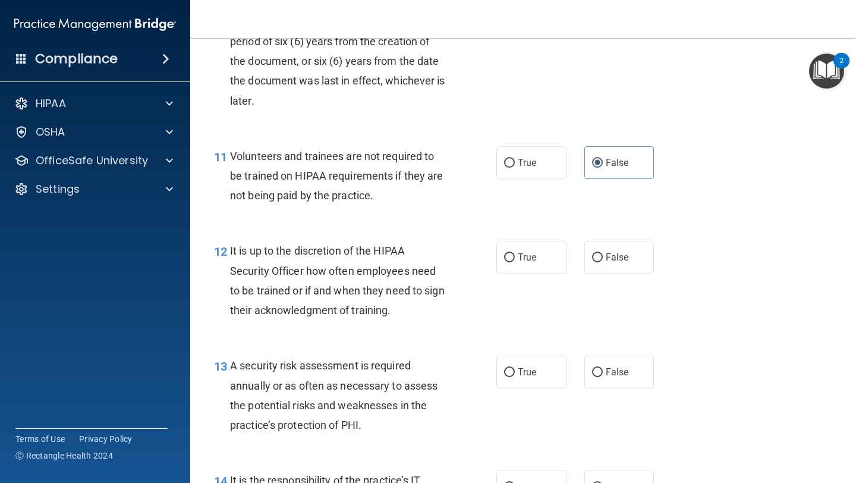
scroll to position [1437, 0]
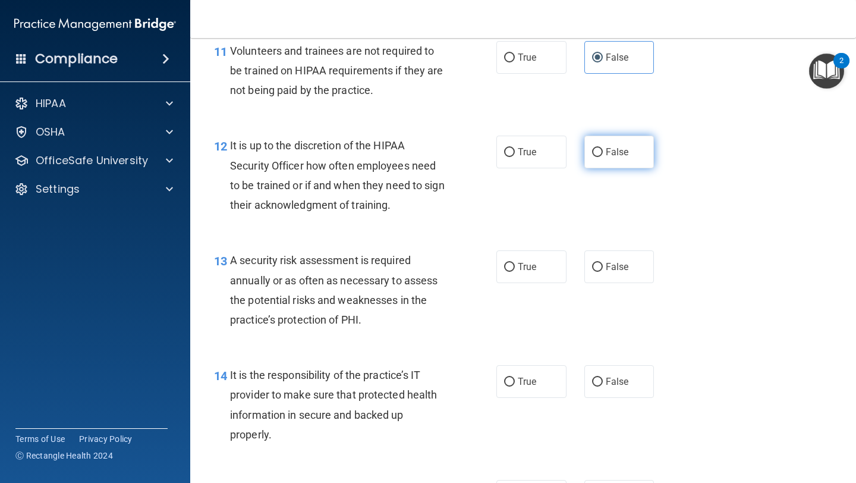
click at [638, 153] on label "False" at bounding box center [620, 152] width 70 height 33
click at [603, 153] on input "False" at bounding box center [597, 152] width 11 height 9
radio input "true"
click at [533, 277] on label "True" at bounding box center [532, 266] width 70 height 33
click at [515, 272] on input "True" at bounding box center [509, 267] width 11 height 9
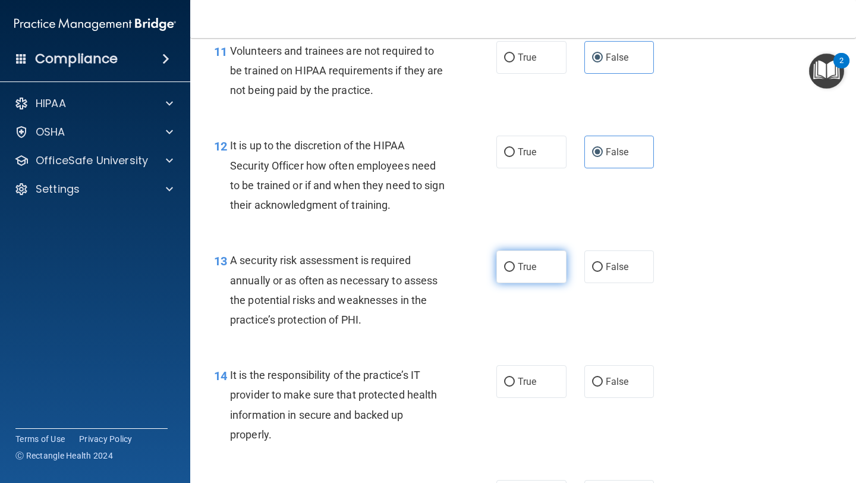
radio input "true"
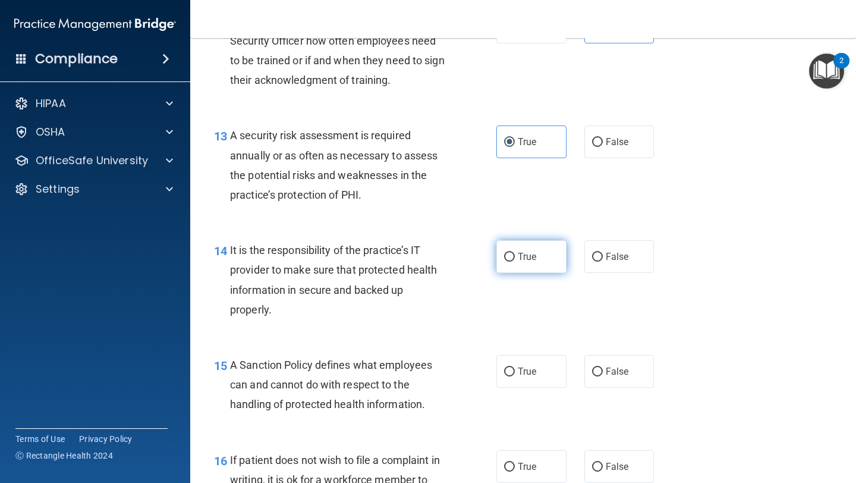
scroll to position [1560, 0]
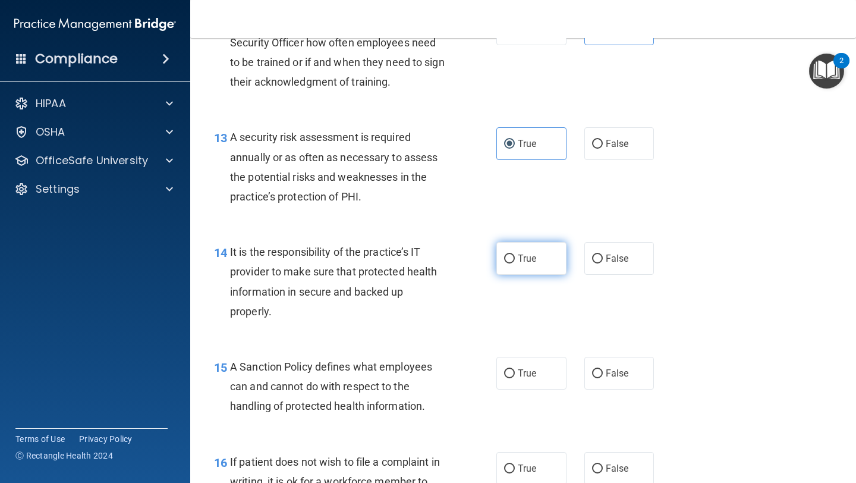
click at [524, 260] on span "True" at bounding box center [527, 258] width 18 height 11
click at [515, 260] on input "True" at bounding box center [509, 259] width 11 height 9
radio input "true"
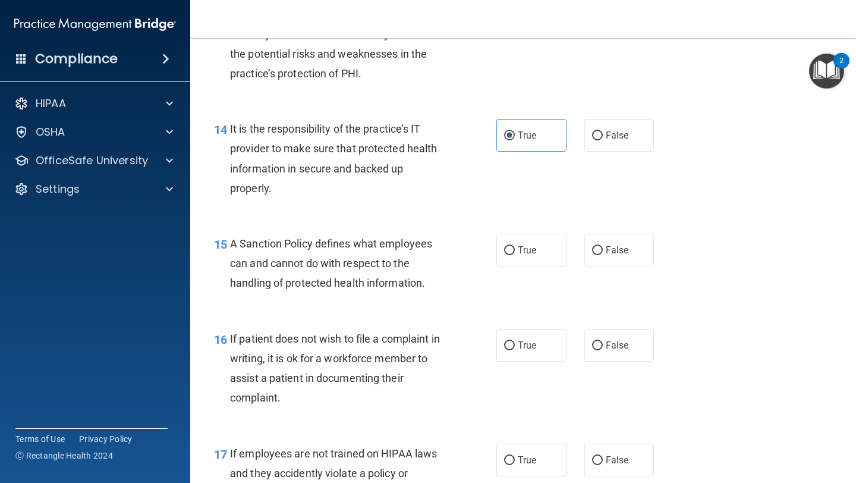
scroll to position [1696, 0]
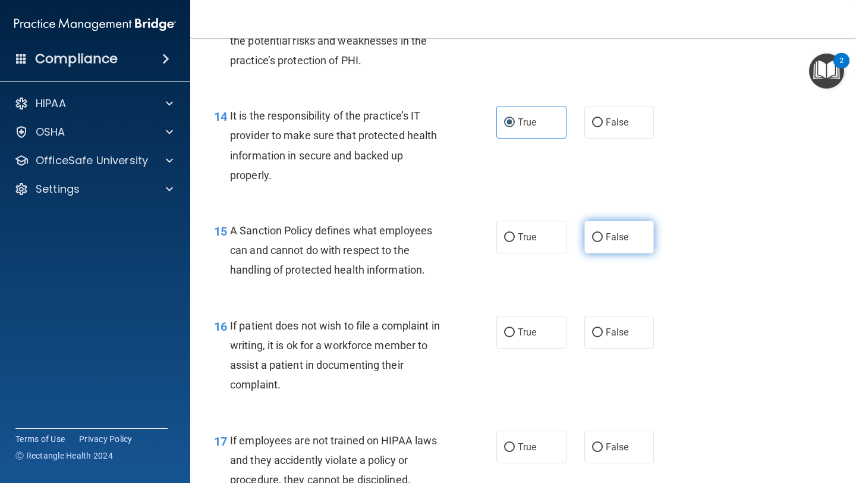
click at [599, 243] on label "False" at bounding box center [620, 237] width 70 height 33
click at [599, 242] on input "False" at bounding box center [597, 237] width 11 height 9
radio input "true"
click at [526, 249] on label "True" at bounding box center [532, 237] width 70 height 33
click at [515, 242] on input "True" at bounding box center [509, 237] width 11 height 9
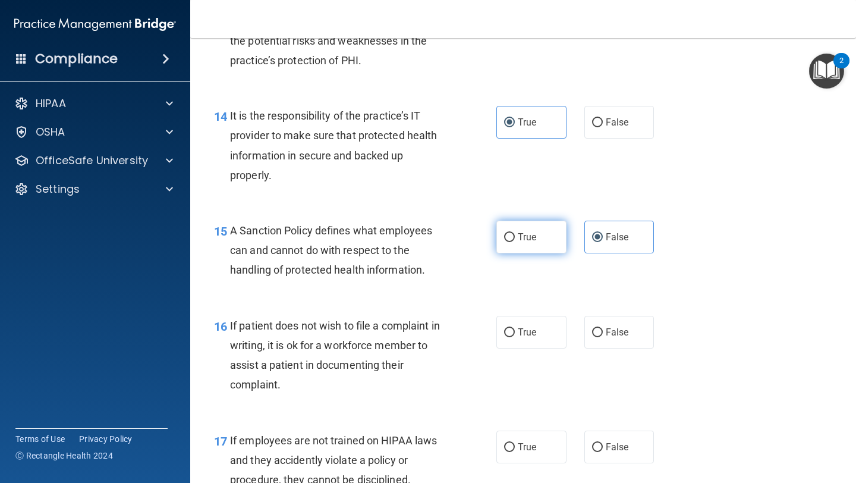
radio input "true"
radio input "false"
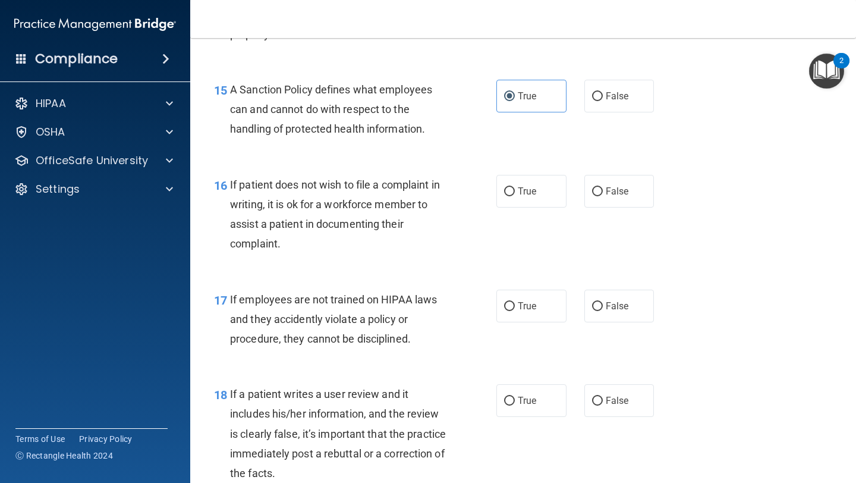
scroll to position [1840, 0]
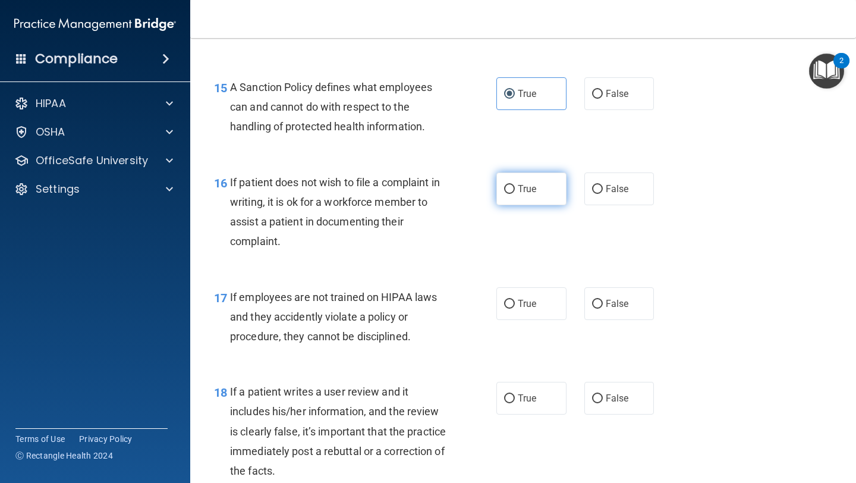
click at [505, 202] on label "True" at bounding box center [532, 188] width 70 height 33
click at [505, 194] on input "True" at bounding box center [509, 189] width 11 height 9
radio input "true"
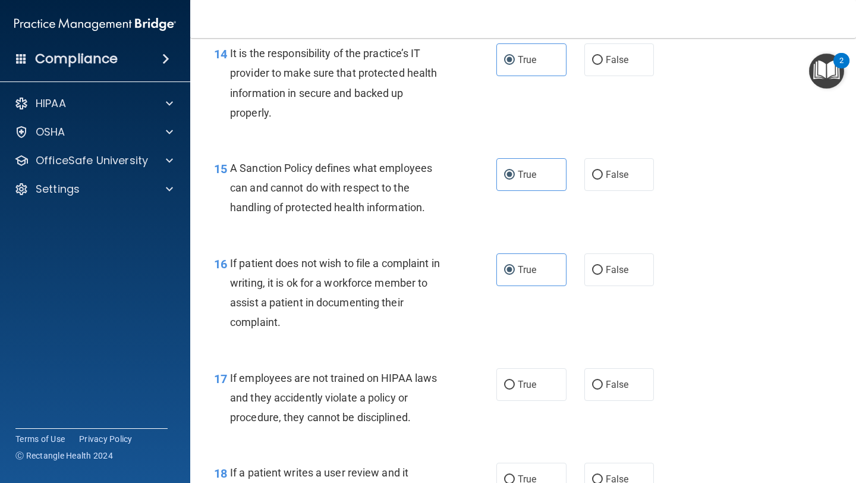
scroll to position [1751, 0]
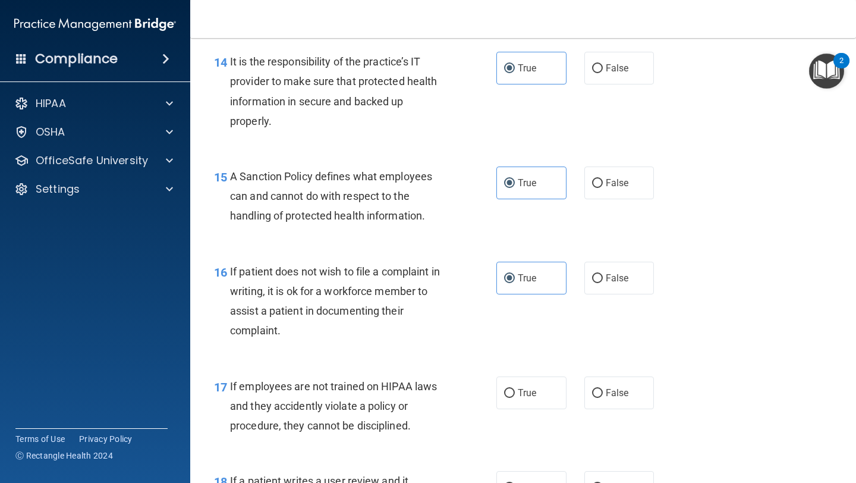
click at [626, 200] on div "15 A Sanction Policy defines what employees can and cannot do with respect to t…" at bounding box center [523, 199] width 636 height 95
click at [618, 184] on span "False" at bounding box center [617, 182] width 23 height 11
click at [603, 184] on input "False" at bounding box center [597, 183] width 11 height 9
radio input "true"
radio input "false"
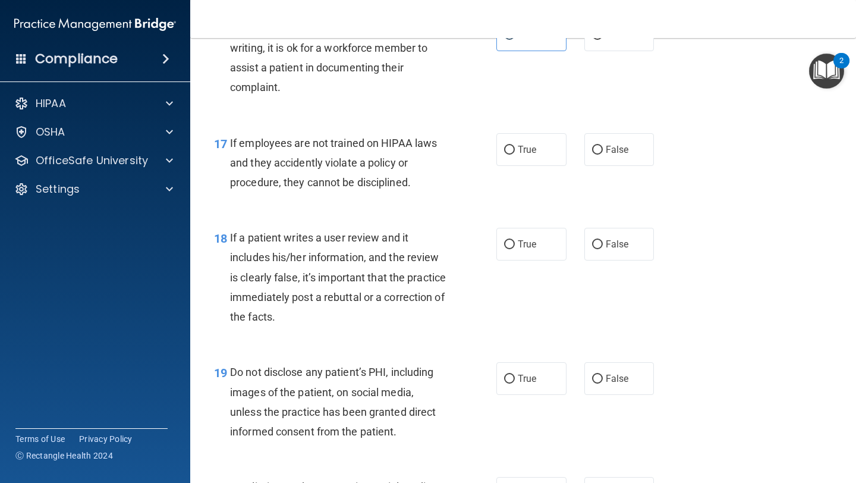
scroll to position [1994, 0]
click at [725, 392] on div "19 Do not disclose any patient’s PHI, including images of the patient, on socia…" at bounding box center [523, 404] width 636 height 115
click at [626, 138] on label "False" at bounding box center [620, 149] width 70 height 33
click at [603, 145] on input "False" at bounding box center [597, 149] width 11 height 9
radio input "true"
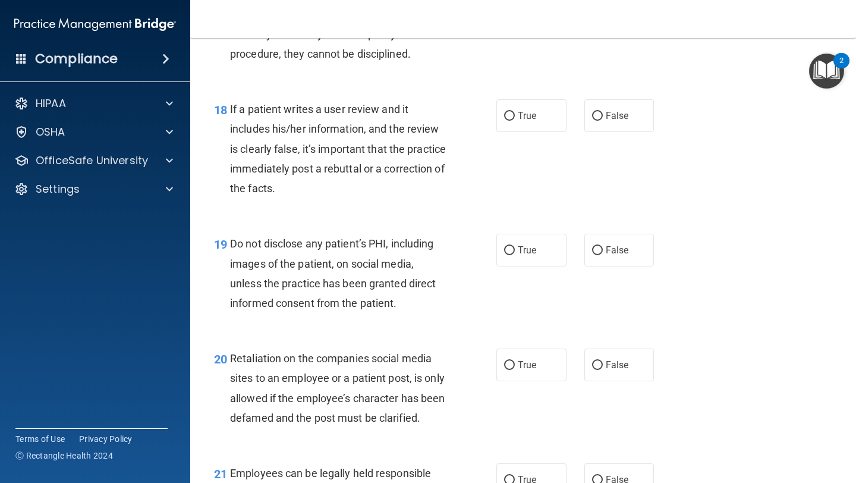
scroll to position [2122, 0]
click at [637, 118] on label "False" at bounding box center [620, 116] width 70 height 33
click at [603, 118] on input "False" at bounding box center [597, 116] width 11 height 9
radio input "true"
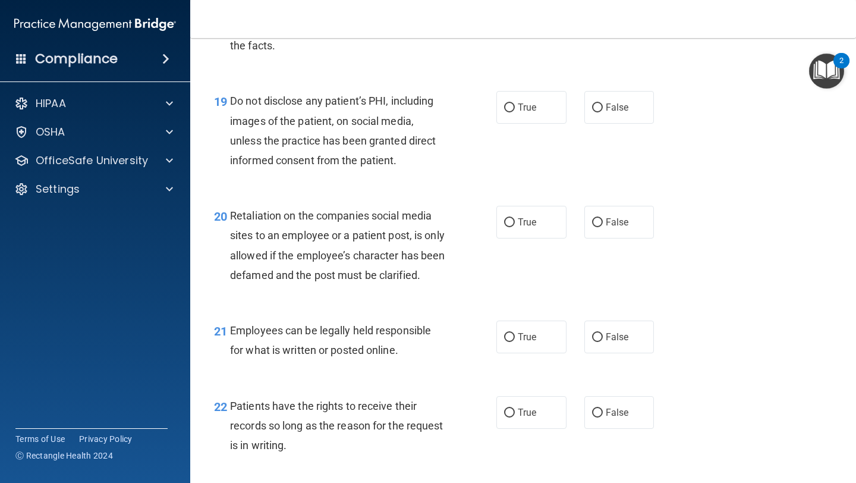
scroll to position [2272, 0]
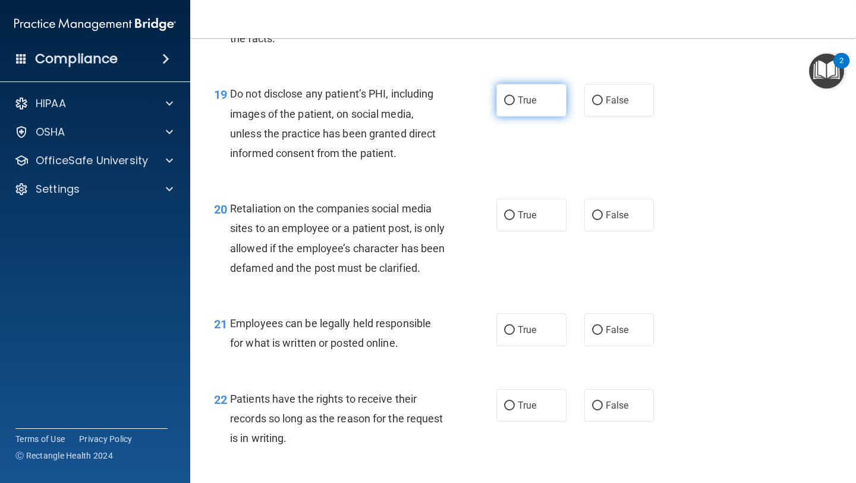
click at [526, 108] on label "True" at bounding box center [532, 100] width 70 height 33
click at [515, 105] on input "True" at bounding box center [509, 100] width 11 height 9
radio input "true"
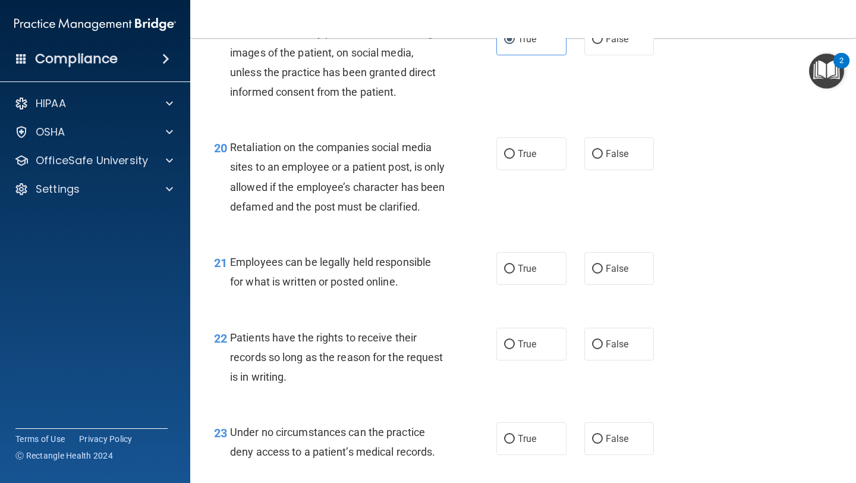
scroll to position [2334, 0]
click at [617, 139] on label "False" at bounding box center [620, 153] width 70 height 33
click at [603, 149] on input "False" at bounding box center [597, 153] width 11 height 9
radio input "true"
click at [534, 284] on label "True" at bounding box center [532, 268] width 70 height 33
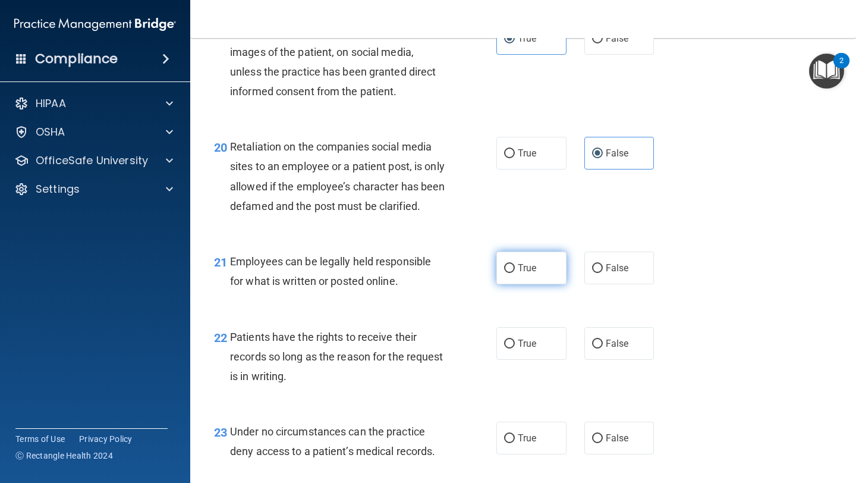
click at [515, 273] on input "True" at bounding box center [509, 268] width 11 height 9
radio input "true"
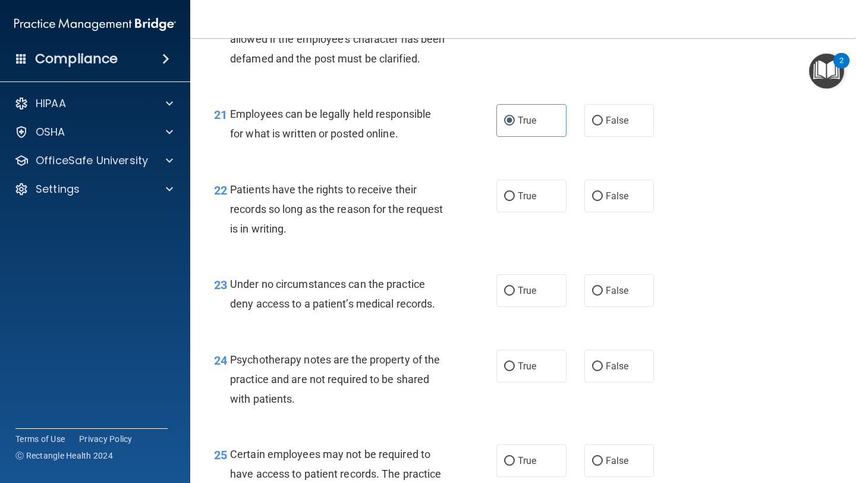
scroll to position [2479, 0]
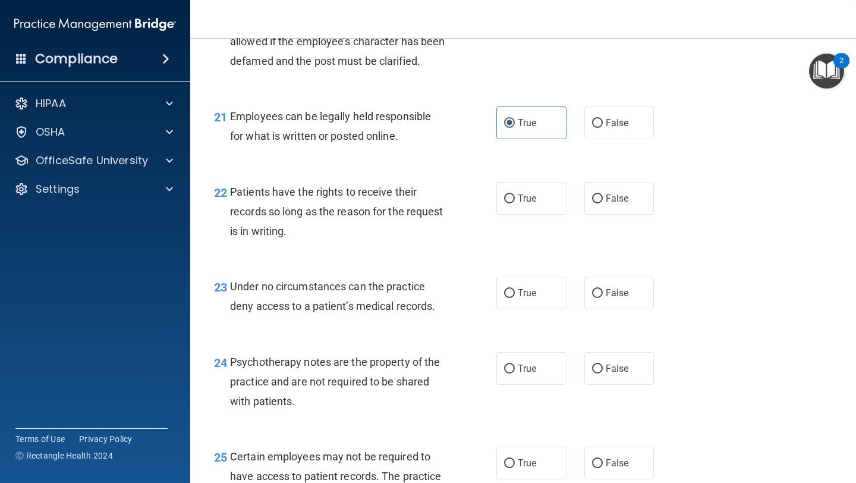
click at [551, 309] on label "True" at bounding box center [532, 293] width 70 height 33
click at [515, 298] on input "True" at bounding box center [509, 293] width 11 height 9
radio input "true"
click at [551, 309] on label "True" at bounding box center [532, 293] width 70 height 33
click at [515, 298] on input "True" at bounding box center [509, 293] width 11 height 9
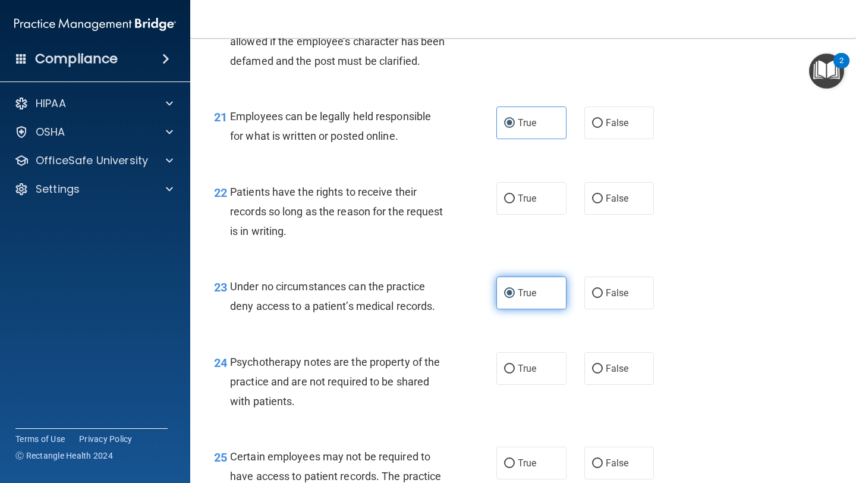
click at [550, 309] on label "True" at bounding box center [532, 293] width 70 height 33
click at [515, 298] on input "True" at bounding box center [509, 293] width 11 height 9
click at [623, 204] on span "False" at bounding box center [617, 198] width 23 height 11
click at [603, 203] on input "False" at bounding box center [597, 198] width 11 height 9
radio input "true"
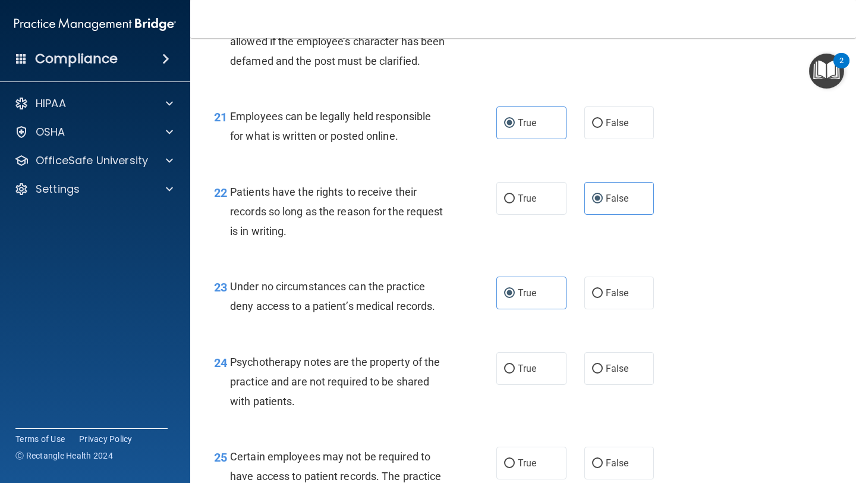
click at [428, 262] on div "22 Patients have the rights to receive their records so long as the reason for …" at bounding box center [523, 214] width 636 height 95
click at [590, 309] on label "False" at bounding box center [620, 293] width 70 height 33
click at [592, 298] on input "False" at bounding box center [597, 293] width 11 height 9
radio input "true"
radio input "false"
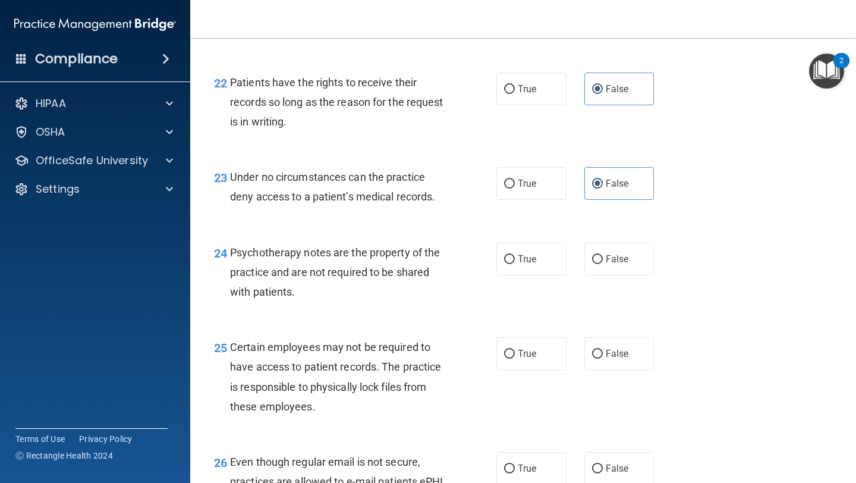
scroll to position [2622, 0]
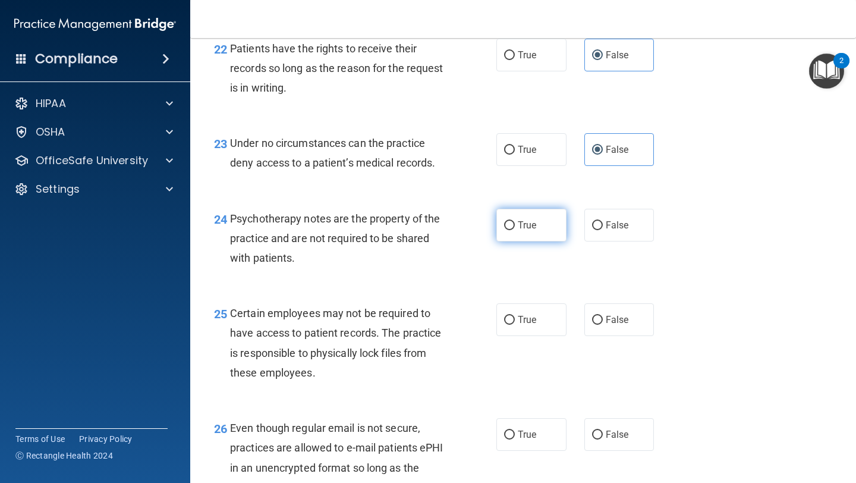
click at [533, 241] on label "True" at bounding box center [532, 225] width 70 height 33
click at [515, 230] on input "True" at bounding box center [509, 225] width 11 height 9
radio input "true"
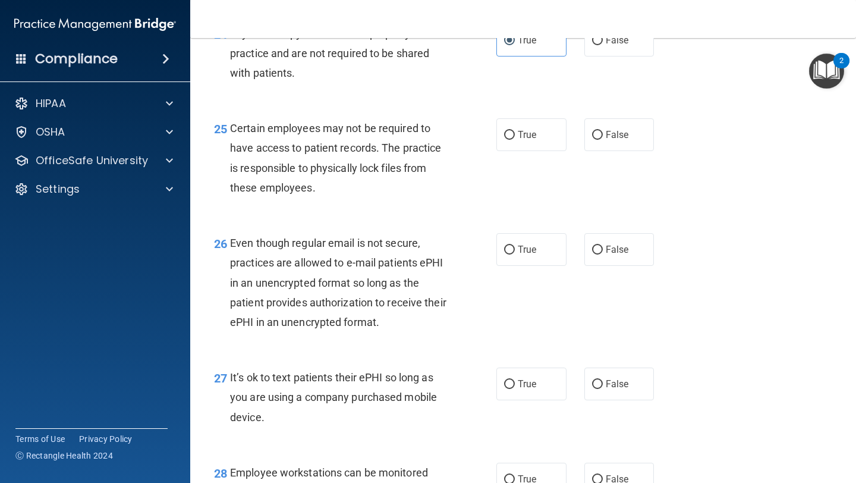
scroll to position [2807, 0]
click at [533, 147] on label "True" at bounding box center [532, 135] width 70 height 33
click at [515, 140] on input "True" at bounding box center [509, 135] width 11 height 9
radio input "true"
click at [556, 266] on label "True" at bounding box center [532, 250] width 70 height 33
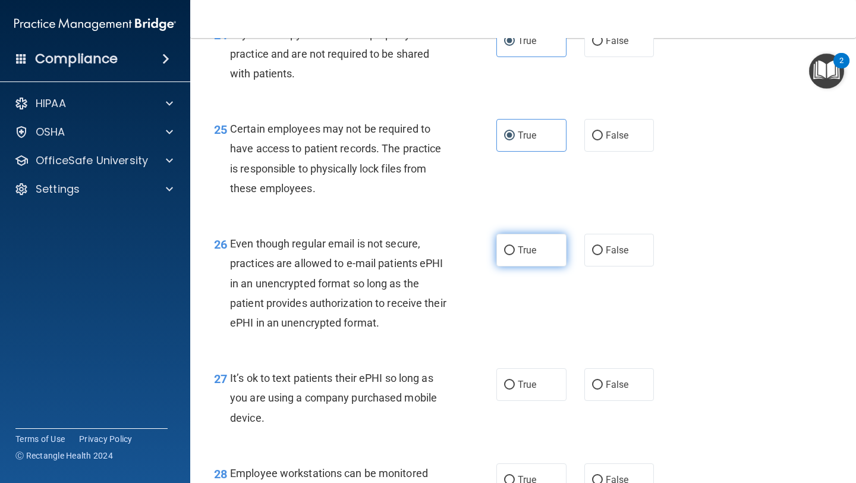
click at [515, 255] on input "True" at bounding box center [509, 250] width 11 height 9
radio input "true"
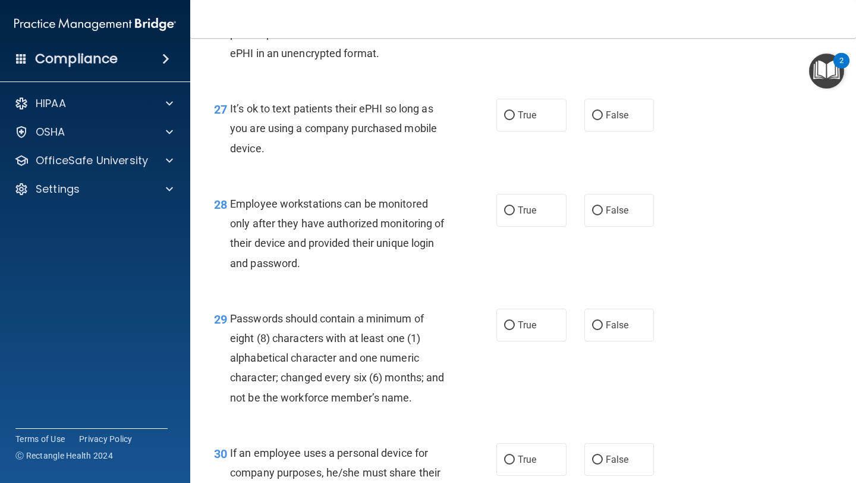
scroll to position [3087, 0]
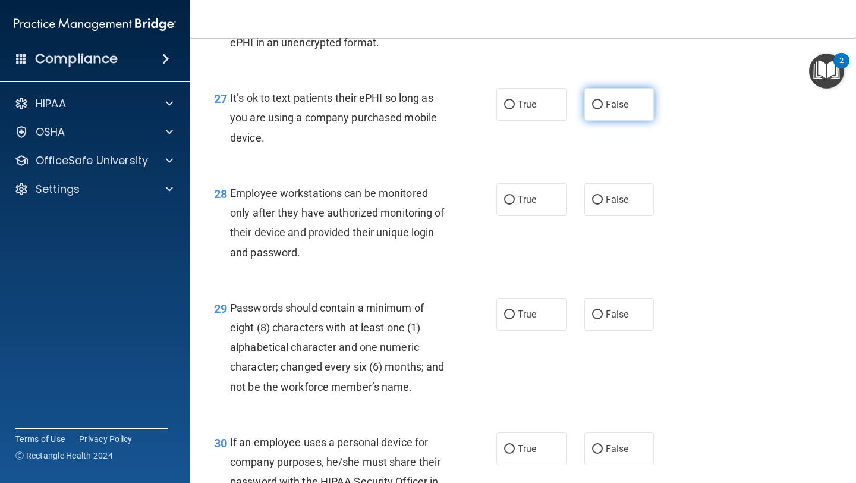
click at [602, 121] on label "False" at bounding box center [620, 104] width 70 height 33
click at [602, 109] on input "False" at bounding box center [597, 104] width 11 height 9
radio input "true"
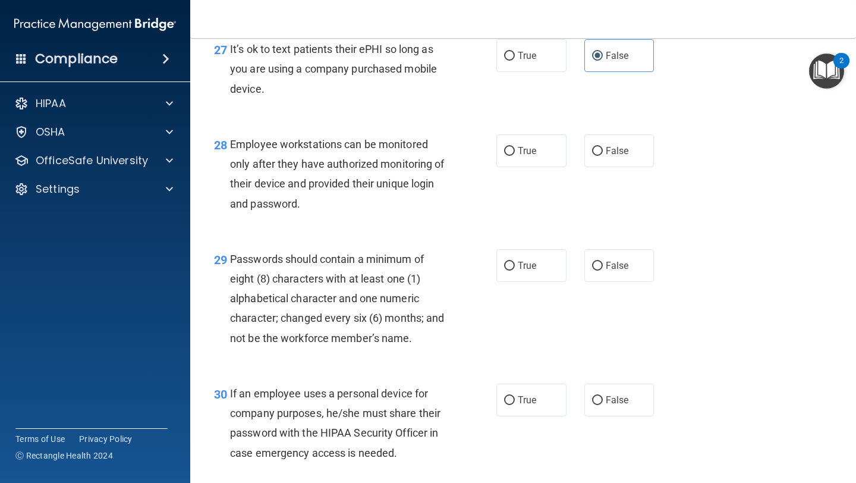
scroll to position [3140, 0]
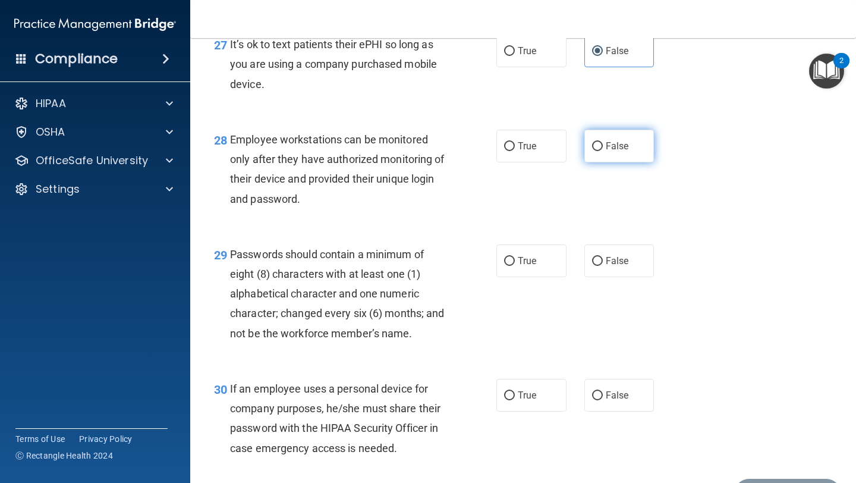
click at [600, 159] on label "False" at bounding box center [620, 146] width 70 height 33
click at [600, 151] on input "False" at bounding box center [597, 146] width 11 height 9
radio input "true"
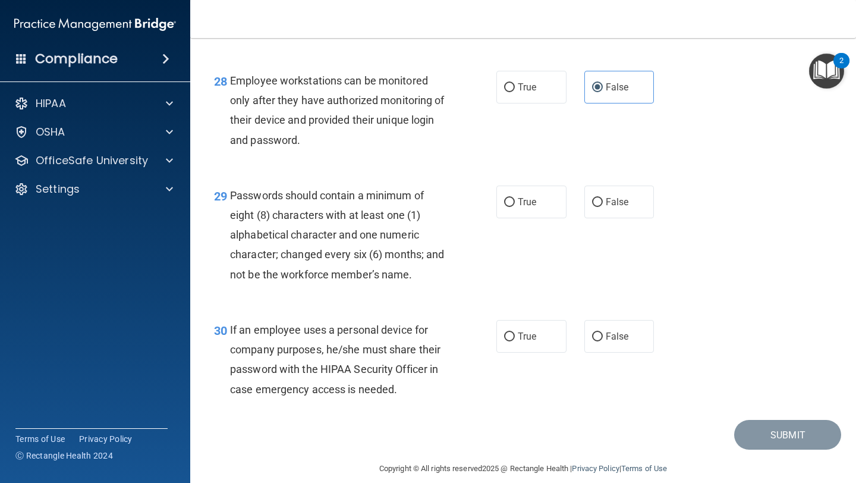
scroll to position [3199, 0]
click at [509, 216] on label "True" at bounding box center [532, 202] width 70 height 33
click at [509, 208] on input "True" at bounding box center [509, 203] width 11 height 9
radio input "true"
click at [613, 343] on span "False" at bounding box center [617, 336] width 23 height 11
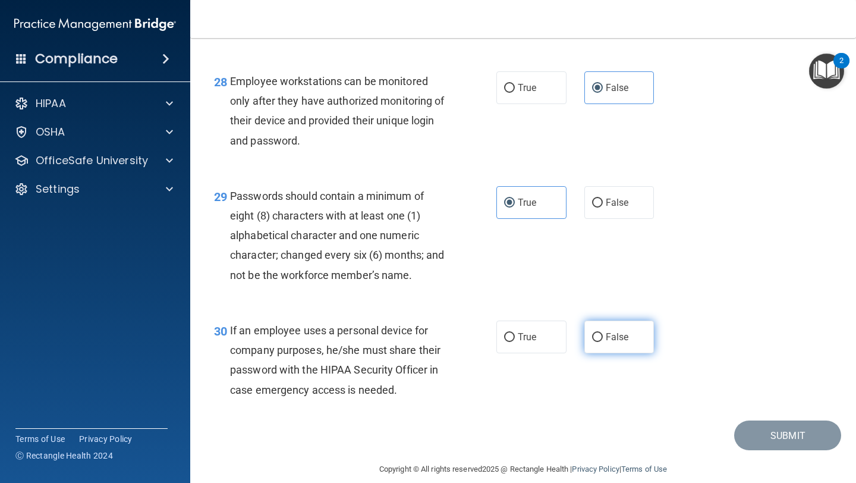
click at [603, 342] on input "False" at bounding box center [597, 337] width 11 height 9
radio input "true"
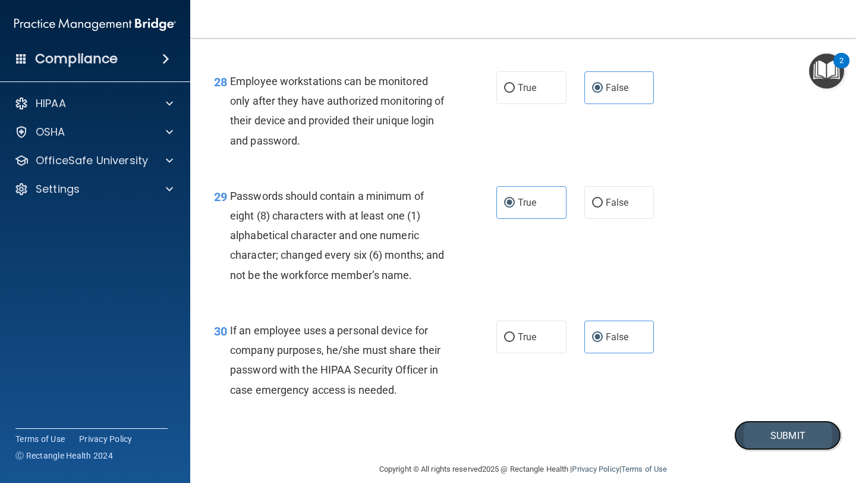
click at [826, 451] on button "Submit" at bounding box center [787, 435] width 107 height 30
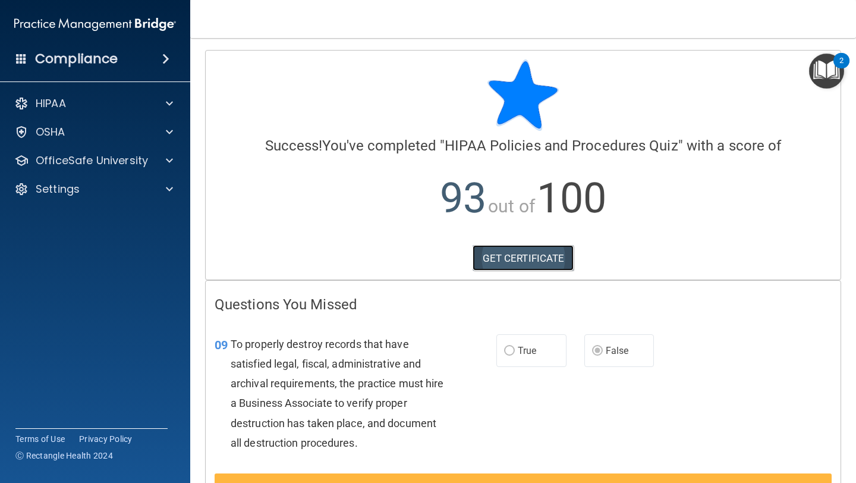
click at [548, 260] on link "GET CERTIFICATE" at bounding box center [524, 258] width 102 height 26
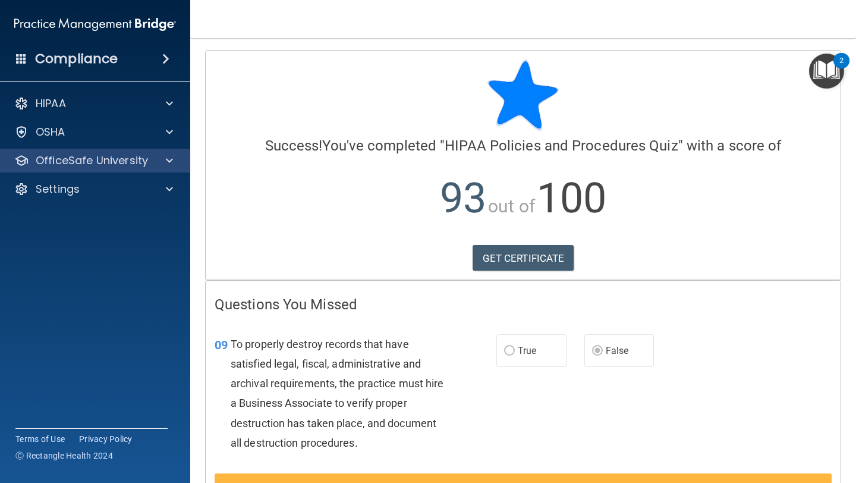
click at [96, 168] on div "OfficeSafe University" at bounding box center [95, 161] width 191 height 24
click at [118, 160] on p "OfficeSafe University" at bounding box center [92, 160] width 112 height 14
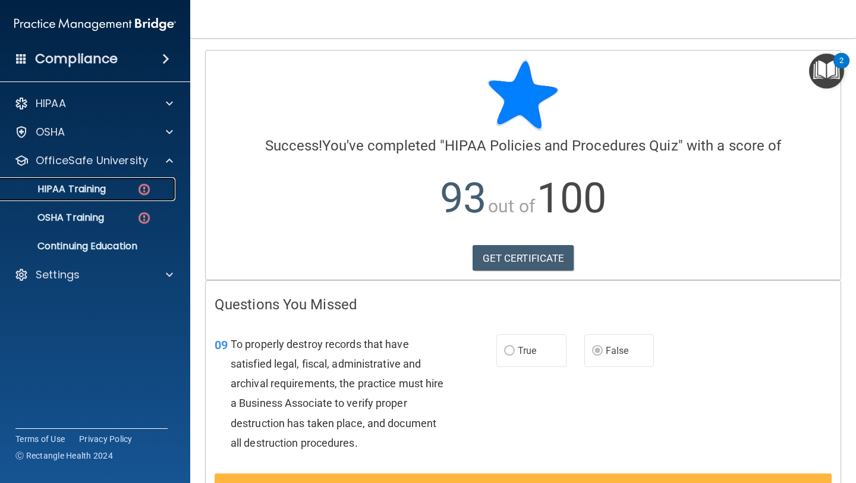
click at [110, 194] on div "HIPAA Training" at bounding box center [89, 189] width 162 height 12
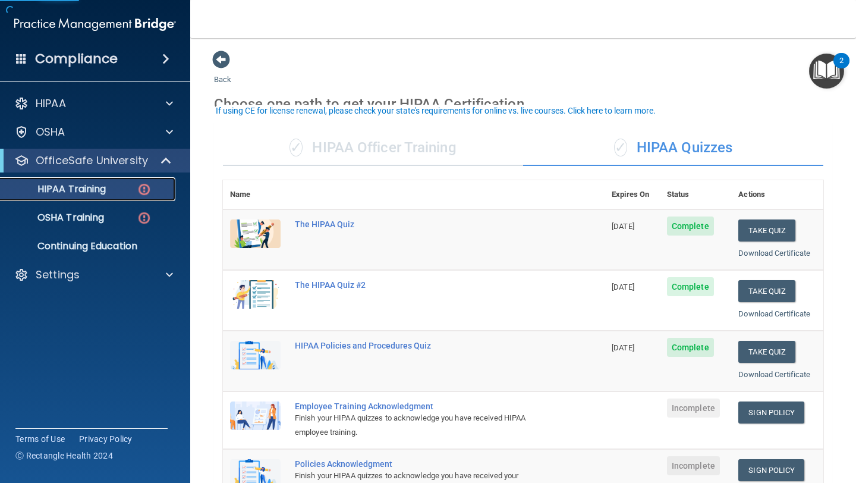
scroll to position [108, 0]
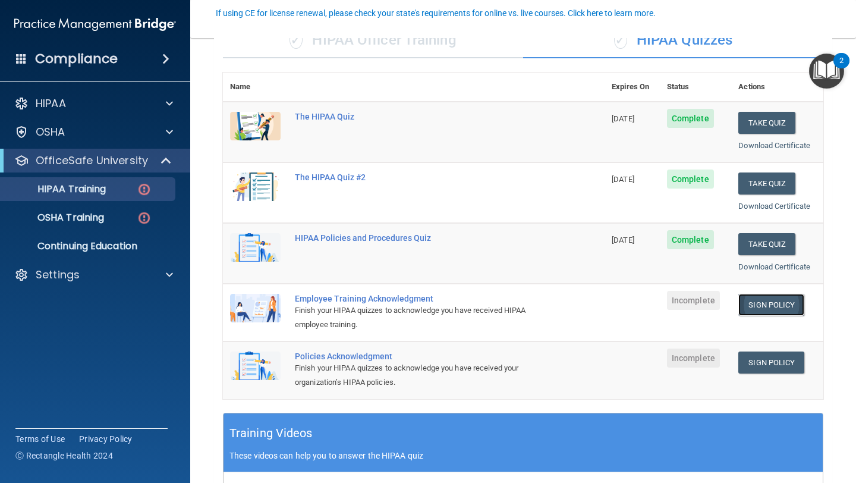
click at [788, 304] on link "Sign Policy" at bounding box center [772, 305] width 66 height 22
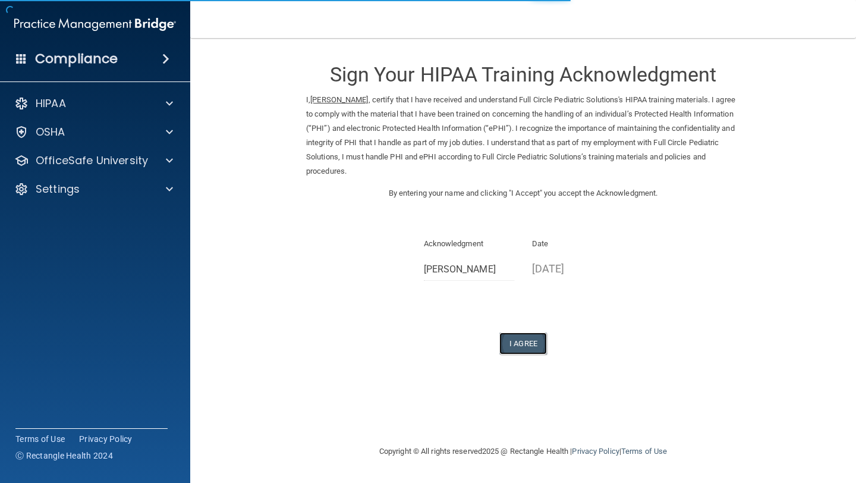
click at [512, 345] on button "I Agree" at bounding box center [523, 343] width 48 height 22
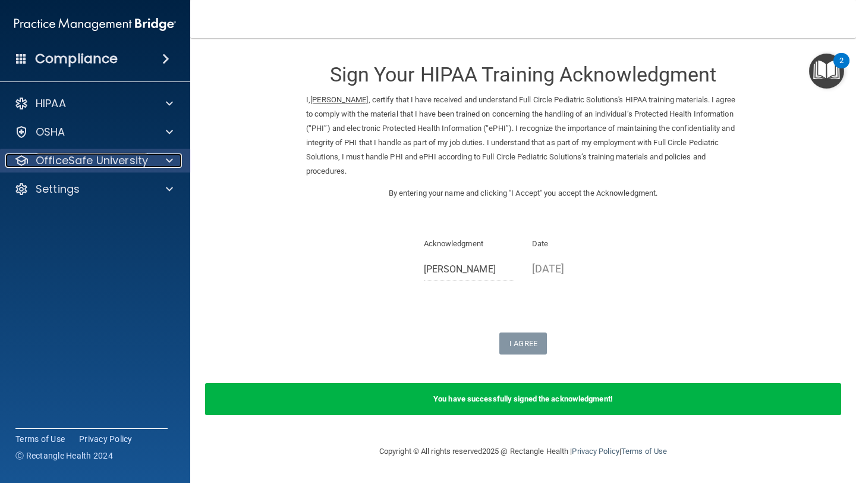
click at [158, 166] on div at bounding box center [168, 160] width 30 height 14
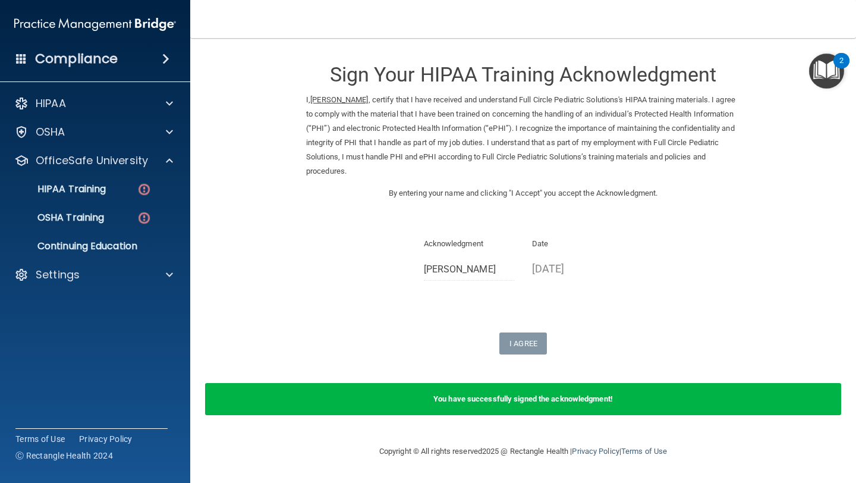
click at [158, 144] on div "HIPAA Documents and Policies Report an Incident Business Associates Emergency P…" at bounding box center [95, 191] width 191 height 209
click at [149, 190] on img at bounding box center [144, 189] width 15 height 15
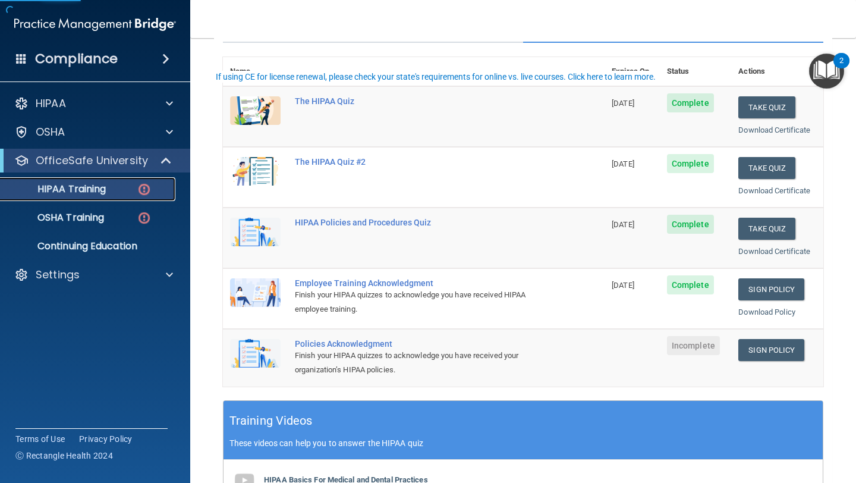
scroll to position [136, 0]
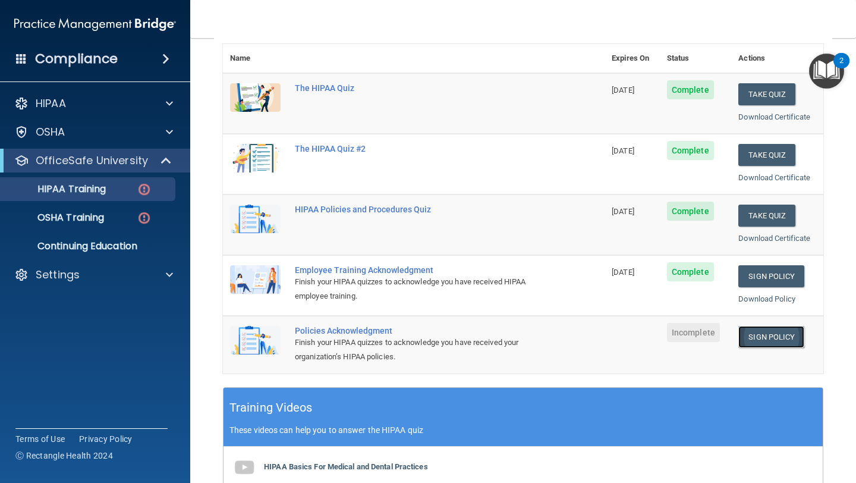
click at [772, 340] on link "Sign Policy" at bounding box center [772, 337] width 66 height 22
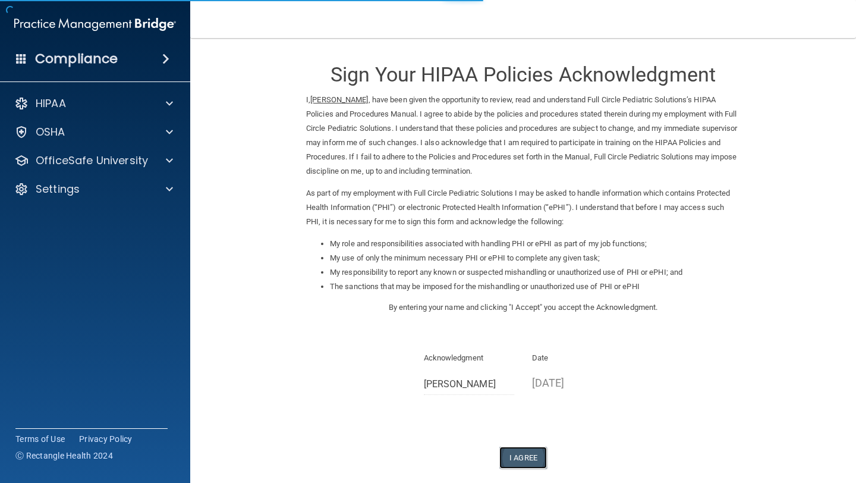
click at [525, 460] on button "I Agree" at bounding box center [523, 458] width 48 height 22
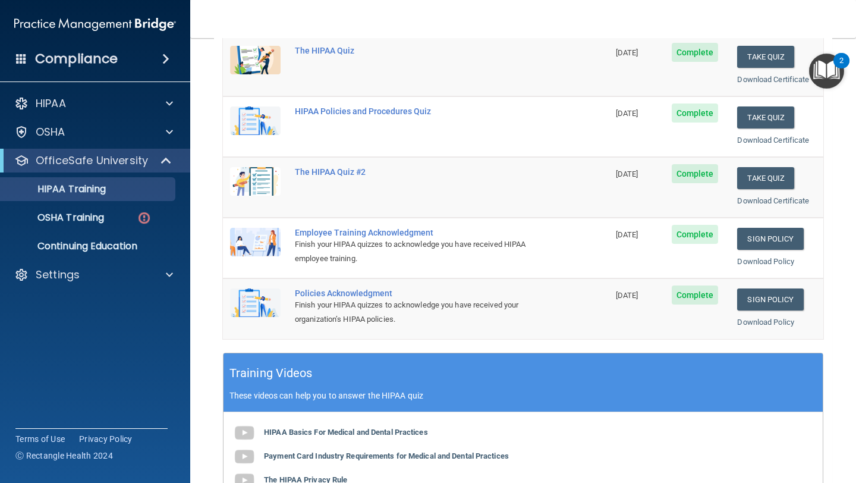
scroll to position [175, 0]
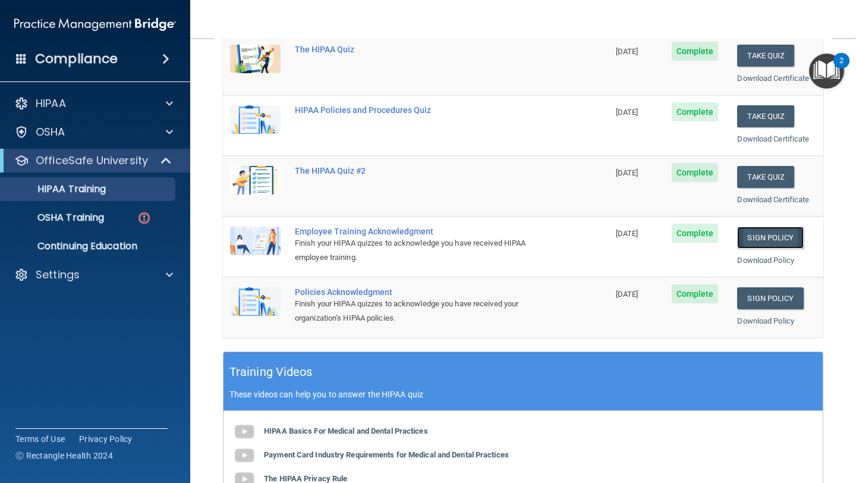
click at [759, 235] on link "Sign Policy" at bounding box center [770, 238] width 66 height 22
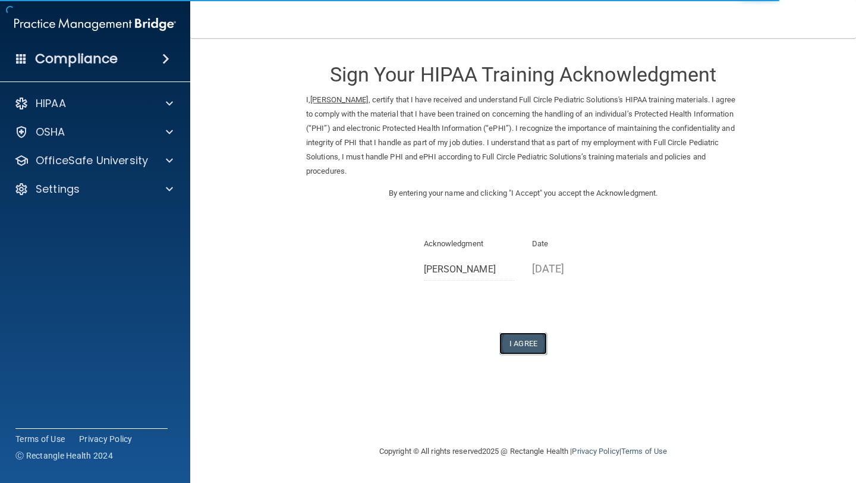
click at [526, 348] on button "I Agree" at bounding box center [523, 343] width 48 height 22
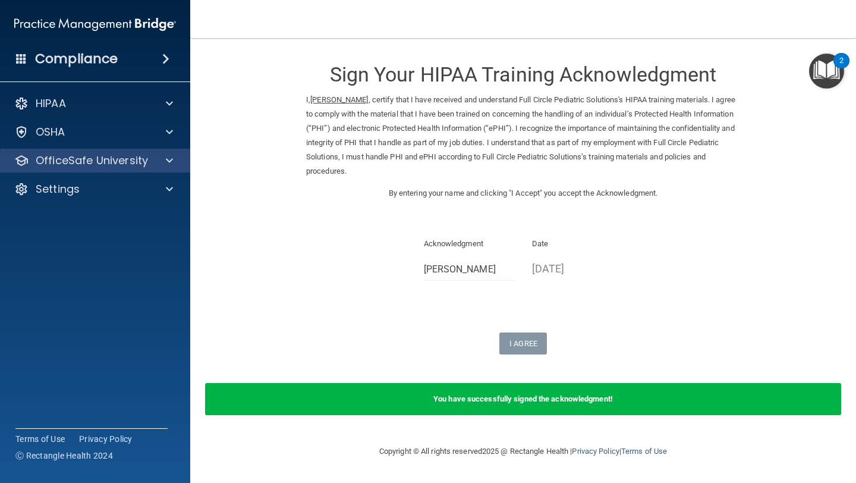
click at [93, 172] on div "OfficeSafe University" at bounding box center [95, 161] width 191 height 24
click at [101, 165] on p "OfficeSafe University" at bounding box center [92, 160] width 112 height 14
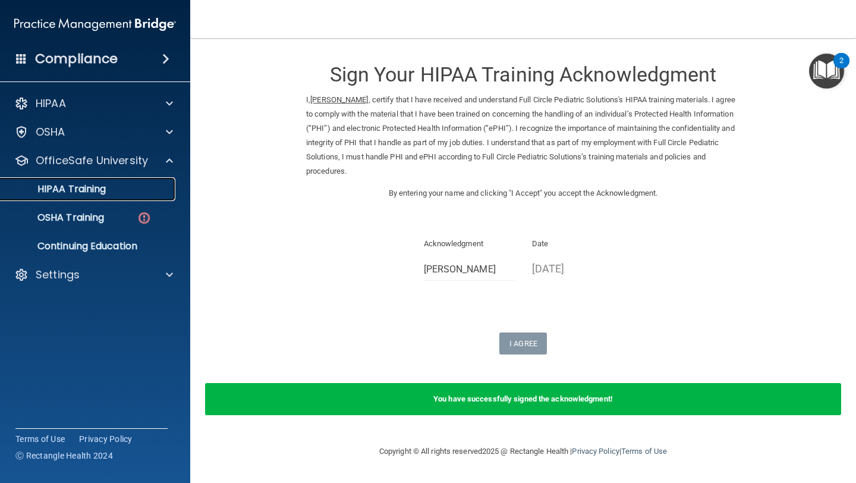
click at [106, 193] on div "HIPAA Training" at bounding box center [89, 189] width 162 height 12
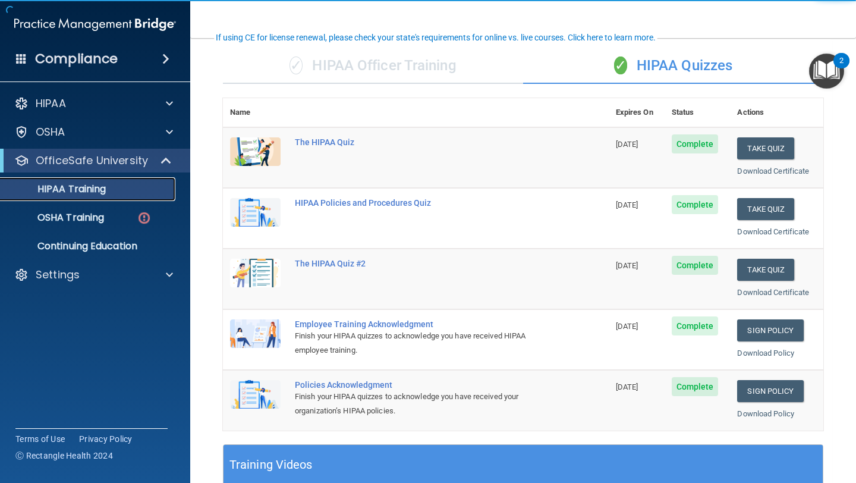
scroll to position [83, 0]
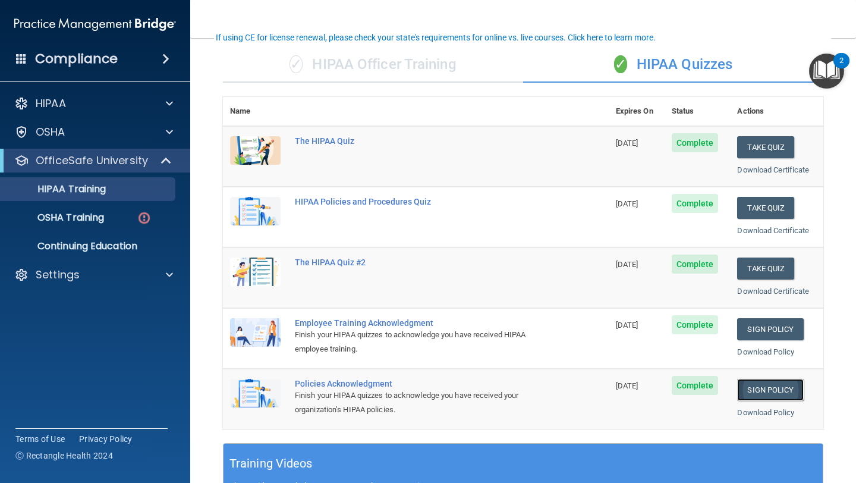
click at [755, 389] on link "Sign Policy" at bounding box center [770, 390] width 66 height 22
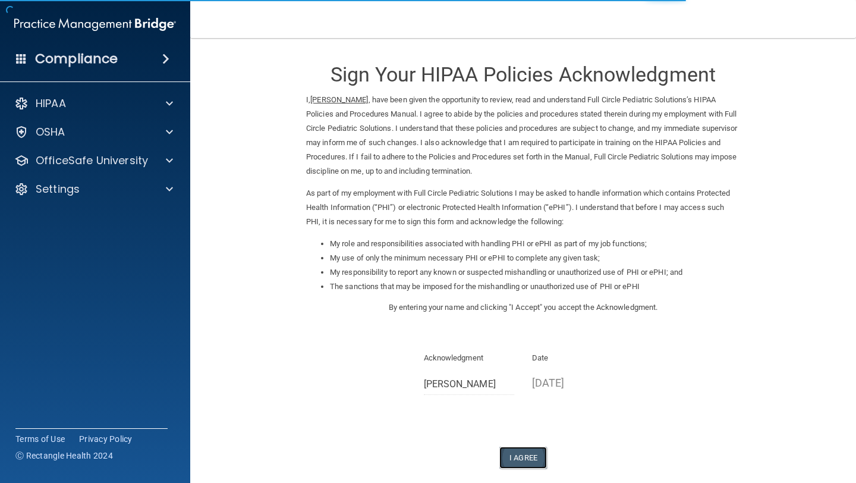
click at [529, 453] on button "I Agree" at bounding box center [523, 458] width 48 height 22
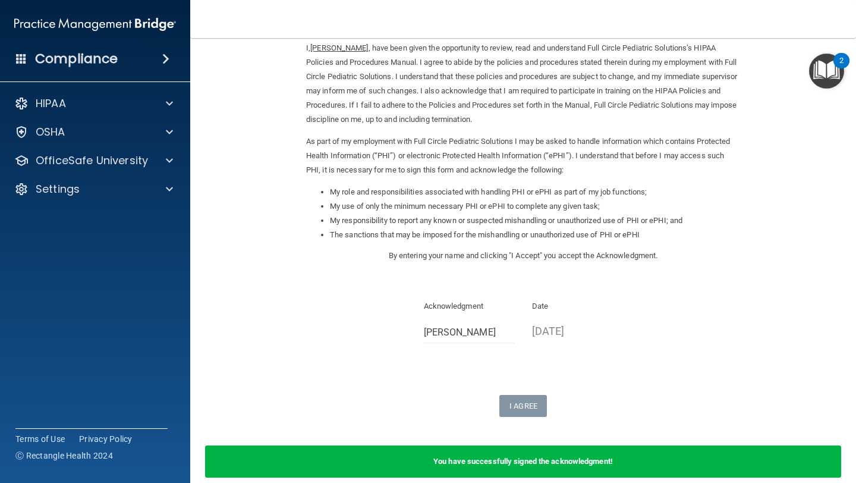
scroll to position [44, 0]
